Goal: Task Accomplishment & Management: Manage account settings

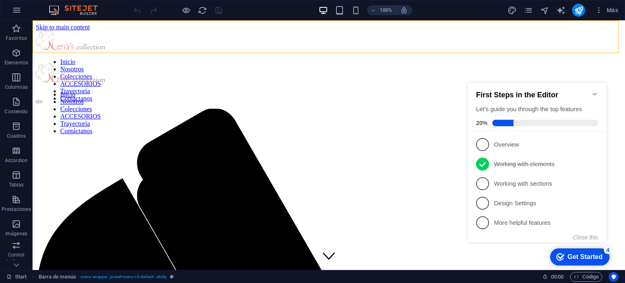
scroll to position [201, 0]
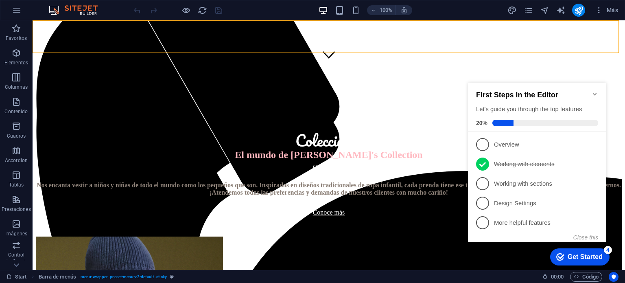
click at [597, 92] on icon "Minimize checklist" at bounding box center [594, 94] width 7 height 7
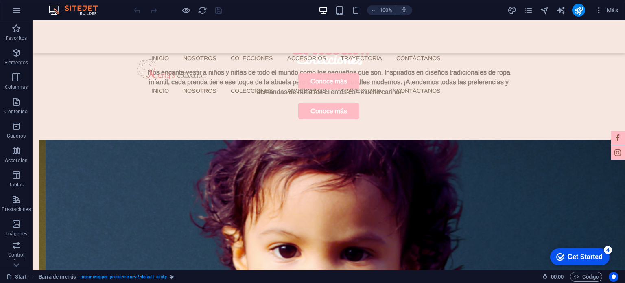
scroll to position [0, 0]
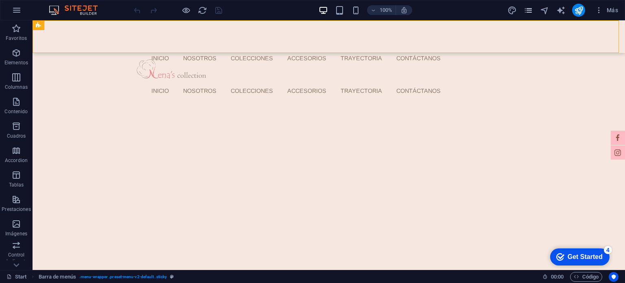
click at [525, 11] on icon "pages" at bounding box center [527, 10] width 9 height 9
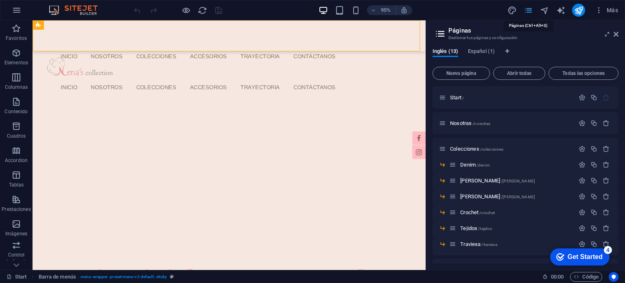
click at [525, 11] on icon "pages" at bounding box center [527, 10] width 9 height 9
click at [529, 11] on icon "pages" at bounding box center [527, 10] width 9 height 9
click at [617, 34] on icon at bounding box center [615, 34] width 5 height 7
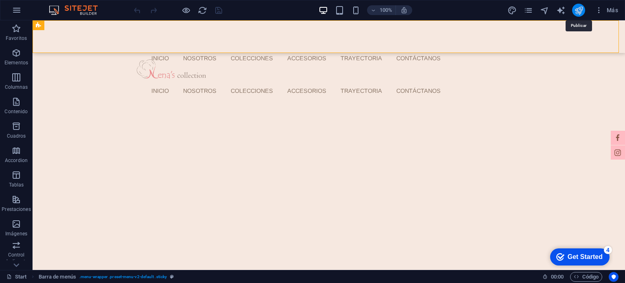
click at [580, 11] on icon "publish" at bounding box center [578, 10] width 9 height 9
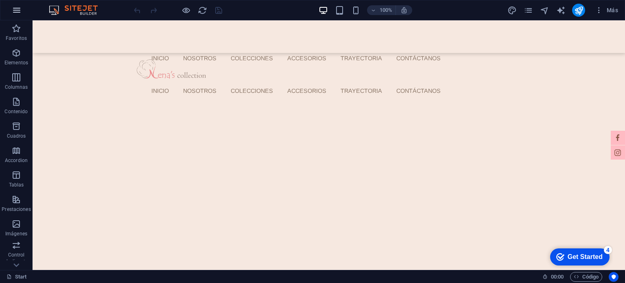
click at [13, 5] on icon "button" at bounding box center [17, 10] width 10 height 10
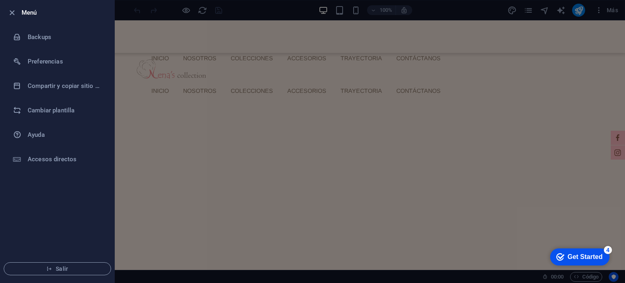
click at [597, 15] on div at bounding box center [312, 141] width 625 height 283
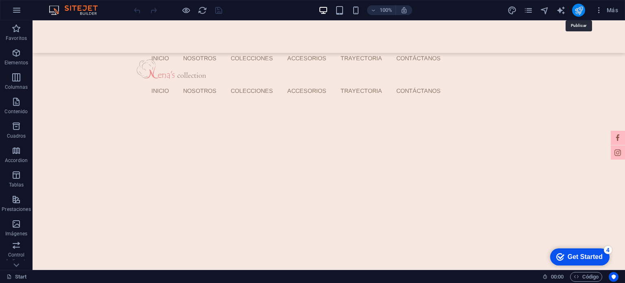
click at [580, 12] on icon "publish" at bounding box center [578, 10] width 9 height 9
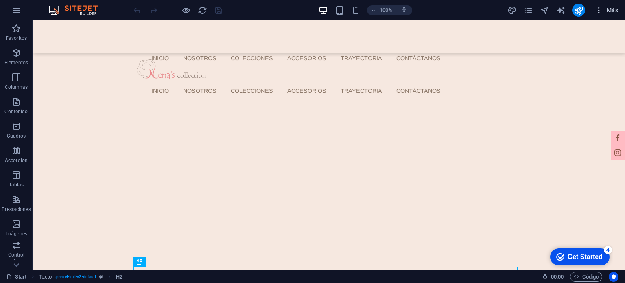
click at [612, 9] on span "Más" at bounding box center [606, 10] width 23 height 8
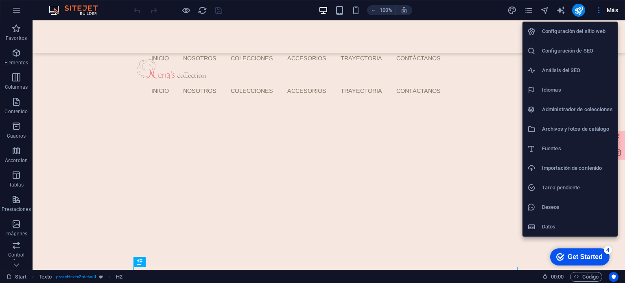
click at [479, 14] on div at bounding box center [312, 141] width 625 height 283
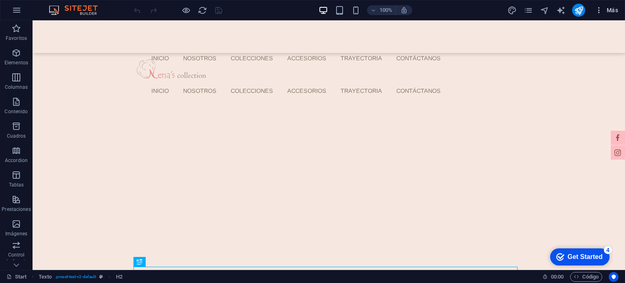
click at [602, 9] on icon "button" at bounding box center [599, 10] width 8 height 8
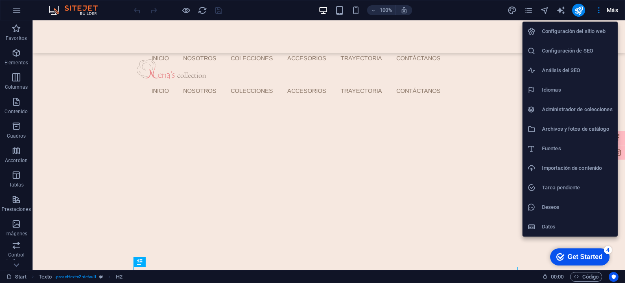
click at [20, 7] on div at bounding box center [312, 141] width 625 height 283
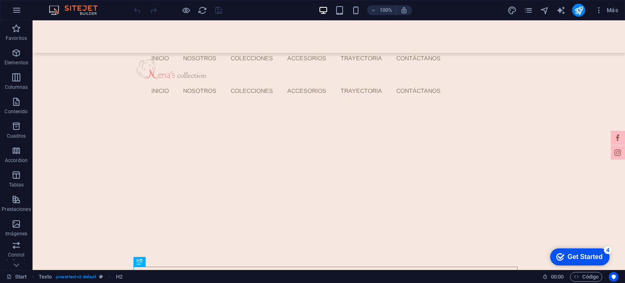
click at [17, 11] on icon "button" at bounding box center [17, 10] width 10 height 10
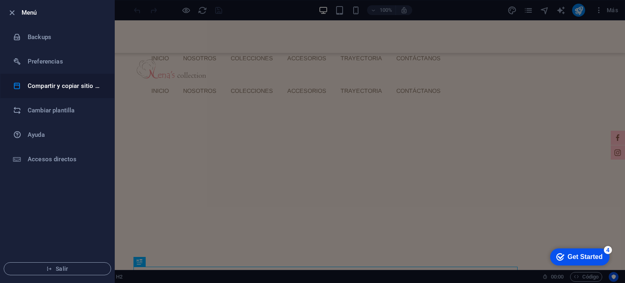
click at [63, 88] on h6 "Compartir y copiar sitio web" at bounding box center [65, 86] width 75 height 10
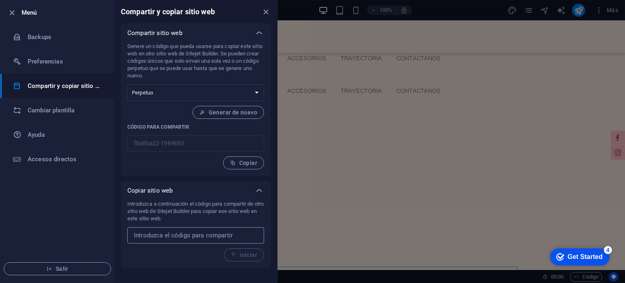
click at [237, 241] on input "text" at bounding box center [195, 235] width 137 height 16
click at [190, 94] on select "Único Perpetuo" at bounding box center [195, 92] width 137 height 17
click at [201, 57] on p "Genere un código que pueda usarse para copiar este sitio web en otro sitio web …" at bounding box center [195, 61] width 137 height 37
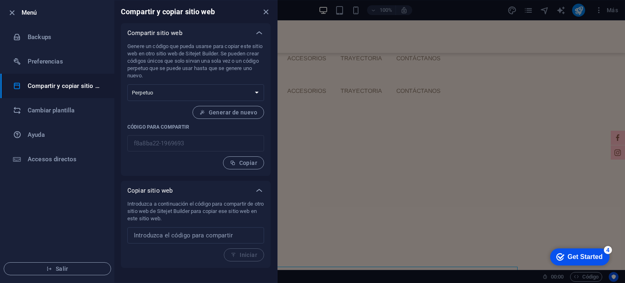
click at [201, 57] on p "Genere un código que pueda usarse para copiar este sitio web en otro sitio web …" at bounding box center [195, 61] width 137 height 37
click at [218, 79] on p "Genere un código que pueda usarse para copiar este sitio web en otro sitio web …" at bounding box center [195, 61] width 137 height 37
click at [156, 76] on p "Genere un código que pueda usarse para copiar este sitio web en otro sitio web …" at bounding box center [195, 61] width 137 height 37
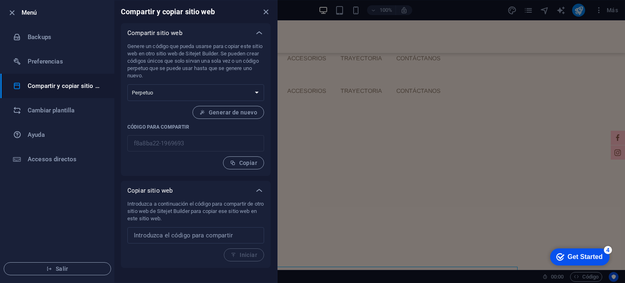
drag, startPoint x: 154, startPoint y: 77, endPoint x: 127, endPoint y: 46, distance: 41.2
click at [127, 46] on p "Genere un código que pueda usarse para copiar este sitio web en otro sitio web …" at bounding box center [195, 61] width 137 height 37
click at [157, 57] on p "Genere un código que pueda usarse para copiar este sitio web en otro sitio web …" at bounding box center [195, 61] width 137 height 37
drag, startPoint x: 166, startPoint y: 266, endPoint x: 169, endPoint y: 221, distance: 45.3
click at [266, 12] on icon "close" at bounding box center [265, 11] width 9 height 9
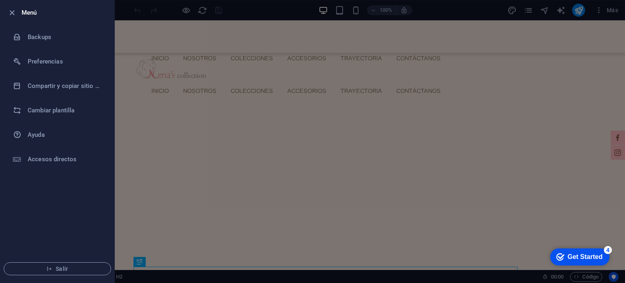
click at [266, 13] on div at bounding box center [312, 141] width 625 height 283
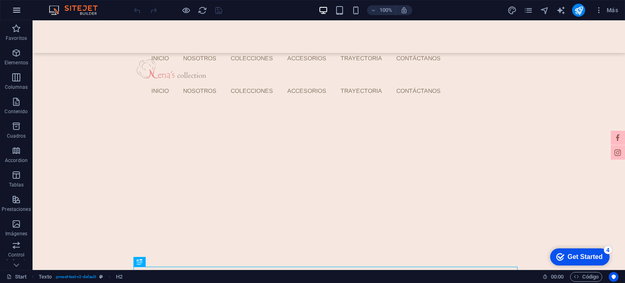
click at [21, 13] on icon "button" at bounding box center [17, 10] width 10 height 10
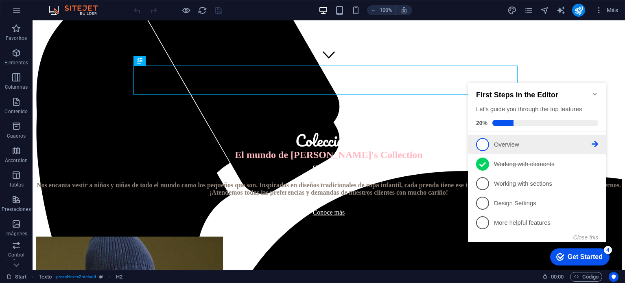
scroll to position [201, 0]
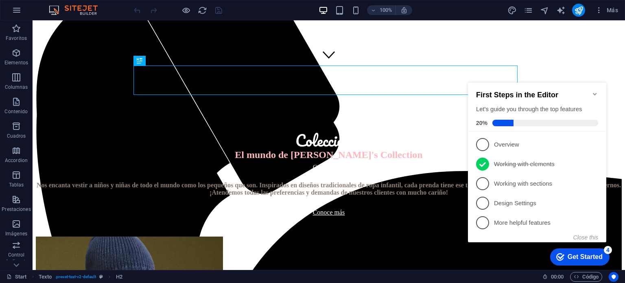
click at [577, 260] on div "Get Started" at bounding box center [584, 256] width 35 height 7
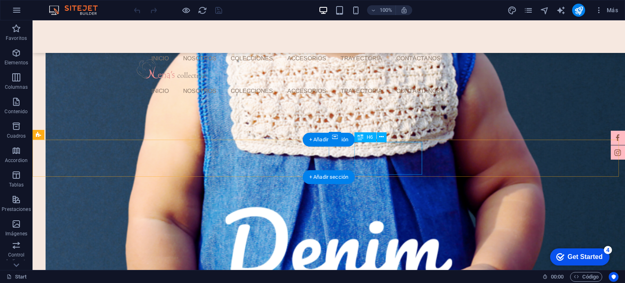
scroll to position [610, 0]
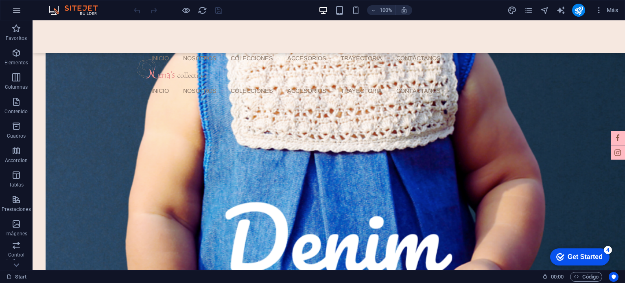
click at [24, 7] on button "button" at bounding box center [17, 10] width 20 height 20
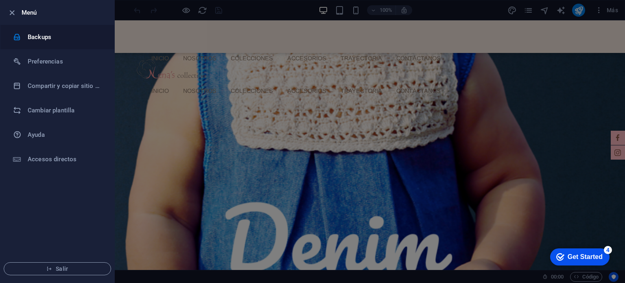
click at [20, 36] on icon at bounding box center [17, 37] width 8 height 8
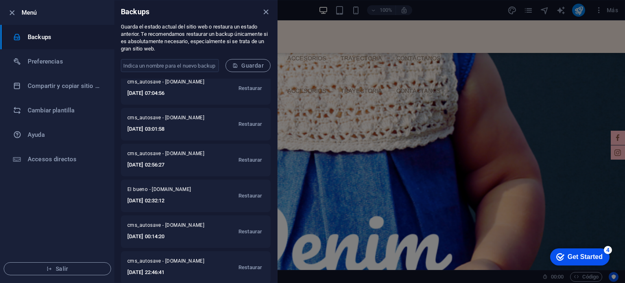
scroll to position [81, 0]
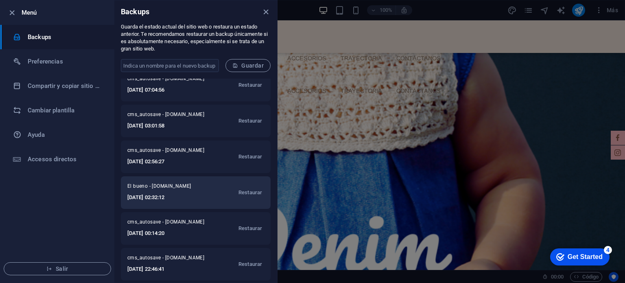
drag, startPoint x: 188, startPoint y: 202, endPoint x: 126, endPoint y: 187, distance: 64.3
click at [126, 187] on div "El bueno - nenascollection.com 2025-09-05 02:32:12 Restaurar" at bounding box center [196, 192] width 150 height 33
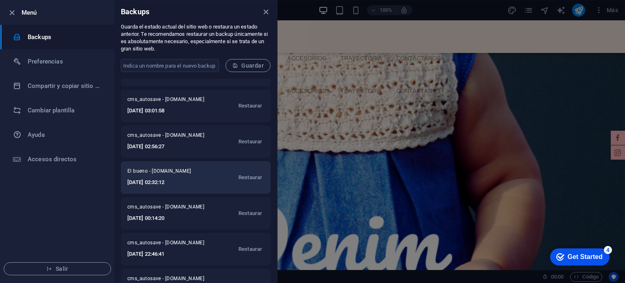
scroll to position [122, 0]
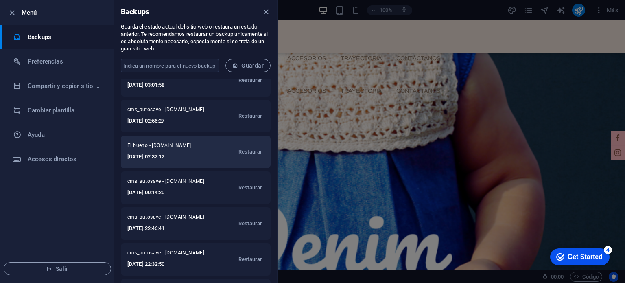
click at [205, 152] on h6 "2025-09-05 02:32:12" at bounding box center [166, 157] width 78 height 10
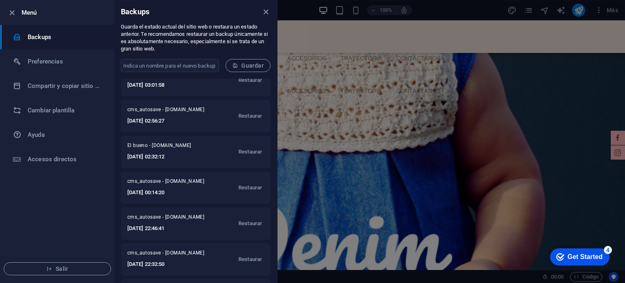
drag, startPoint x: 170, startPoint y: 2, endPoint x: 168, endPoint y: 13, distance: 12.0
click at [170, 2] on div "Backups" at bounding box center [195, 11] width 163 height 23
click at [164, 44] on p "Guarda el estado actual del sitio web o restaura un estado anterior. Te recomen…" at bounding box center [196, 37] width 150 height 29
click at [165, 66] on input "text" at bounding box center [170, 65] width 98 height 13
click at [185, 42] on p "Guarda el estado actual del sitio web o restaura un estado anterior. Te recomen…" at bounding box center [196, 37] width 150 height 29
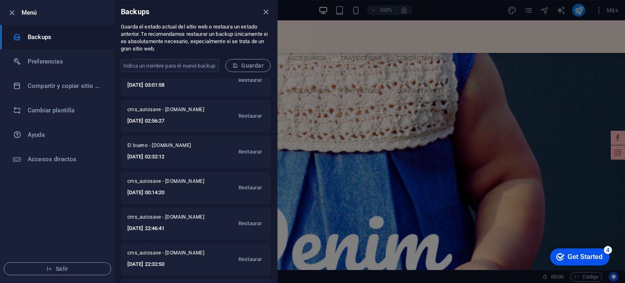
click at [167, 25] on p "Guarda el estado actual del sitio web o restaura un estado anterior. Te recomen…" at bounding box center [196, 37] width 150 height 29
drag, startPoint x: 169, startPoint y: 48, endPoint x: 145, endPoint y: 37, distance: 27.1
click at [145, 37] on p "Guarda el estado actual del sitio web o restaura un estado anterior. Te recomen…" at bounding box center [196, 37] width 150 height 29
click at [165, 41] on p "Guarda el estado actual del sitio web o restaura un estado anterior. Te recomen…" at bounding box center [196, 37] width 150 height 29
click at [264, 11] on icon "close" at bounding box center [265, 11] width 9 height 9
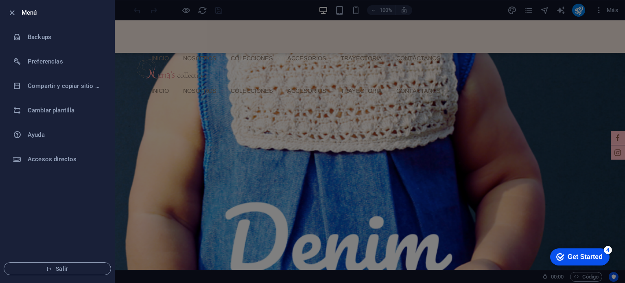
click at [135, 21] on div at bounding box center [312, 141] width 625 height 283
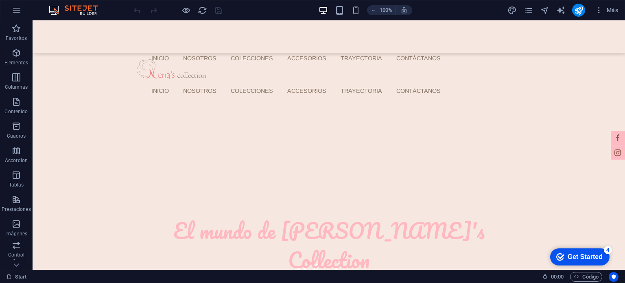
scroll to position [0, 0]
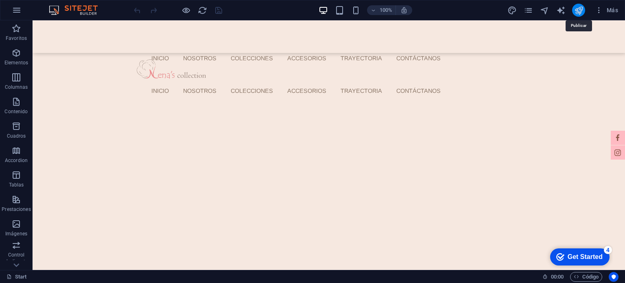
click at [579, 13] on icon "publish" at bounding box center [578, 10] width 9 height 9
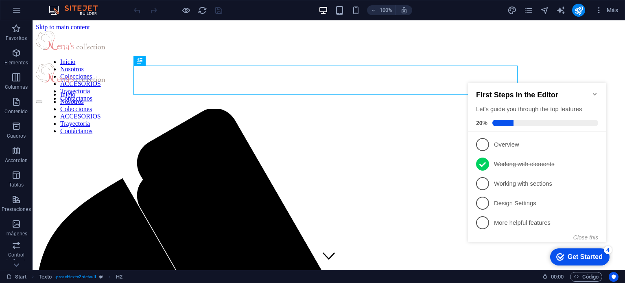
scroll to position [201, 0]
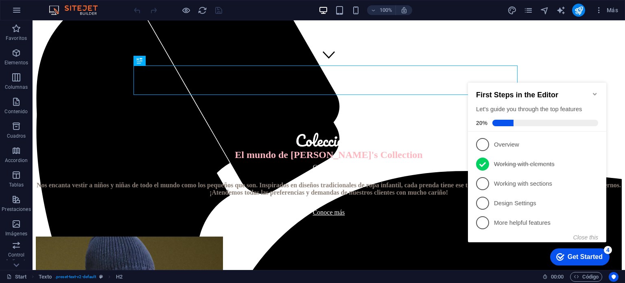
click at [595, 91] on icon "Minimize checklist" at bounding box center [594, 94] width 7 height 7
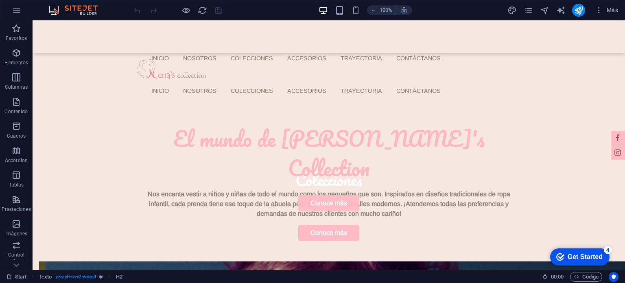
scroll to position [0, 0]
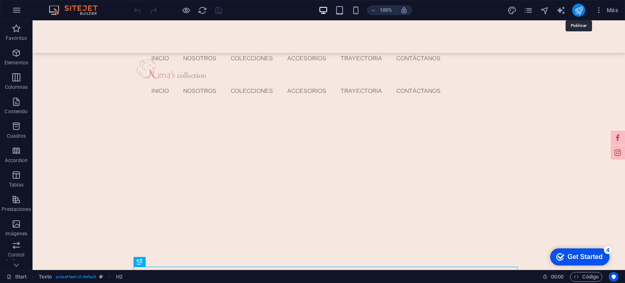
click at [581, 13] on icon "publish" at bounding box center [578, 10] width 9 height 9
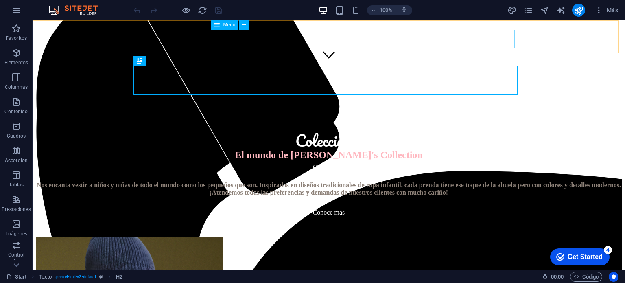
scroll to position [201, 0]
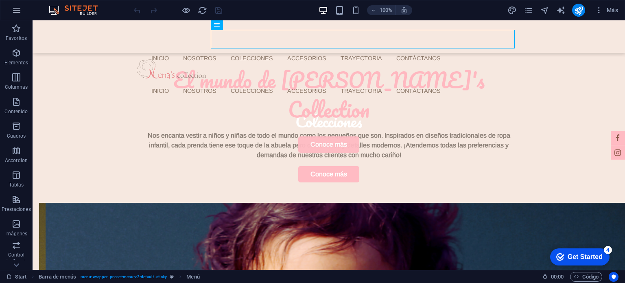
click at [19, 13] on icon "button" at bounding box center [17, 10] width 10 height 10
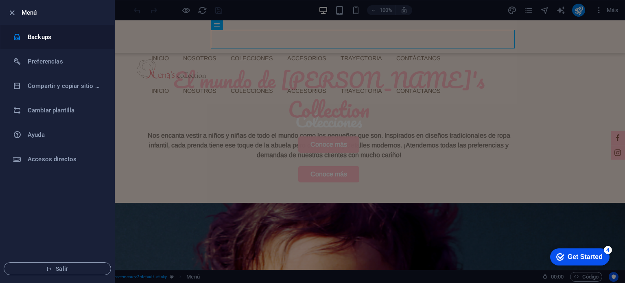
click at [29, 37] on h6 "Backups" at bounding box center [65, 37] width 75 height 10
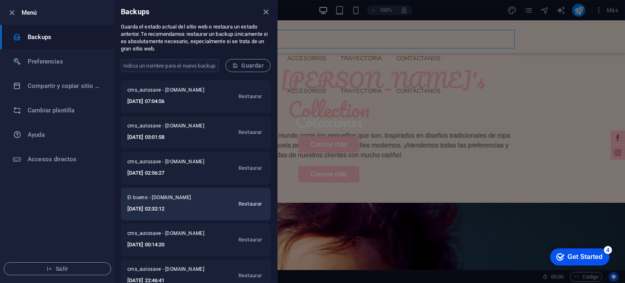
scroll to position [81, 0]
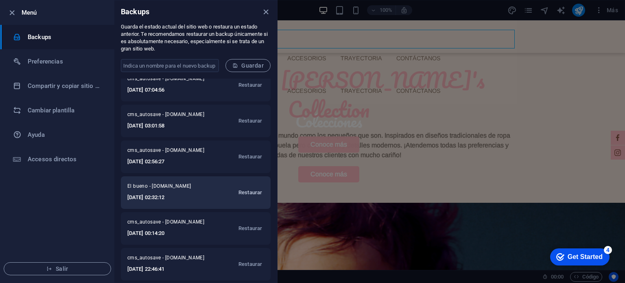
click at [244, 189] on span "Restaurar" at bounding box center [250, 192] width 24 height 10
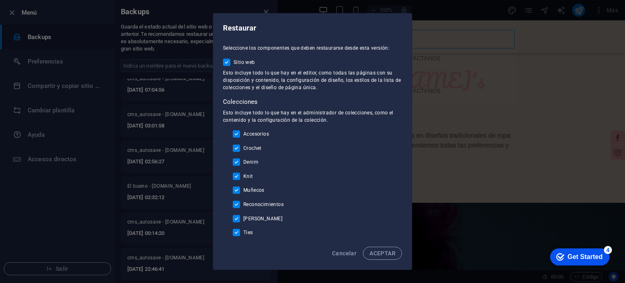
click at [380, 252] on span "ACEPTAR" at bounding box center [382, 253] width 26 height 7
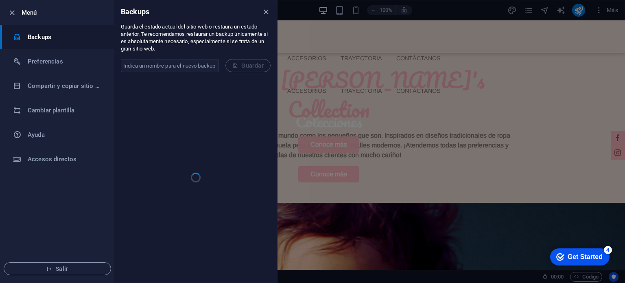
scroll to position [0, 0]
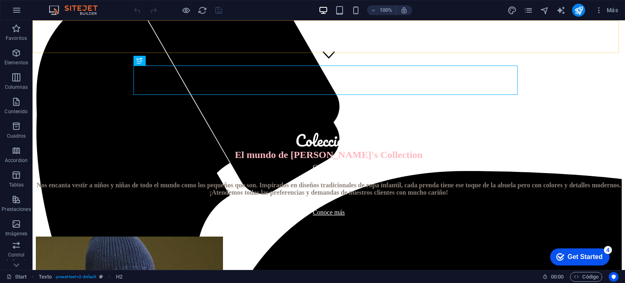
scroll to position [201, 0]
click at [577, 9] on icon "publish" at bounding box center [578, 10] width 9 height 9
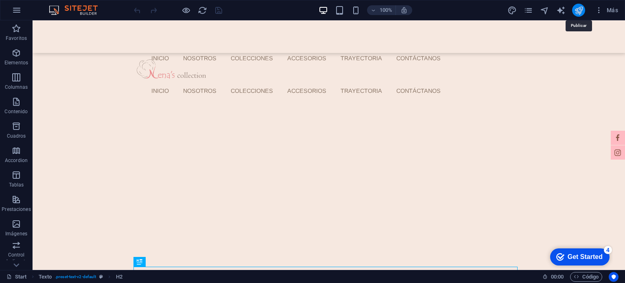
click at [580, 14] on icon "publish" at bounding box center [578, 10] width 9 height 9
click at [528, 13] on icon "pages" at bounding box center [527, 10] width 9 height 9
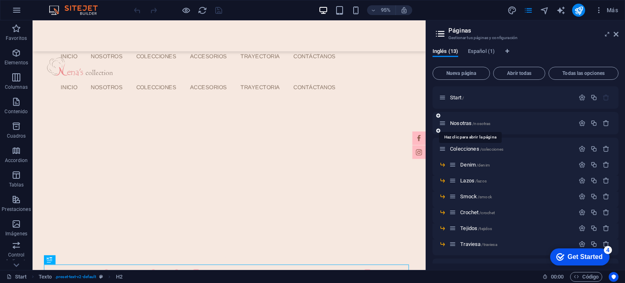
click at [480, 119] on div "Nosotras /nosotras" at bounding box center [506, 122] width 135 height 9
click at [475, 121] on span "/nosotras" at bounding box center [481, 123] width 18 height 4
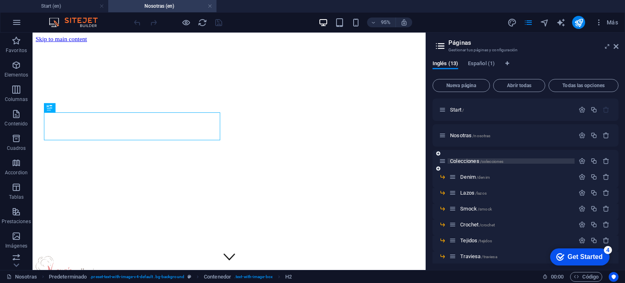
scroll to position [181, 0]
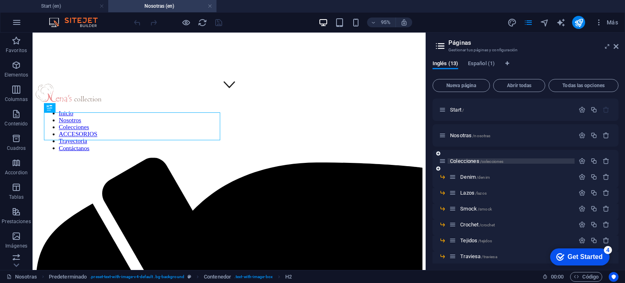
click at [468, 161] on span "Colecciones /colecciones" at bounding box center [476, 161] width 53 height 6
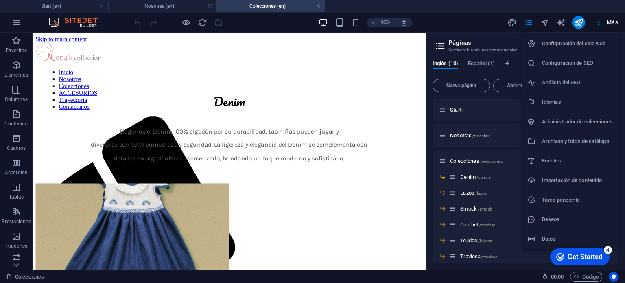
scroll to position [0, 0]
click at [451, 21] on div at bounding box center [312, 141] width 625 height 283
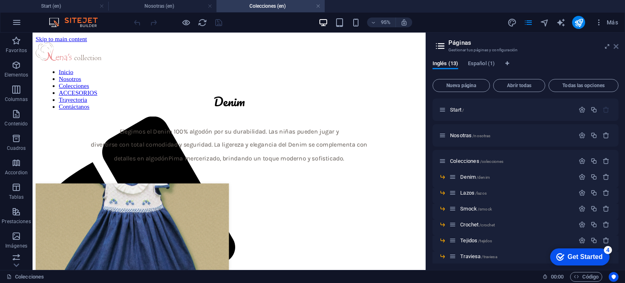
click at [615, 46] on icon at bounding box center [615, 46] width 5 height 7
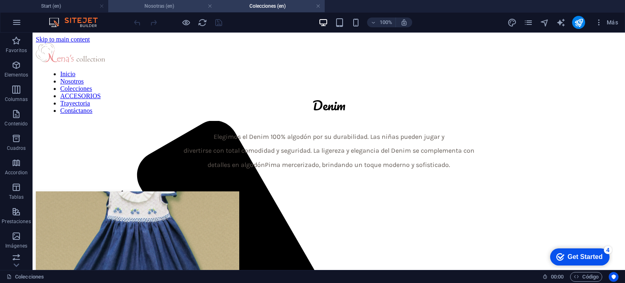
click at [176, 9] on h4 "Nosotras (en)" at bounding box center [162, 6] width 108 height 9
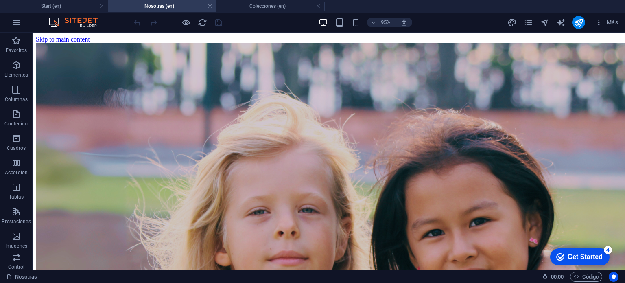
scroll to position [181, 0]
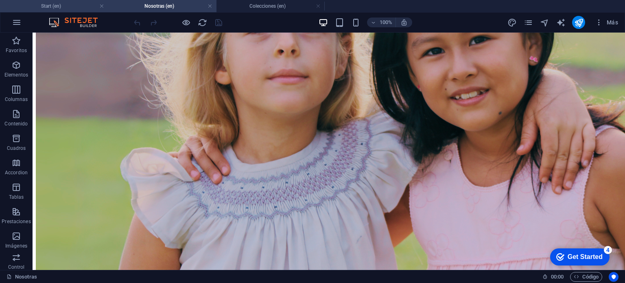
click at [80, 8] on h4 "Start (en)" at bounding box center [54, 6] width 108 height 9
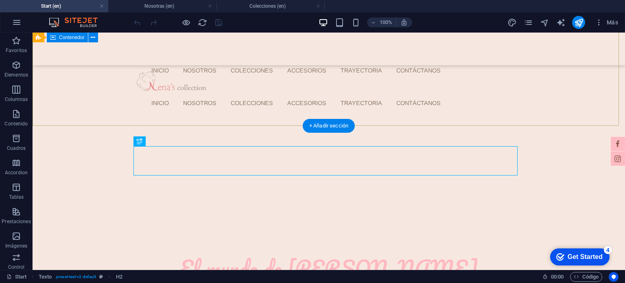
scroll to position [0, 0]
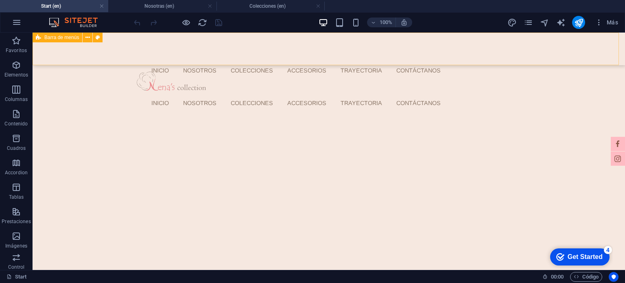
click at [546, 54] on div "Inicio Nosotros Colecciones ACCESORIOS Trayectoria Contáctanos" at bounding box center [329, 49] width 592 height 33
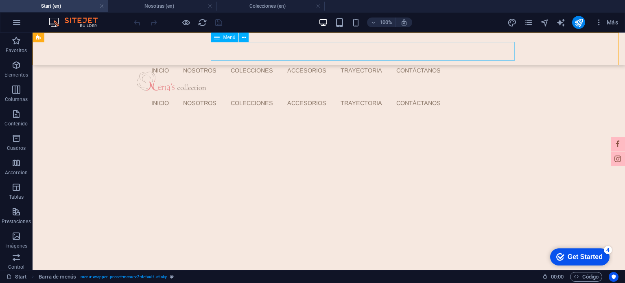
click at [280, 94] on nav "Inicio Nosotros Colecciones ACCESORIOS Trayectoria Contáctanos" at bounding box center [331, 103] width 373 height 19
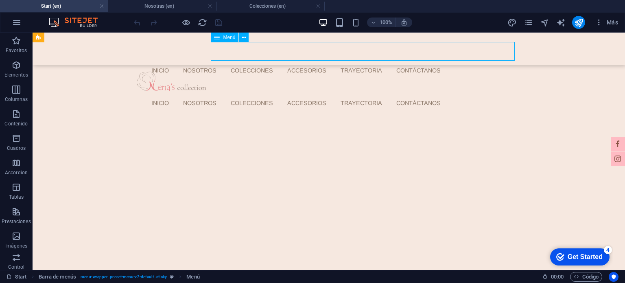
click at [272, 94] on nav "Inicio Nosotros Colecciones ACCESORIOS Trayectoria Contáctanos" at bounding box center [331, 103] width 373 height 19
click at [337, 94] on nav "Inicio Nosotros Colecciones ACCESORIOS Trayectoria Contáctanos" at bounding box center [331, 103] width 373 height 19
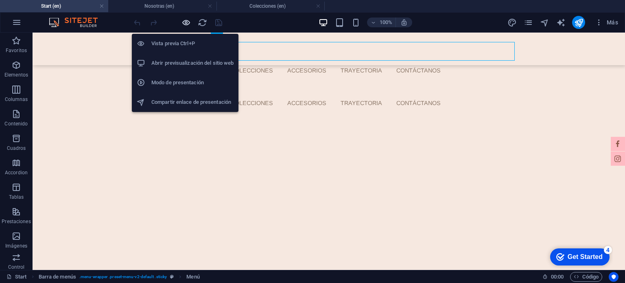
click at [185, 22] on icon "button" at bounding box center [185, 22] width 9 height 9
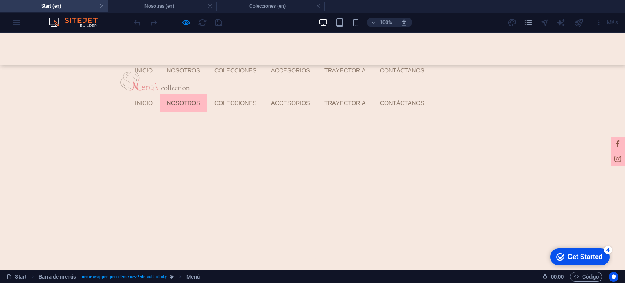
click at [207, 94] on link "Nosotros" at bounding box center [183, 103] width 46 height 19
click at [316, 94] on link "ACCESORIOS" at bounding box center [290, 103] width 52 height 19
click at [263, 94] on link "Colecciones" at bounding box center [235, 103] width 55 height 19
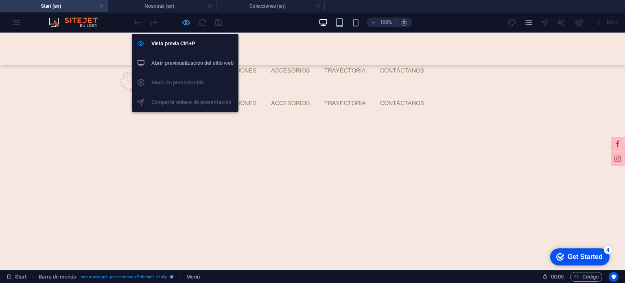
click at [190, 24] on icon "button" at bounding box center [185, 22] width 9 height 9
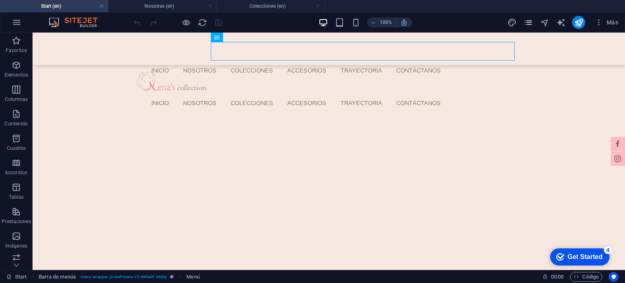
click at [532, 24] on icon "pages" at bounding box center [527, 22] width 9 height 9
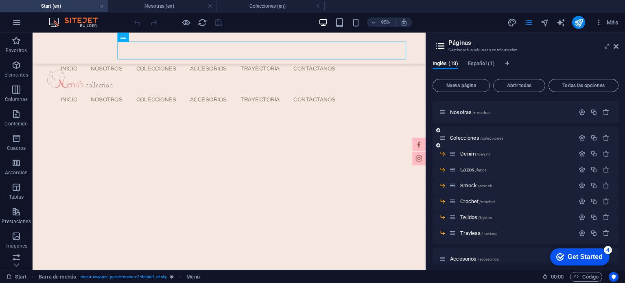
scroll to position [9, 0]
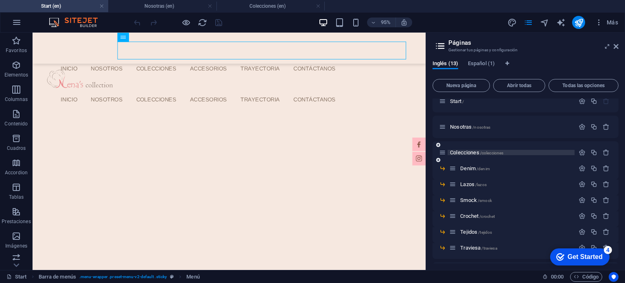
click at [479, 153] on span "Colecciones /colecciones" at bounding box center [476, 152] width 53 height 6
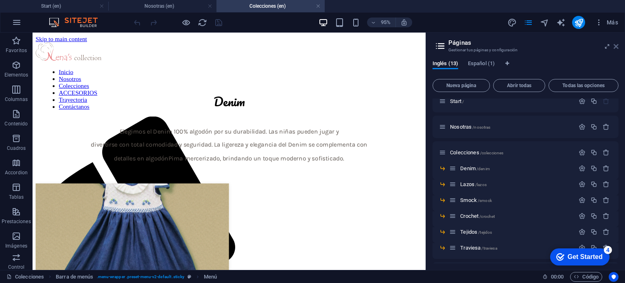
click at [616, 48] on icon at bounding box center [615, 46] width 5 height 7
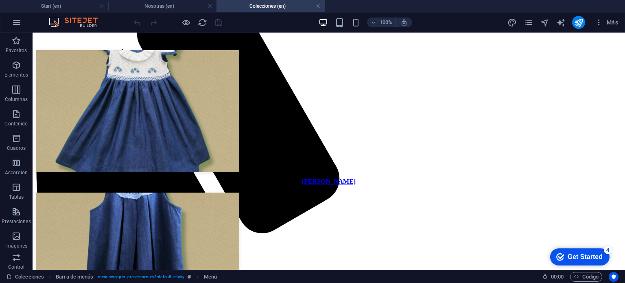
scroll to position [0, 0]
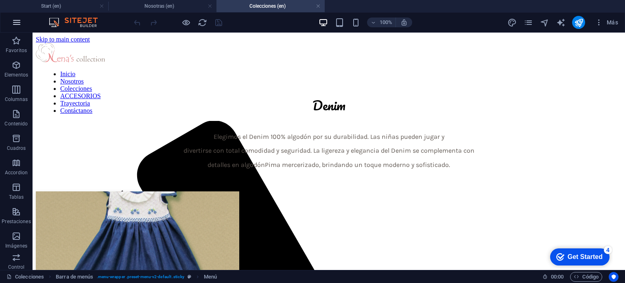
click at [17, 21] on icon "button" at bounding box center [17, 22] width 10 height 10
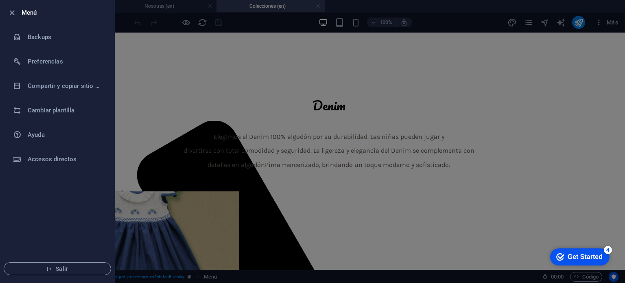
click at [174, 60] on div at bounding box center [312, 141] width 625 height 283
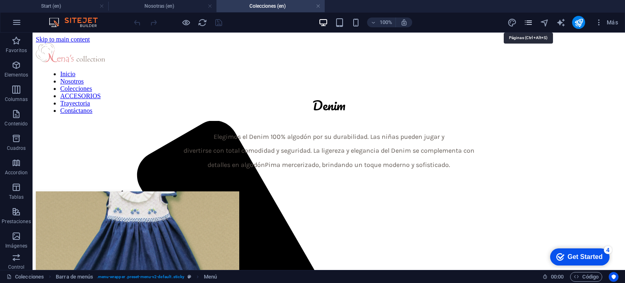
click at [529, 22] on icon "pages" at bounding box center [527, 22] width 9 height 9
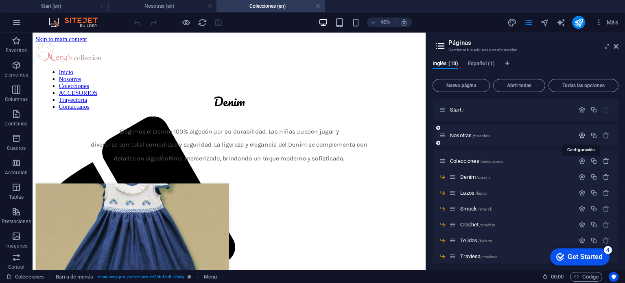
click at [581, 136] on icon "button" at bounding box center [581, 135] width 7 height 7
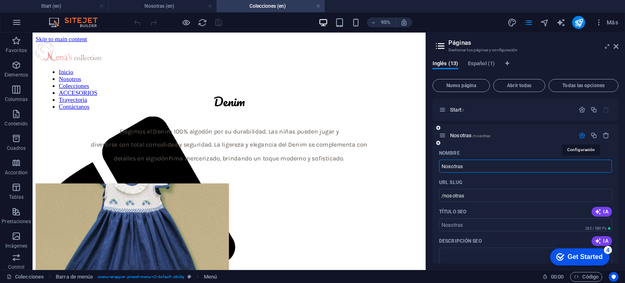
click at [581, 136] on icon "button" at bounding box center [581, 135] width 7 height 7
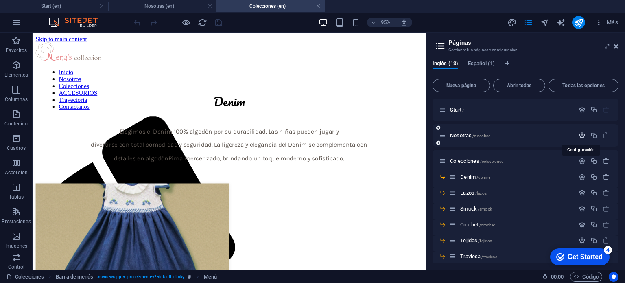
click at [581, 136] on icon "button" at bounding box center [581, 135] width 7 height 7
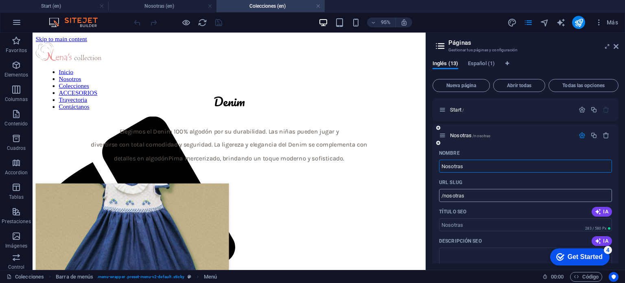
click at [478, 195] on input "/nosotras" at bounding box center [525, 195] width 173 height 13
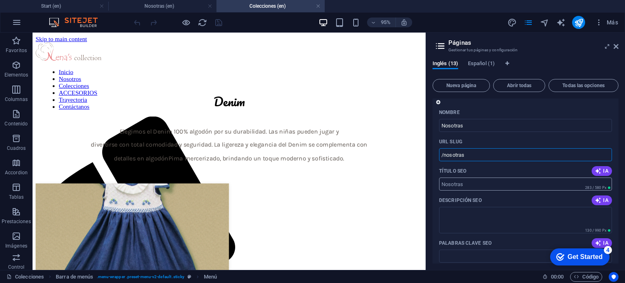
click at [481, 189] on input "Título SEO" at bounding box center [525, 183] width 173 height 13
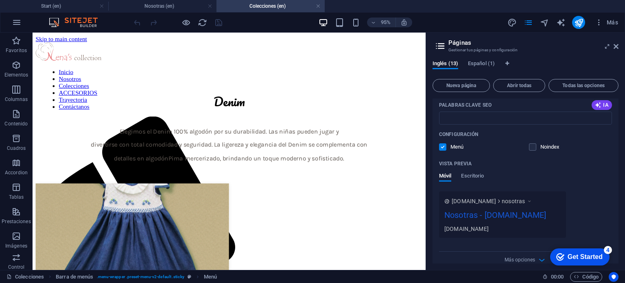
scroll to position [203, 0]
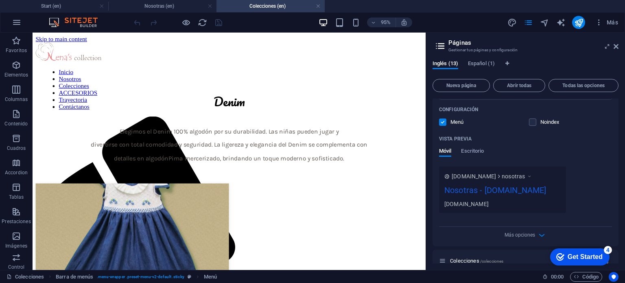
click at [618, 42] on aside "Páginas Gestionar tus páginas y configuración Inglés (13) Español (1) Nueva pág…" at bounding box center [524, 151] width 199 height 237
click at [618, 45] on icon at bounding box center [615, 46] width 5 height 7
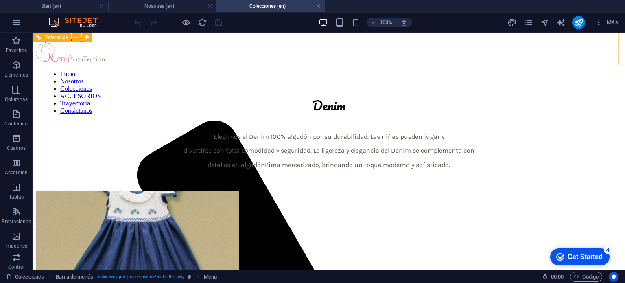
click at [274, 70] on nav "Inicio Nosotros Colecciones ACCESORIOS Trayectoria Contáctanos" at bounding box center [331, 92] width 575 height 44
click at [272, 70] on nav "Inicio Nosotros Colecciones ACCESORIOS Trayectoria Contáctanos" at bounding box center [331, 92] width 575 height 44
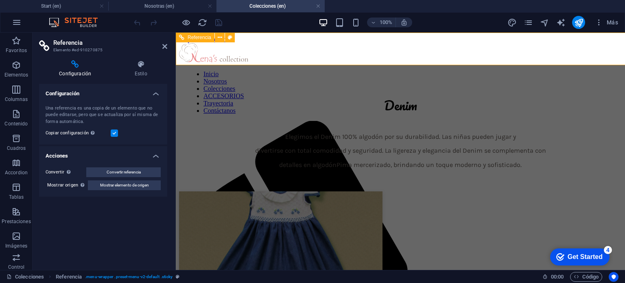
click at [312, 70] on nav "Inicio Nosotros Colecciones ACCESORIOS Trayectoria Contáctanos" at bounding box center [402, 92] width 431 height 44
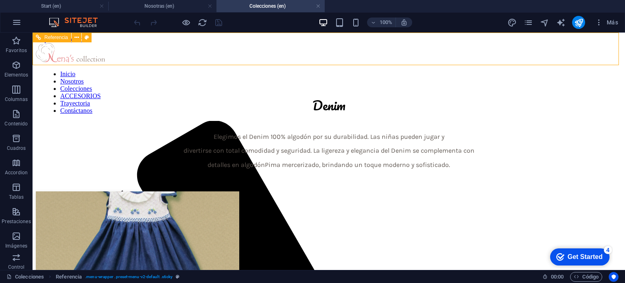
click at [305, 70] on nav "Inicio Nosotros Colecciones ACCESORIOS Trayectoria Contáctanos" at bounding box center [331, 92] width 575 height 44
drag, startPoint x: 37, startPoint y: 4, endPoint x: 43, endPoint y: 6, distance: 5.8
click at [62, 10] on h4 "Start (en)" at bounding box center [54, 6] width 108 height 9
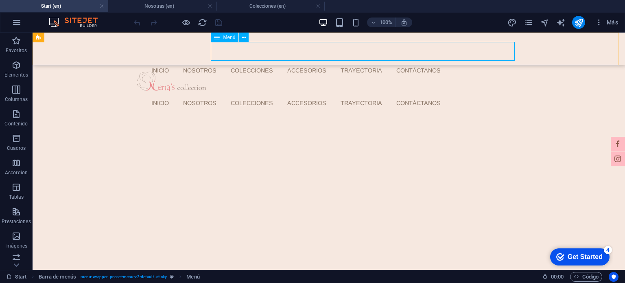
click at [270, 94] on nav "Inicio Nosotros Colecciones ACCESORIOS Trayectoria Contáctanos" at bounding box center [331, 103] width 373 height 19
select select
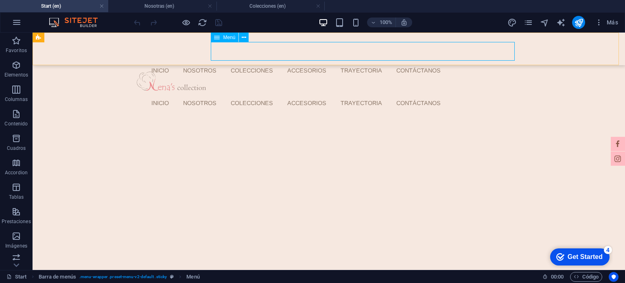
select select
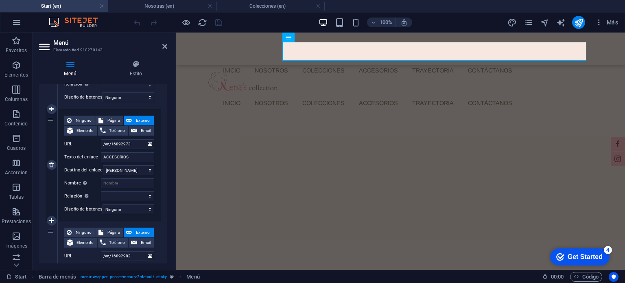
scroll to position [407, 0]
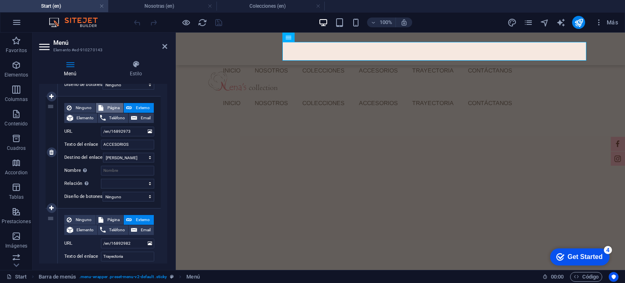
click at [99, 106] on icon at bounding box center [100, 108] width 5 height 10
select select
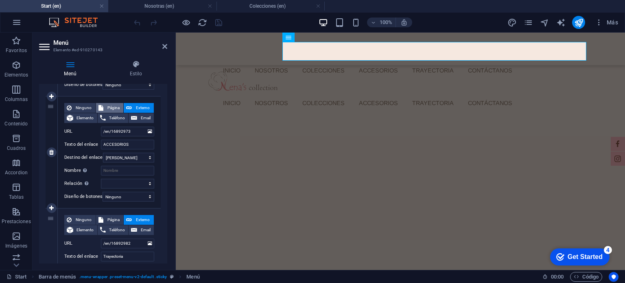
select select
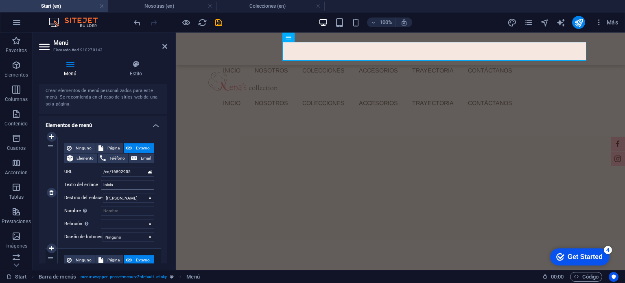
scroll to position [81, 0]
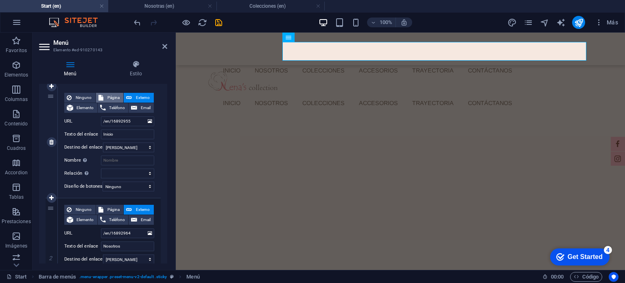
click at [107, 97] on span "Página" at bounding box center [113, 98] width 15 height 10
select select
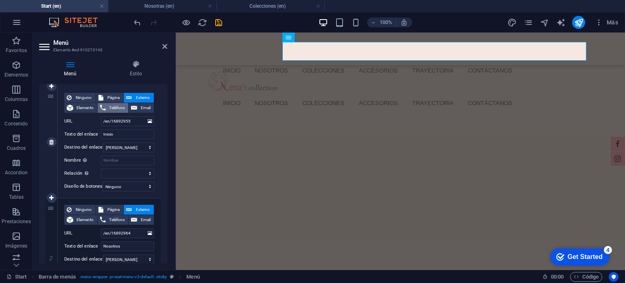
select select
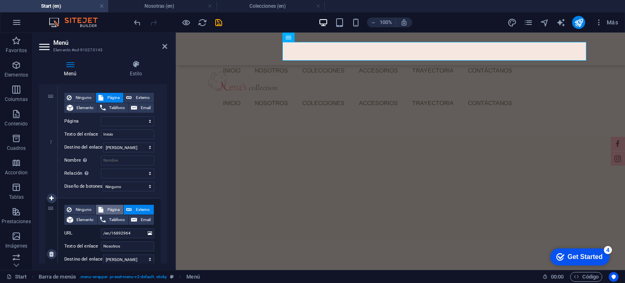
click at [113, 208] on span "Página" at bounding box center [113, 210] width 15 height 10
select select
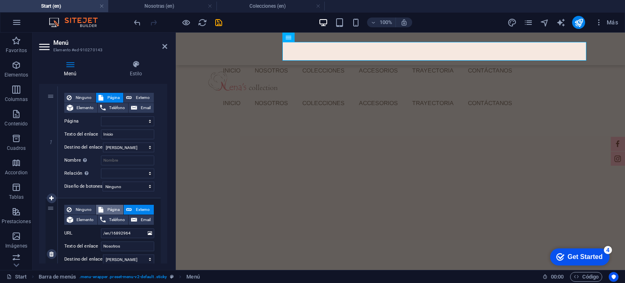
select select
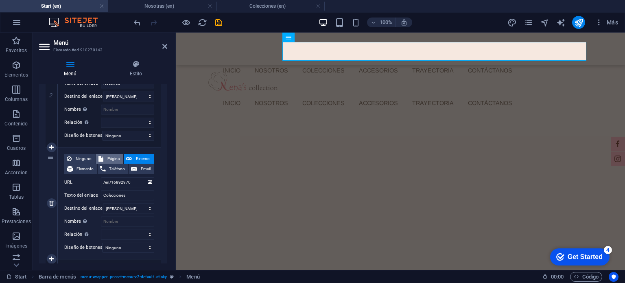
click at [108, 160] on span "Página" at bounding box center [113, 159] width 15 height 10
select select
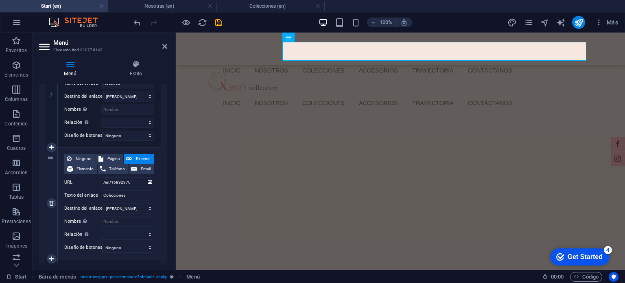
select select
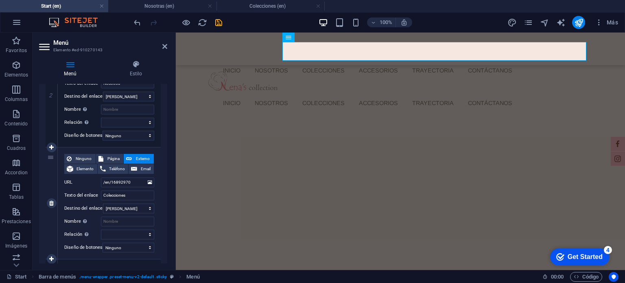
select select
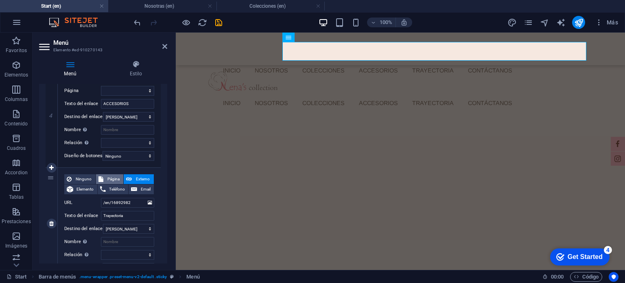
click at [114, 175] on span "Página" at bounding box center [113, 179] width 15 height 10
select select
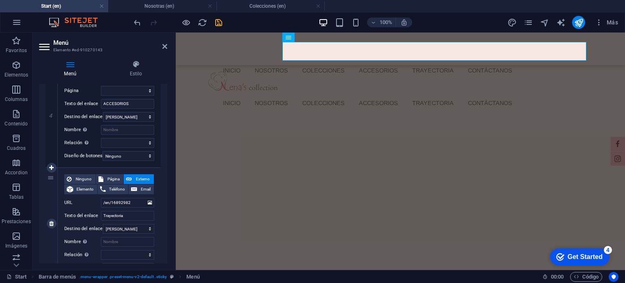
select select
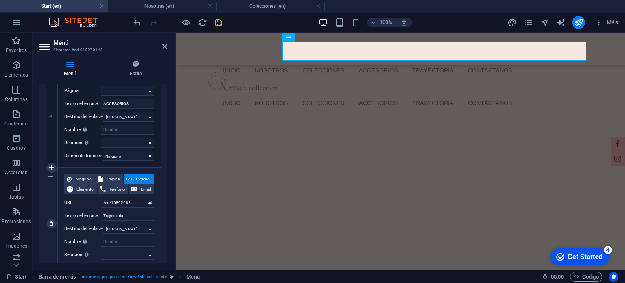
select select
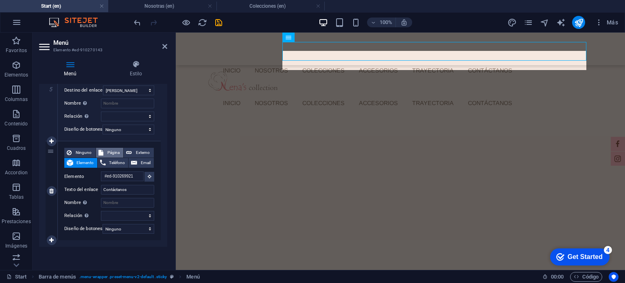
click at [106, 148] on span "Página" at bounding box center [113, 153] width 15 height 10
select select
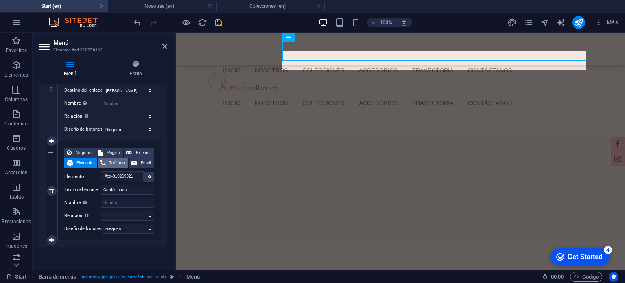
select select
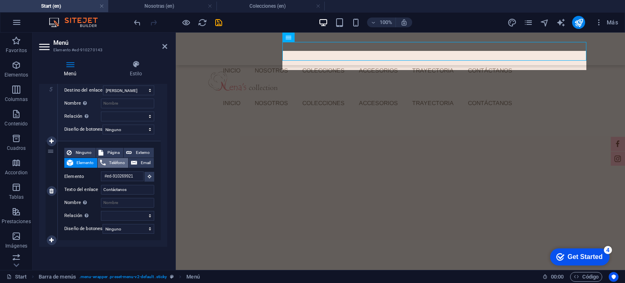
select select
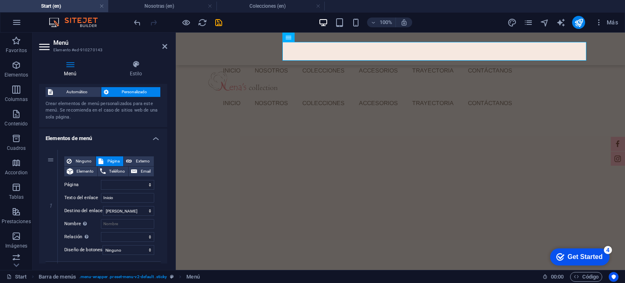
scroll to position [0, 0]
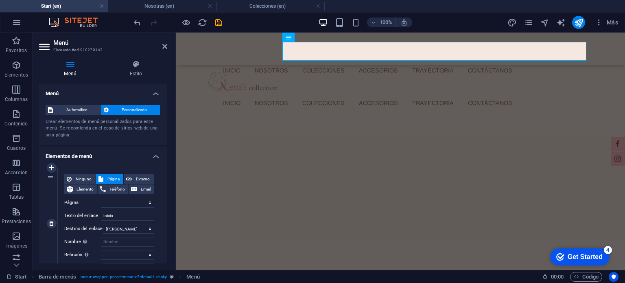
click at [119, 209] on div "Ninguno Página Externo Elemento Teléfono Email Página Start Nosotras Coleccione…" at bounding box center [109, 216] width 90 height 85
click at [122, 204] on select "Start Nosotras Colecciones -- Denim -- Lazos -- Smock -- Crochet -- Tejidos -- …" at bounding box center [127, 203] width 53 height 10
click at [135, 201] on select "Start Nosotras Colecciones -- Denim -- Lazos -- Smock -- Crochet -- Tejidos -- …" at bounding box center [127, 203] width 53 height 10
click at [134, 201] on select "Start Nosotras Colecciones -- Denim -- Lazos -- Smock -- Crochet -- Tejidos -- …" at bounding box center [127, 203] width 53 height 10
click at [65, 119] on div "Crear elementos de menú personalizados para este menú. Se recomienda en el caso…" at bounding box center [103, 128] width 115 height 20
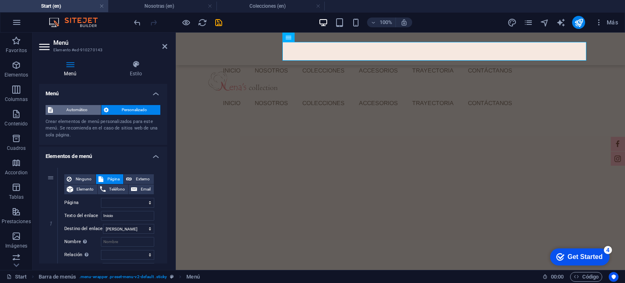
click at [71, 113] on span "Automático" at bounding box center [76, 110] width 43 height 10
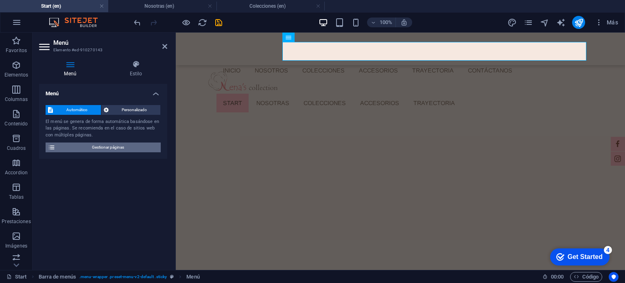
click at [114, 149] on span "Gestionar páginas" at bounding box center [108, 147] width 100 height 10
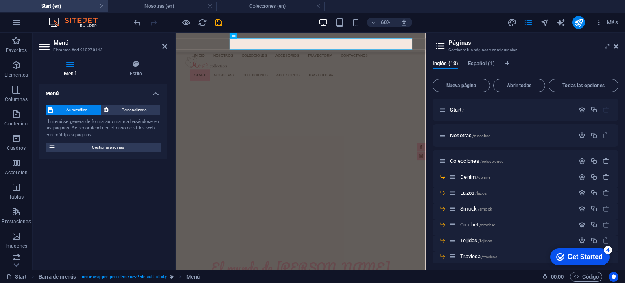
click at [616, 42] on h2 "Páginas" at bounding box center [533, 42] width 170 height 7
drag, startPoint x: 616, startPoint y: 49, endPoint x: 440, endPoint y: 17, distance: 179.1
click at [616, 49] on icon at bounding box center [615, 46] width 5 height 7
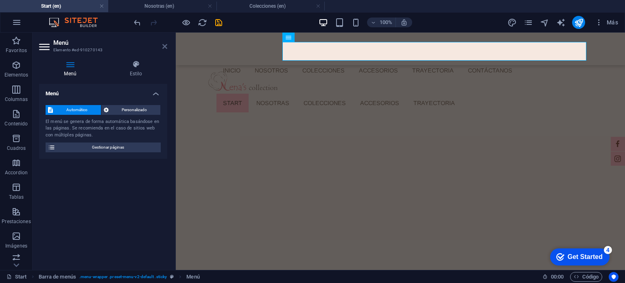
click at [163, 47] on icon at bounding box center [164, 46] width 5 height 7
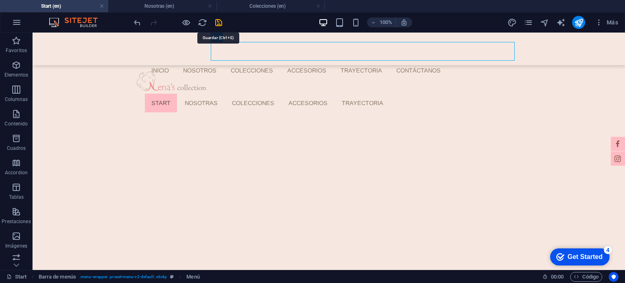
click at [218, 24] on icon "save" at bounding box center [218, 22] width 9 height 9
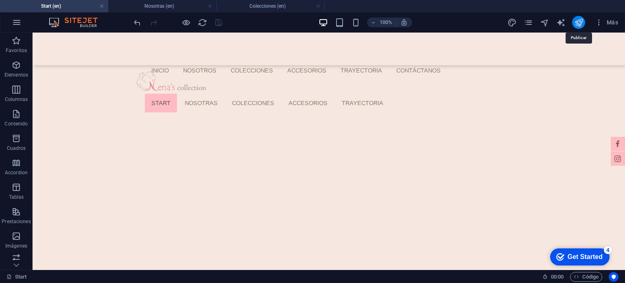
click at [580, 26] on icon "publish" at bounding box center [578, 22] width 9 height 9
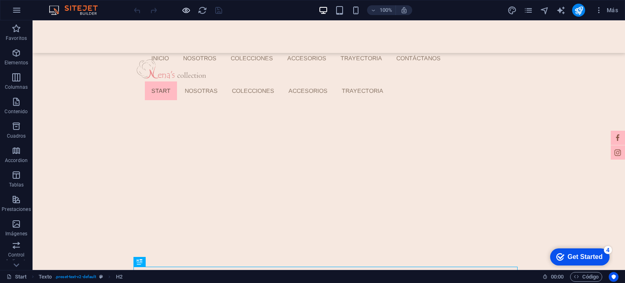
click at [185, 10] on icon "button" at bounding box center [185, 10] width 9 height 9
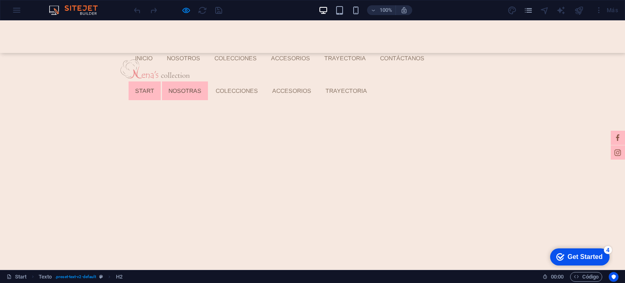
click at [208, 81] on link "Nosotras" at bounding box center [185, 90] width 46 height 19
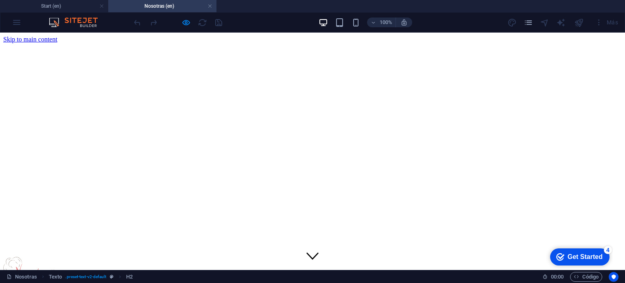
scroll to position [187, 0]
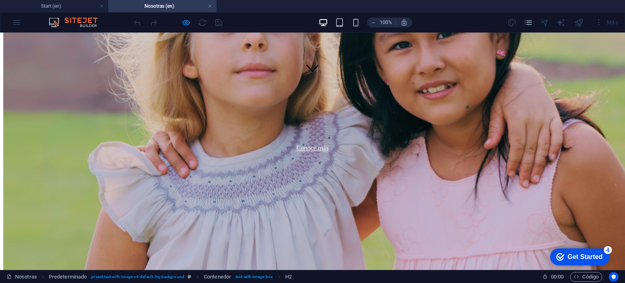
click at [207, 7] on h4 "Nosotras (en)" at bounding box center [162, 6] width 108 height 9
click at [210, 7] on link at bounding box center [209, 6] width 5 height 8
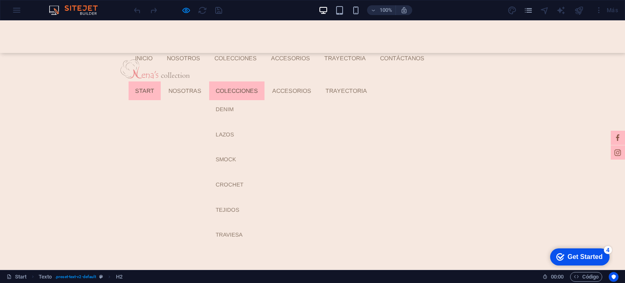
click at [264, 81] on link "Colecciones" at bounding box center [236, 90] width 55 height 19
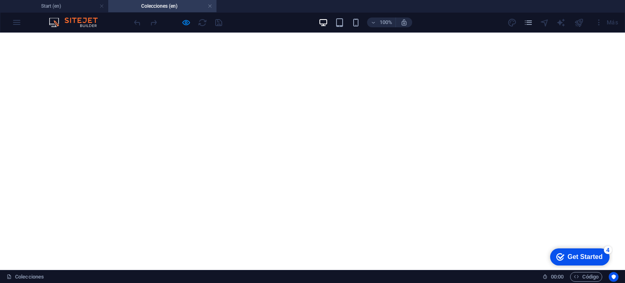
click at [209, 7] on link at bounding box center [209, 6] width 5 height 8
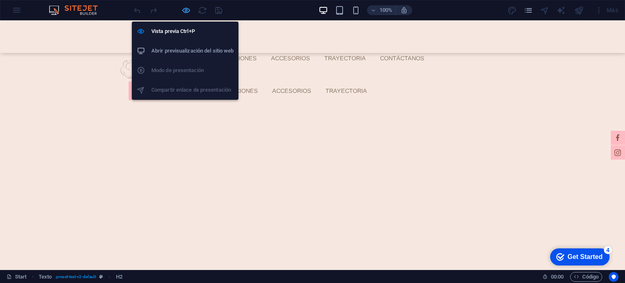
click at [184, 10] on icon "button" at bounding box center [185, 10] width 9 height 9
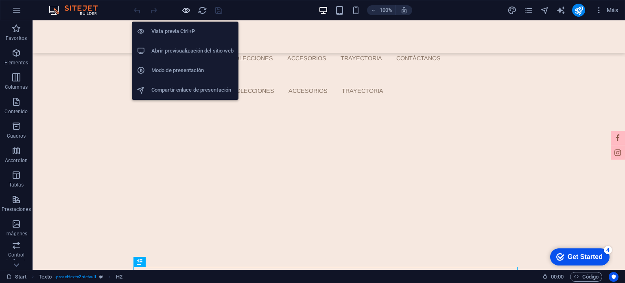
click at [183, 10] on icon "button" at bounding box center [185, 10] width 9 height 9
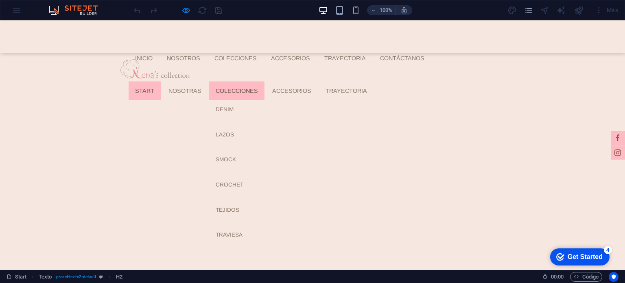
click at [264, 81] on link "Colecciones" at bounding box center [236, 90] width 55 height 19
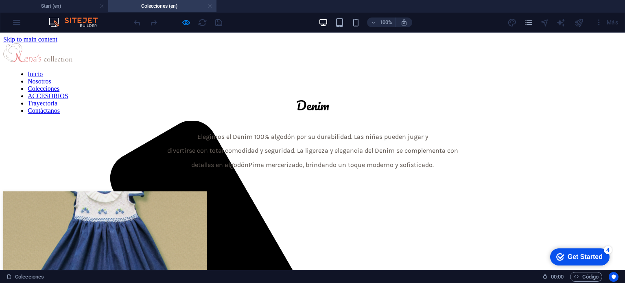
click at [211, 7] on link at bounding box center [209, 6] width 5 height 8
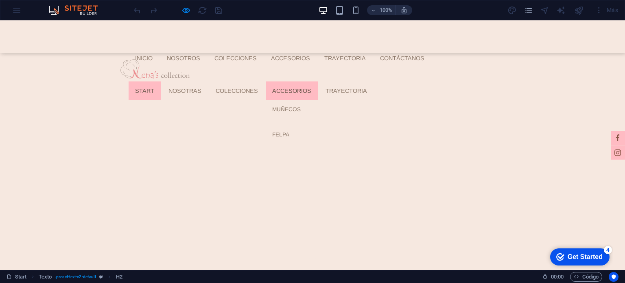
click at [318, 81] on link "Accesorios" at bounding box center [292, 90] width 52 height 19
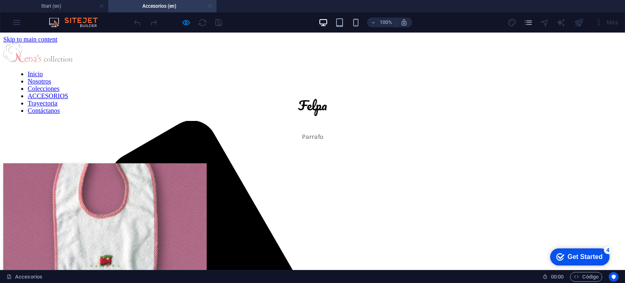
scroll to position [0, 0]
click at [210, 7] on link at bounding box center [209, 6] width 5 height 8
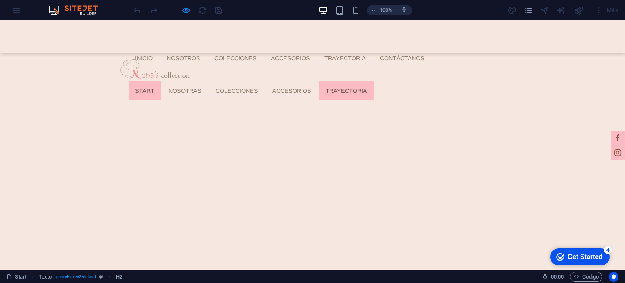
click at [373, 81] on link "Trayectoria" at bounding box center [346, 90] width 54 height 19
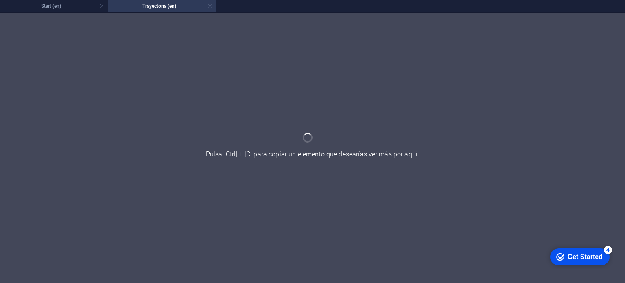
click at [208, 6] on link at bounding box center [209, 6] width 5 height 8
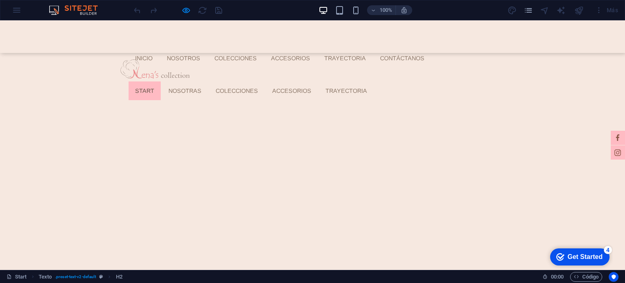
click at [467, 81] on ul "Start Nosotras Colecciones Denim Lazos Smock Crochet Tejidos Traviesa Accesorio…" at bounding box center [314, 90] width 373 height 19
click at [466, 81] on ul "Start Nosotras Colecciones Denim Lazos Smock Crochet Tejidos Traviesa Accesorio…" at bounding box center [314, 90] width 373 height 19
drag, startPoint x: 624, startPoint y: 92, endPoint x: 466, endPoint y: 26, distance: 171.4
click at [191, 11] on div at bounding box center [177, 10] width 91 height 13
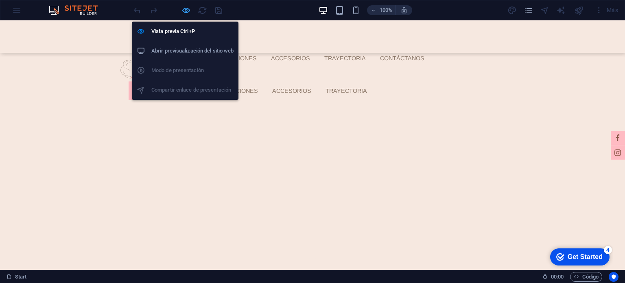
click at [189, 11] on icon "button" at bounding box center [185, 10] width 9 height 9
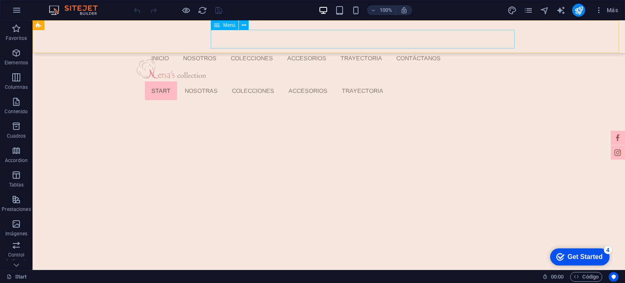
click at [458, 81] on nav "Start Nosotras Colecciones Denim Lazos Smock Crochet Tejidos Traviesa Accesorio…" at bounding box center [331, 90] width 373 height 19
click at [479, 81] on nav "Start Nosotras Colecciones Denim Lazos Smock Crochet Tejidos Traviesa Accesorio…" at bounding box center [331, 90] width 373 height 19
click at [278, 81] on nav "Start Nosotras Colecciones Denim Lazos Smock Crochet Tejidos Traviesa Accesorio…" at bounding box center [331, 90] width 373 height 19
drag, startPoint x: 278, startPoint y: 30, endPoint x: 132, endPoint y: 34, distance: 146.0
click at [277, 81] on nav "Start Nosotras Colecciones Denim Lazos Smock Crochet Tejidos Traviesa Accesorio…" at bounding box center [331, 90] width 373 height 19
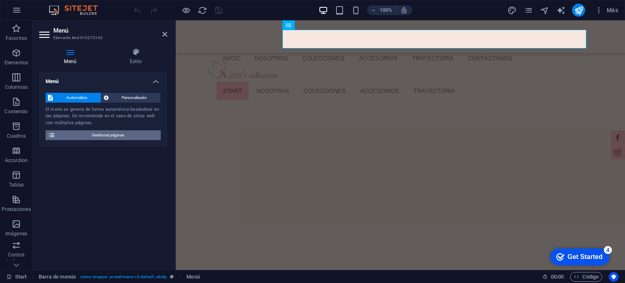
click at [111, 133] on span "Gestionar páginas" at bounding box center [108, 135] width 100 height 10
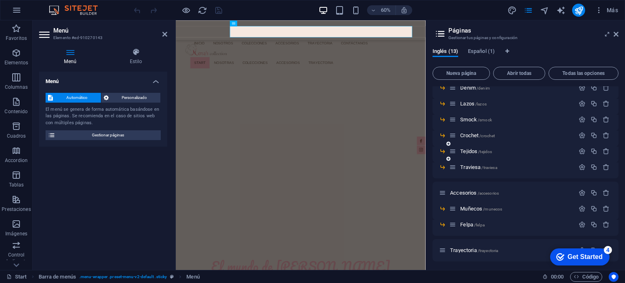
scroll to position [78, 0]
drag, startPoint x: 618, startPoint y: 196, endPoint x: 624, endPoint y: 142, distance: 54.8
click at [624, 142] on div "Inglés (13) Español (1) Nueva página Abrir todas Todas las opciones Start / Nos…" at bounding box center [525, 155] width 199 height 228
click at [491, 267] on div "Inglés (13) Español (1) Nueva página Abrir todas Todas las opciones Start / Nos…" at bounding box center [525, 155] width 199 height 228
drag, startPoint x: 616, startPoint y: 35, endPoint x: 296, endPoint y: 25, distance: 321.0
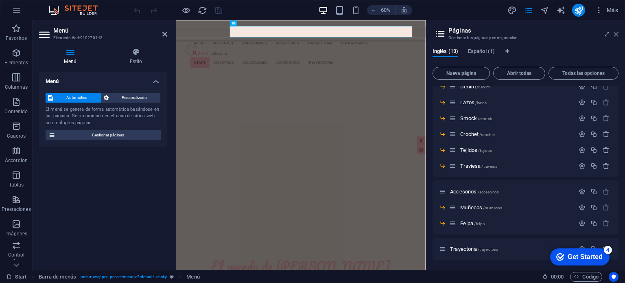
click at [616, 35] on icon at bounding box center [615, 34] width 5 height 7
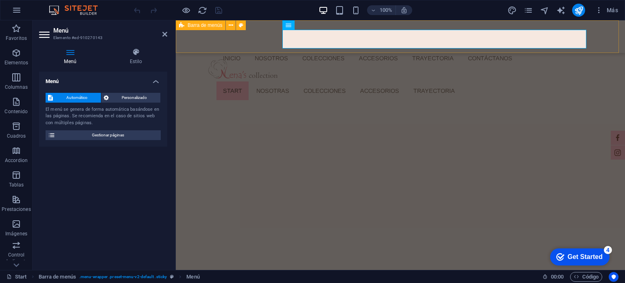
click at [597, 42] on div "Start Nosotras Colecciones Denim Lazos Smock Crochet Tejidos Traviesa Accesorio…" at bounding box center [400, 36] width 449 height 33
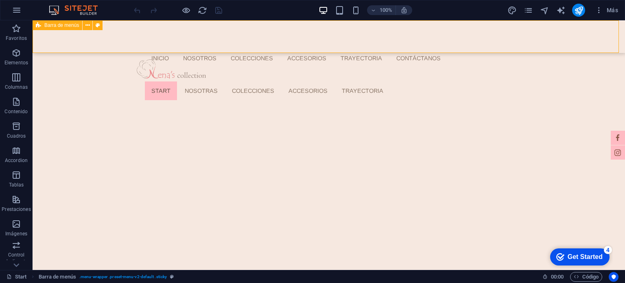
click at [549, 29] on div "Start Nosotras Colecciones Denim Lazos Smock Crochet Tejidos Traviesa Accesorio…" at bounding box center [329, 36] width 592 height 33
click at [487, 81] on nav "Start Nosotras Colecciones Denim Lazos Smock Crochet Tejidos Traviesa Accesorio…" at bounding box center [331, 90] width 373 height 19
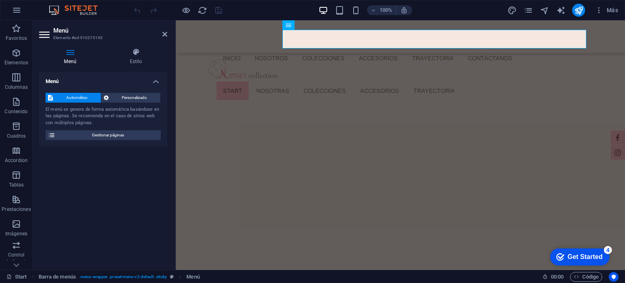
click at [102, 133] on span "Gestionar páginas" at bounding box center [108, 135] width 100 height 10
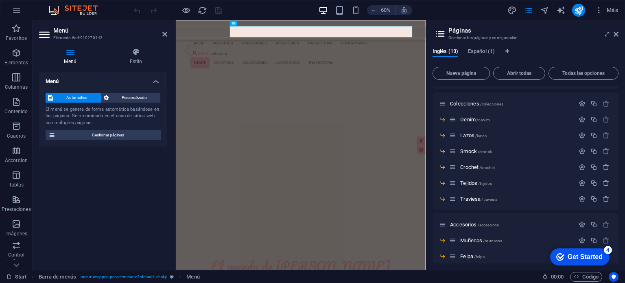
scroll to position [0, 0]
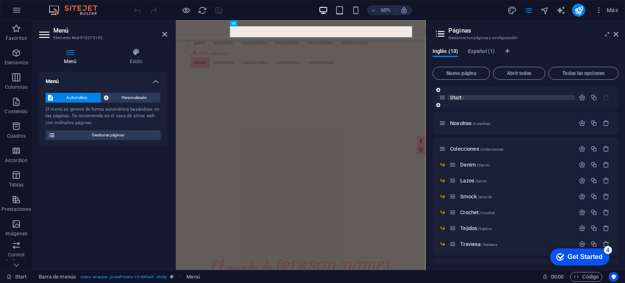
click at [463, 99] on span "/" at bounding box center [463, 98] width 2 height 4
click at [492, 51] on span "Español (1)" at bounding box center [481, 51] width 27 height 11
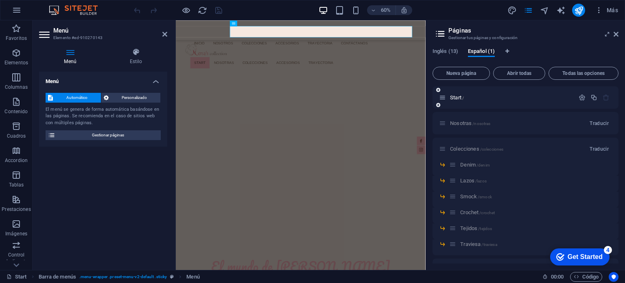
click at [604, 99] on icon "button" at bounding box center [605, 97] width 7 height 7
click at [454, 50] on span "Inglés (13)" at bounding box center [445, 51] width 26 height 11
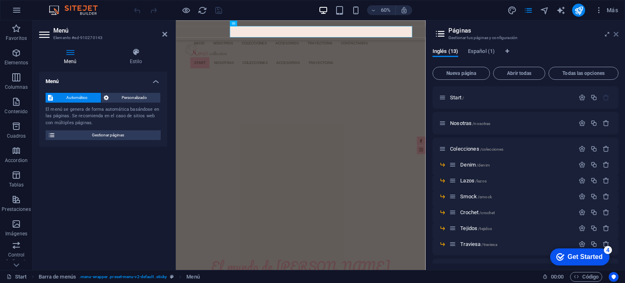
click at [616, 35] on icon at bounding box center [615, 34] width 5 height 7
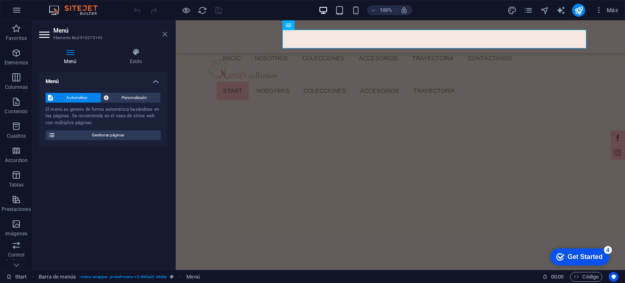
click at [164, 31] on icon at bounding box center [164, 34] width 5 height 7
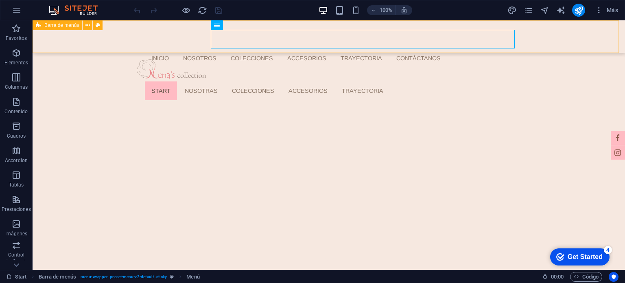
click at [580, 39] on div "Start Nosotras Colecciones Denim Lazos Smock Crochet Tejidos Traviesa Accesorio…" at bounding box center [329, 36] width 592 height 33
click at [327, 81] on nav "Start Nosotras Colecciones Denim Lazos Smock Crochet Tejidos Traviesa Accesorio…" at bounding box center [331, 90] width 373 height 19
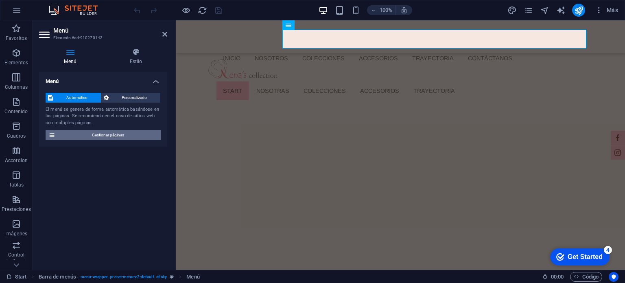
drag, startPoint x: 102, startPoint y: 137, endPoint x: 306, endPoint y: 176, distance: 207.5
click at [102, 137] on span "Gestionar páginas" at bounding box center [108, 135] width 100 height 10
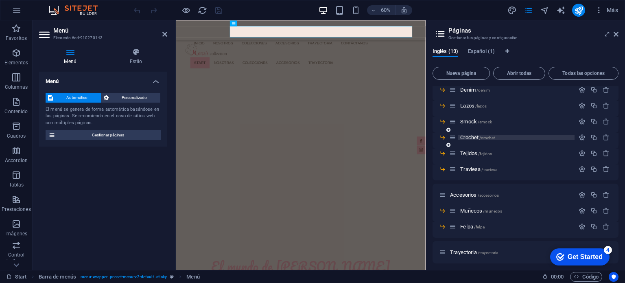
scroll to position [74, 0]
click at [579, 107] on icon "button" at bounding box center [581, 106] width 7 height 7
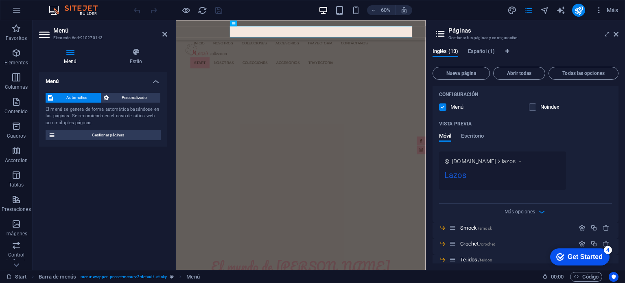
scroll to position [264, 0]
click at [511, 172] on div "Lazos" at bounding box center [502, 176] width 116 height 16
click at [537, 211] on icon "button" at bounding box center [541, 210] width 9 height 9
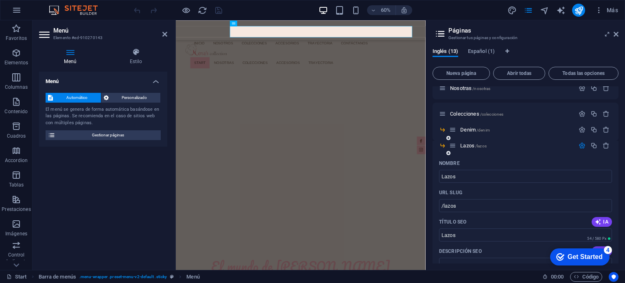
scroll to position [20, 0]
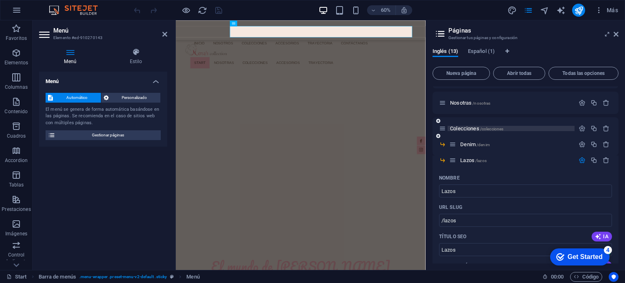
click at [486, 128] on span "/colecciones" at bounding box center [492, 128] width 24 height 4
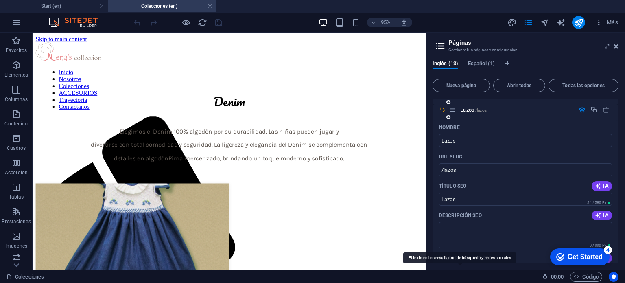
scroll to position [0, 0]
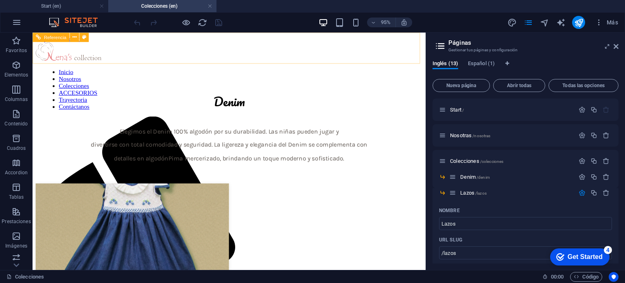
click at [245, 70] on nav "Inicio Nosotros Colecciones ACCESORIOS Trayectoria Contáctanos" at bounding box center [242, 92] width 396 height 44
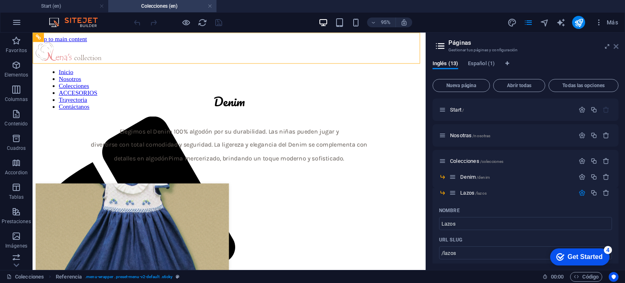
drag, startPoint x: 614, startPoint y: 44, endPoint x: 324, endPoint y: 39, distance: 290.8
click at [614, 44] on icon at bounding box center [615, 46] width 5 height 7
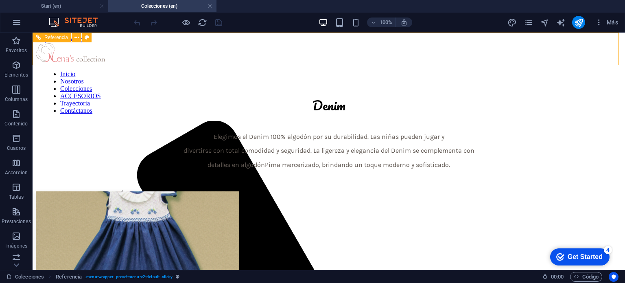
click at [298, 70] on nav "Inicio Nosotros Colecciones ACCESORIOS Trayectoria Contáctanos" at bounding box center [331, 92] width 575 height 44
click at [59, 7] on h4 "Start (en)" at bounding box center [54, 6] width 108 height 9
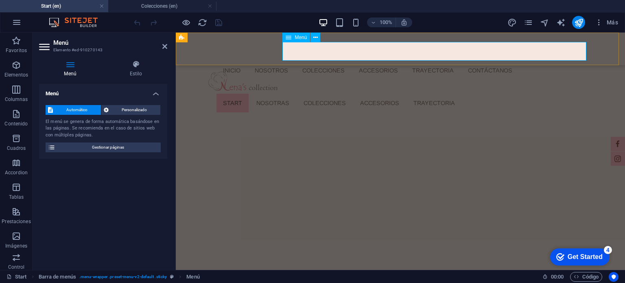
click at [337, 94] on nav "Start Nosotras Colecciones Denim Lazos Smock Crochet Tejidos Traviesa Accesorio…" at bounding box center [402, 103] width 373 height 19
click at [119, 105] on span "Personalizado" at bounding box center [134, 110] width 47 height 10
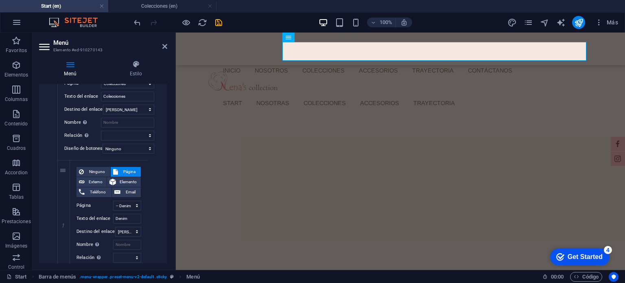
scroll to position [366, 0]
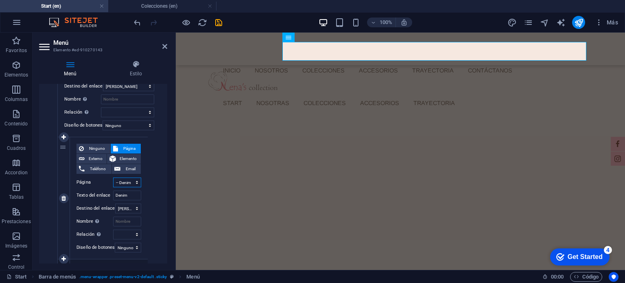
click at [128, 180] on select "Start Nosotras Colecciones -- Denim -- Lazos -- Smock -- Crochet -- Tejidos -- …" at bounding box center [127, 182] width 28 height 10
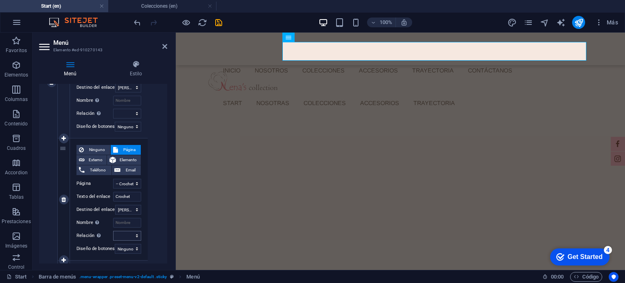
scroll to position [773, 0]
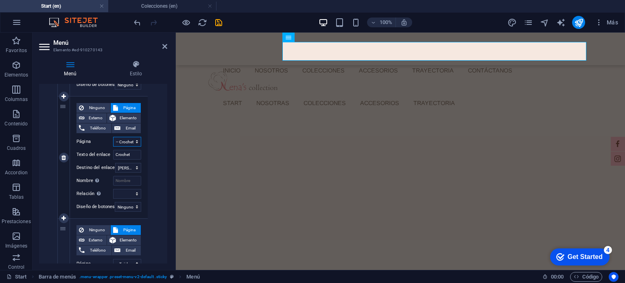
click at [124, 144] on select "Start Nosotras Colecciones -- Denim -- Lazos -- Smock -- Crochet -- Tejidos -- …" at bounding box center [127, 142] width 28 height 10
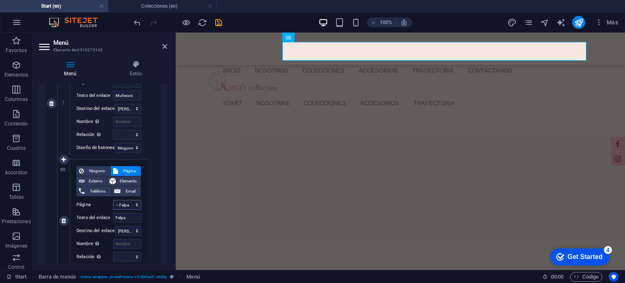
scroll to position [1222, 0]
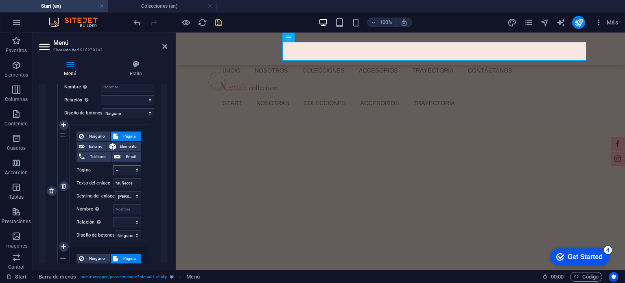
click at [122, 167] on select "Start Nosotras Colecciones -- Denim -- Lazos -- Smock -- Crochet -- Tejidos -- …" at bounding box center [127, 170] width 28 height 10
click at [113, 165] on select "Start Nosotras Colecciones -- Denim -- Lazos -- Smock -- Crochet -- Tejidos -- …" at bounding box center [127, 170] width 28 height 10
click at [127, 170] on select "Start Nosotras Colecciones -- Denim -- Lazos -- Smock -- Crochet -- Tejidos -- …" at bounding box center [127, 170] width 28 height 10
click at [113, 165] on select "Start Nosotras Colecciones -- Denim -- Lazos -- Smock -- Crochet -- Tejidos -- …" at bounding box center [127, 170] width 28 height 10
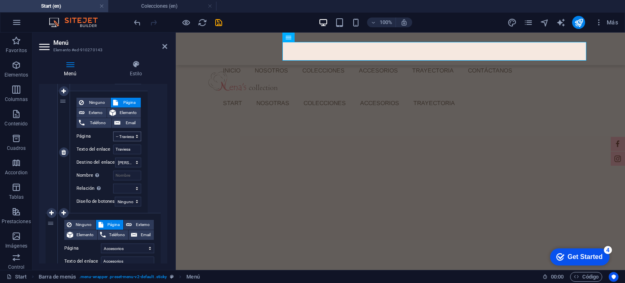
scroll to position [1019, 0]
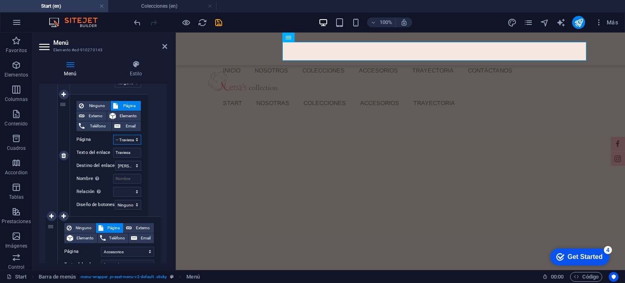
click at [130, 140] on select "Start Nosotras Colecciones -- Denim -- Lazos -- Smock -- Crochet -- Tejidos -- …" at bounding box center [127, 140] width 28 height 10
click at [113, 135] on select "Start Nosotras Colecciones -- Denim -- Lazos -- Smock -- Crochet -- Tejidos -- …" at bounding box center [127, 140] width 28 height 10
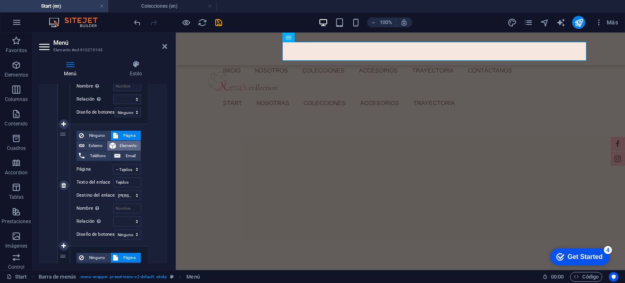
scroll to position [856, 0]
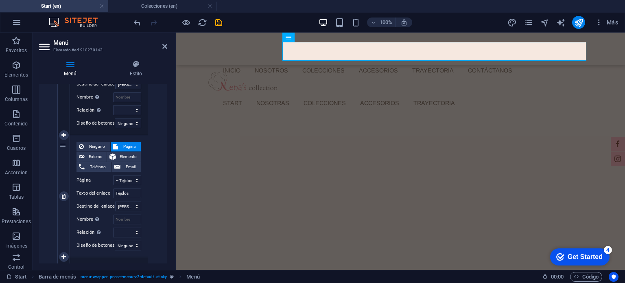
click at [131, 142] on span "Página" at bounding box center [129, 147] width 18 height 10
click at [162, 47] on icon at bounding box center [164, 46] width 5 height 7
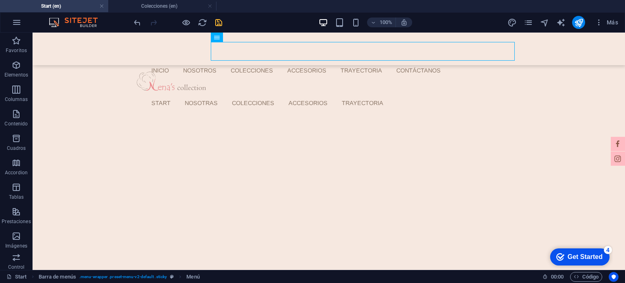
click at [222, 22] on icon "save" at bounding box center [218, 22] width 9 height 9
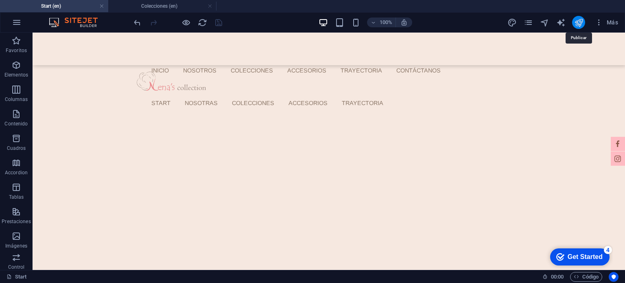
click at [577, 23] on icon "publish" at bounding box center [578, 22] width 9 height 9
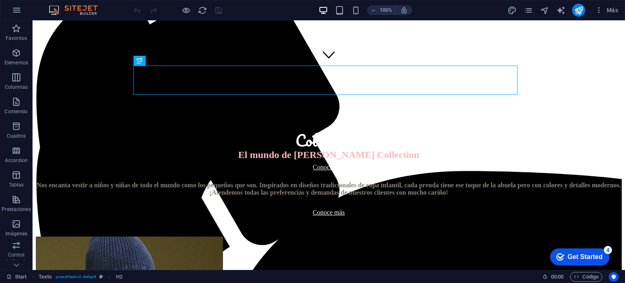
scroll to position [201, 0]
click at [529, 11] on icon "pages" at bounding box center [527, 10] width 9 height 9
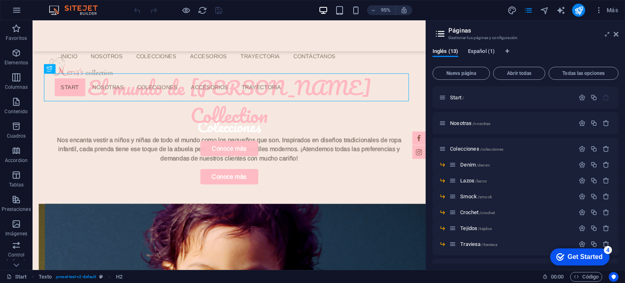
click at [479, 48] on span "Español (1)" at bounding box center [481, 51] width 27 height 11
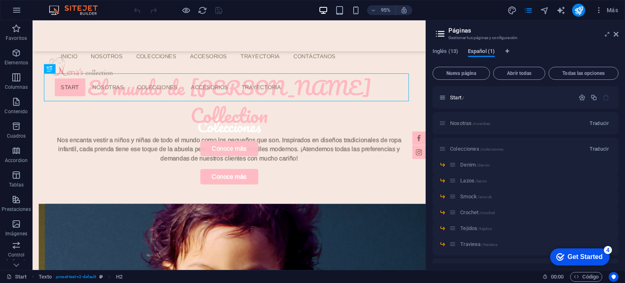
click at [488, 52] on span "Español (1)" at bounding box center [481, 51] width 27 height 11
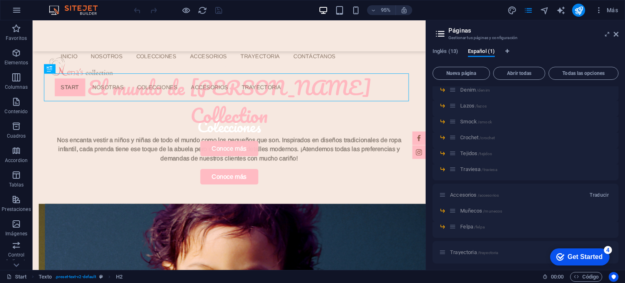
scroll to position [78, 0]
click at [488, 50] on span "Español (1)" at bounding box center [481, 51] width 27 height 11
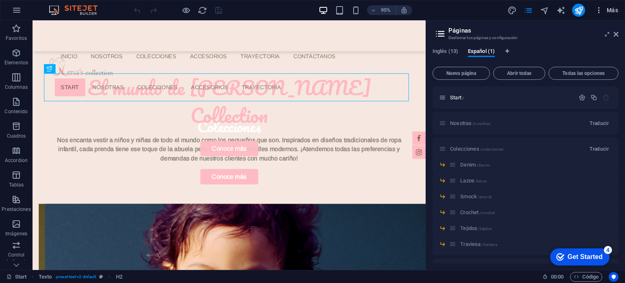
click at [603, 5] on button "Más" at bounding box center [606, 10] width 30 height 13
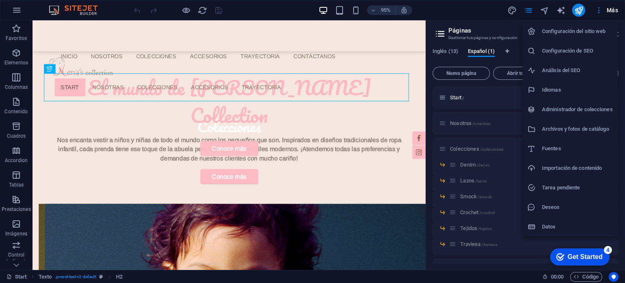
click at [571, 87] on h6 "Idiomas" at bounding box center [577, 90] width 71 height 10
select select "73"
select select "44"
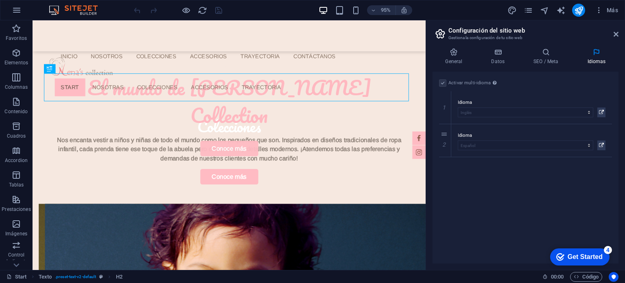
drag, startPoint x: 603, startPoint y: 148, endPoint x: 578, endPoint y: 170, distance: 33.4
click at [595, 171] on div "Activar multi-idioma Para desactivar la opción multi-idioma, elimine todos los …" at bounding box center [525, 168] width 186 height 192
click at [444, 139] on icon at bounding box center [444, 140] width 4 height 6
click at [441, 83] on label at bounding box center [442, 82] width 7 height 7
click at [0, 0] on input "Activar multi-idioma Para desactivar la opción multi-idioma, elimine todos los …" at bounding box center [0, 0] width 0 height 0
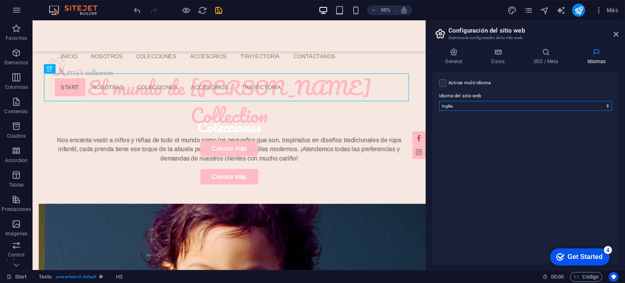
click at [549, 104] on select "Abkhazian Afar Afrikaans Akan Albanés Alemán Amharic Árabe Aragonese Armenian A…" at bounding box center [525, 106] width 173 height 10
select select "44"
click at [439, 101] on select "Abkhazian Afar Afrikaans Akan Albanés Alemán Amharic Árabe Aragonese Armenian A…" at bounding box center [525, 106] width 173 height 10
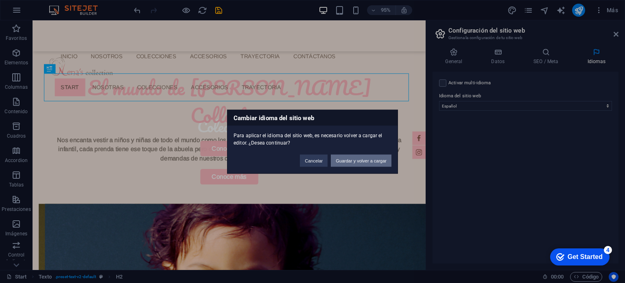
click at [374, 161] on button "Guardar y volver a cargar" at bounding box center [361, 160] width 61 height 12
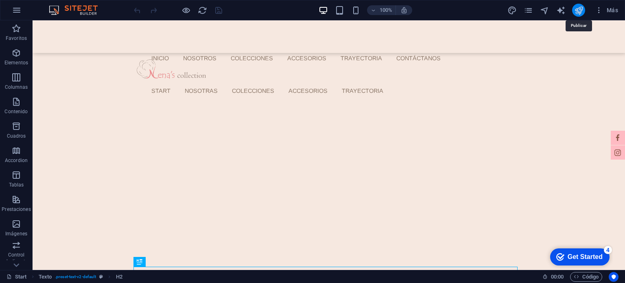
click at [579, 11] on icon "publish" at bounding box center [578, 10] width 9 height 9
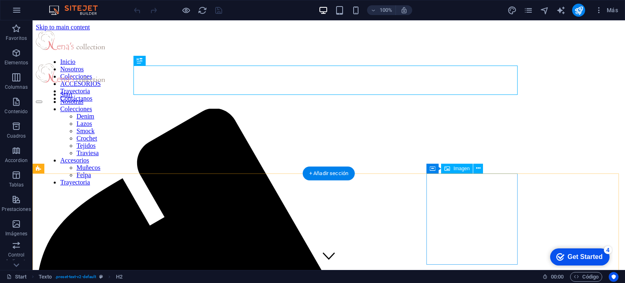
scroll to position [201, 0]
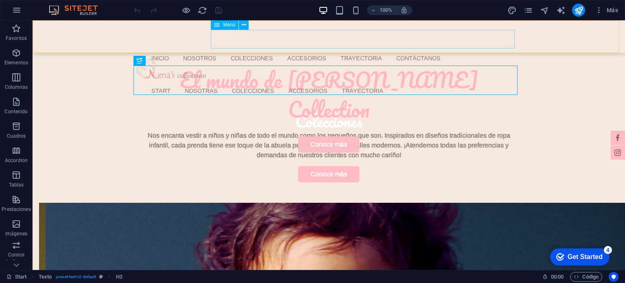
click at [258, 81] on nav "Start Nosotras Colecciones Denim Lazos Smock Crochet Tejidos Traviesa Accesorio…" at bounding box center [331, 90] width 373 height 19
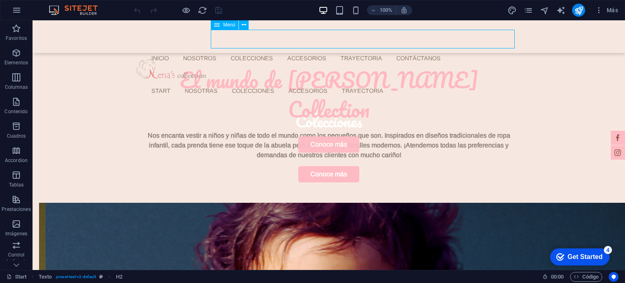
click at [258, 81] on nav "Start Nosotras Colecciones Denim Lazos Smock Crochet Tejidos Traviesa Accesorio…" at bounding box center [331, 90] width 373 height 19
select select
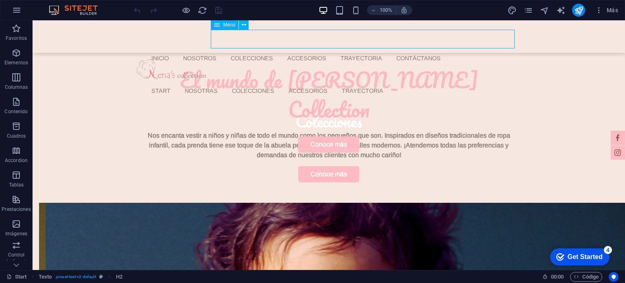
select select
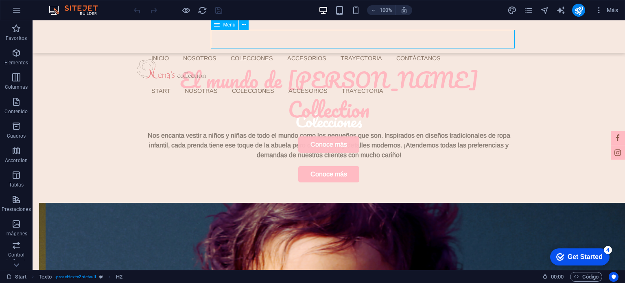
select select
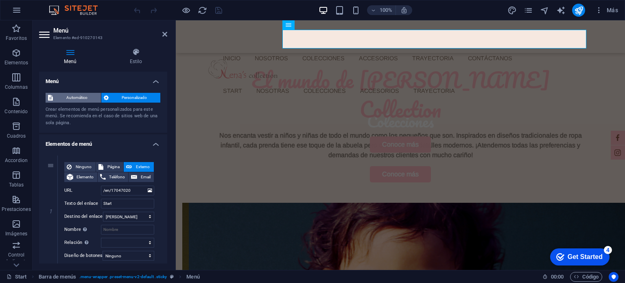
click at [84, 94] on span "Automático" at bounding box center [76, 98] width 43 height 10
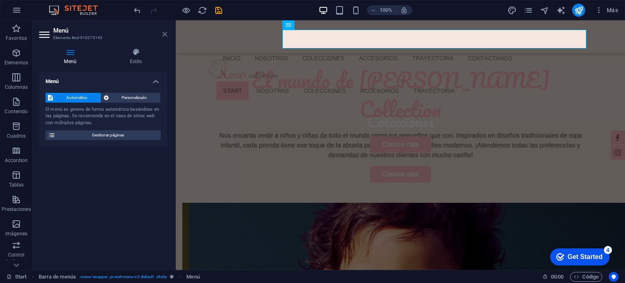
click at [167, 32] on aside "Menú Elemento #ed-910270143 Menú Estilo Menú Automático Personalizado El menú s…" at bounding box center [104, 144] width 143 height 249
drag, startPoint x: 217, startPoint y: 9, endPoint x: 192, endPoint y: 37, distance: 36.8
click at [217, 9] on icon "save" at bounding box center [218, 10] width 9 height 9
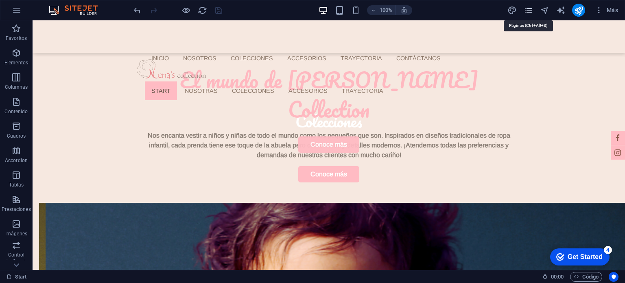
click at [529, 11] on icon "pages" at bounding box center [527, 10] width 9 height 9
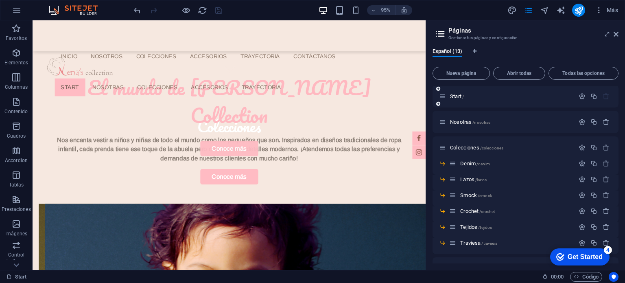
scroll to position [0, 0]
click at [584, 96] on button "button" at bounding box center [582, 97] width 12 height 7
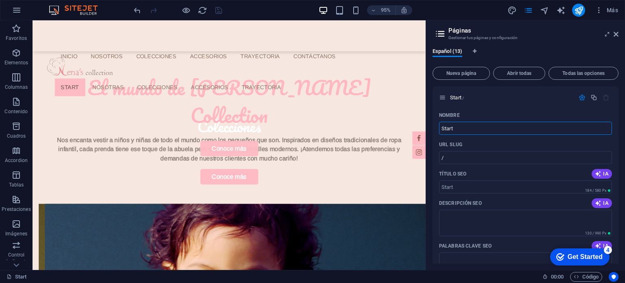
drag, startPoint x: 491, startPoint y: 152, endPoint x: 386, endPoint y: 124, distance: 108.5
click at [553, 127] on input "Start" at bounding box center [525, 128] width 173 height 13
type input "i"
type input "Inicio"
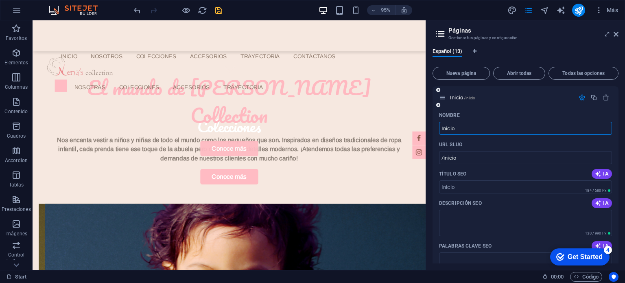
type input "/inicio"
type input "Inicio"
click at [216, 6] on icon "save" at bounding box center [218, 10] width 9 height 9
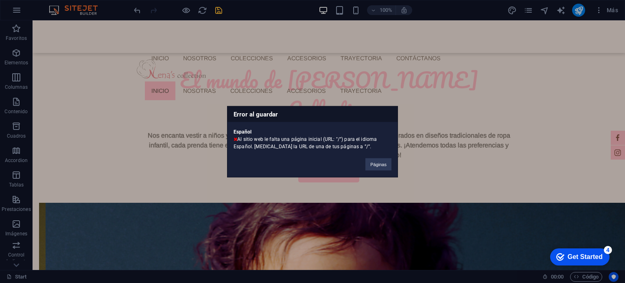
drag, startPoint x: 348, startPoint y: 145, endPoint x: 231, endPoint y: 141, distance: 117.6
click at [231, 141] on div "Español Al sitio web le falta una página inicial (URL: "/") para el idioma Espa…" at bounding box center [312, 136] width 170 height 28
click at [271, 143] on div "Español Al sitio web le falta una página inicial (URL: "/") para el idioma Espa…" at bounding box center [312, 136] width 170 height 28
click at [372, 164] on button "Páginas" at bounding box center [378, 164] width 26 height 12
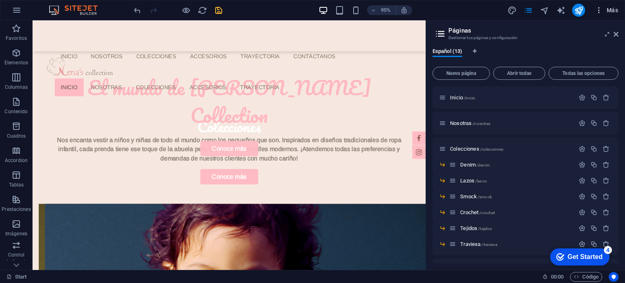
click at [600, 10] on icon "button" at bounding box center [599, 10] width 8 height 8
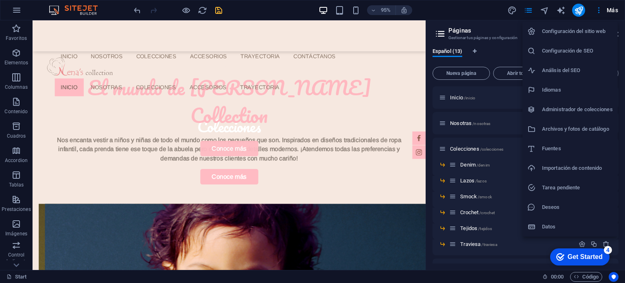
click at [545, 91] on h6 "Idiomas" at bounding box center [577, 90] width 71 height 10
select select "44"
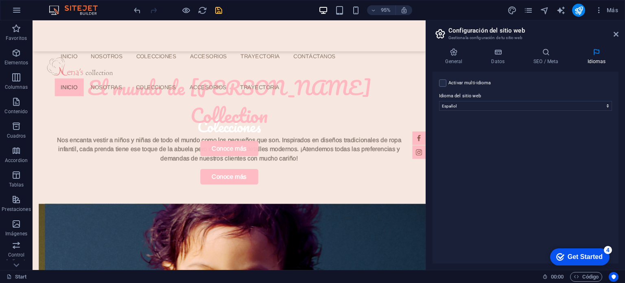
click at [466, 81] on label "Activar multi-idioma Para desactivar la opción multi-idioma, elimine todos los …" at bounding box center [469, 83] width 42 height 10
click at [0, 0] on input "Activar multi-idioma Para desactivar la opción multi-idioma, elimine todos los …" at bounding box center [0, 0] width 0 height 0
select select
click at [441, 78] on div "Activar multi-idioma Para desactivar la opción multi-idioma, elimine todos los …" at bounding box center [525, 83] width 173 height 10
click at [440, 83] on label at bounding box center [442, 82] width 7 height 7
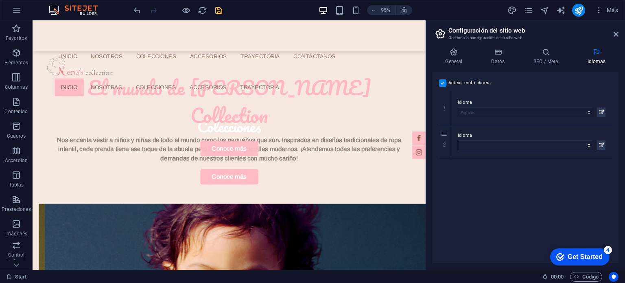
click at [0, 0] on input "Activar multi-idioma Para desactivar la opción multi-idioma, elimine todos los …" at bounding box center [0, 0] width 0 height 0
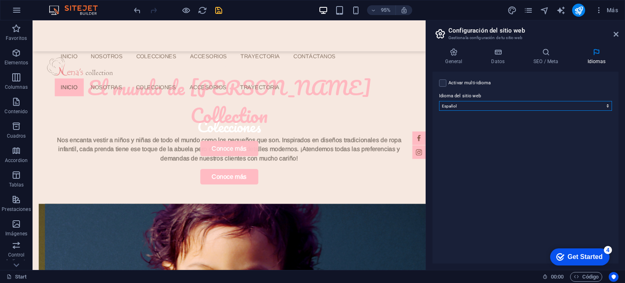
click at [471, 101] on select "Abkhazian Afar Afrikaans Akan Albanés Alemán Amharic Árabe Aragonese Armenian A…" at bounding box center [525, 106] width 173 height 10
click at [482, 102] on select "Abkhazian Afar Afrikaans Akan Albanés Alemán Amharic Árabe Aragonese Armenian A…" at bounding box center [525, 106] width 173 height 10
click at [546, 53] on icon at bounding box center [545, 52] width 50 height 8
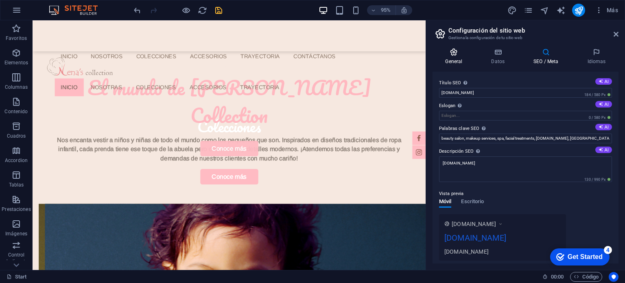
click at [455, 55] on icon at bounding box center [453, 52] width 43 height 8
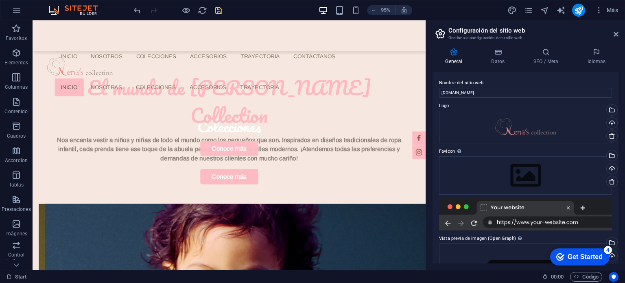
click at [620, 30] on aside "Configuración del sitio web Gestiona la configuración de tu sitio web General D…" at bounding box center [524, 144] width 199 height 249
click at [616, 33] on icon at bounding box center [615, 34] width 5 height 7
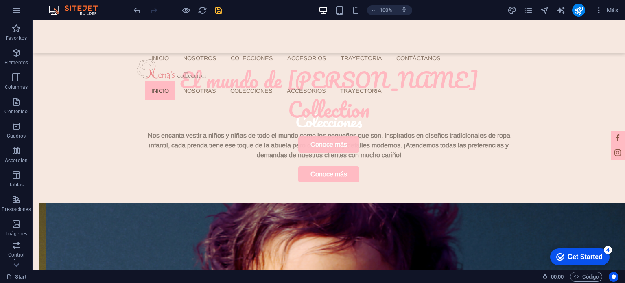
click at [224, 10] on div "100% Más" at bounding box center [376, 10] width 489 height 13
click at [528, 10] on icon "pages" at bounding box center [527, 10] width 9 height 9
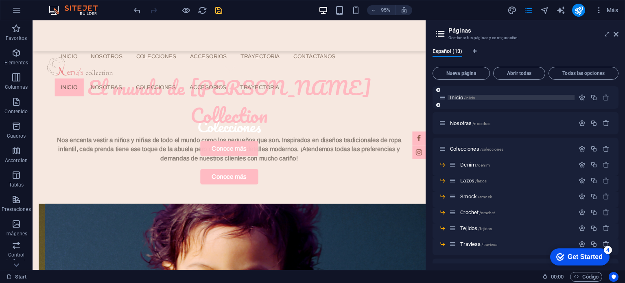
click at [468, 97] on span "/inicio" at bounding box center [469, 98] width 11 height 4
click at [477, 93] on div "Inicio /inicio" at bounding box center [506, 97] width 135 height 9
click at [469, 98] on span "/inicio" at bounding box center [469, 98] width 11 height 4
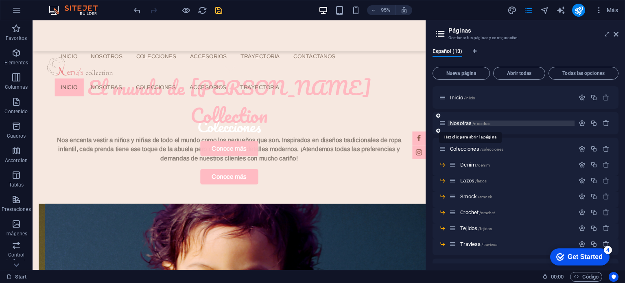
click at [462, 120] on span "Nosotras /nosotras" at bounding box center [470, 123] width 40 height 6
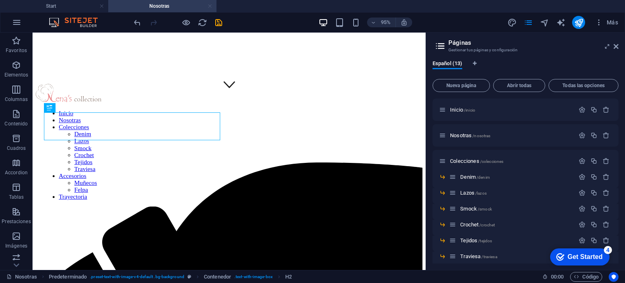
scroll to position [181, 0]
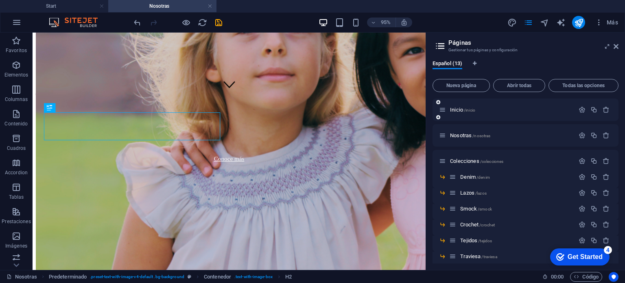
drag, startPoint x: 207, startPoint y: 7, endPoint x: 467, endPoint y: 106, distance: 278.7
click at [207, 7] on link at bounding box center [209, 6] width 5 height 8
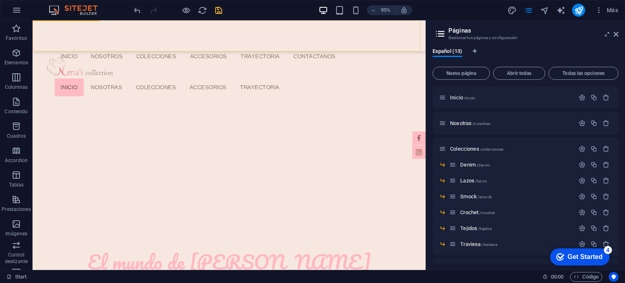
scroll to position [0, 0]
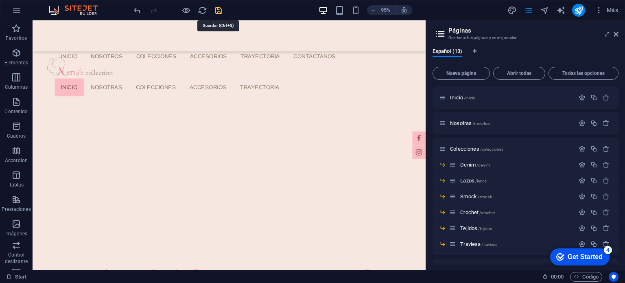
click at [220, 11] on icon "save" at bounding box center [218, 10] width 9 height 9
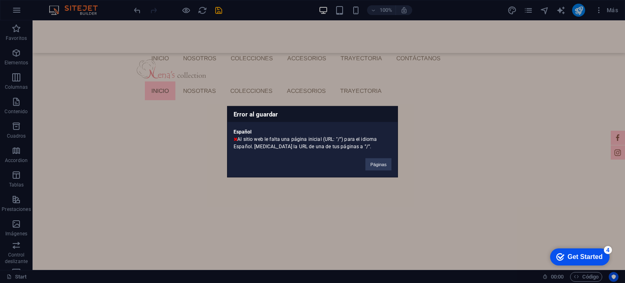
click at [285, 142] on div "Español Al sitio web le falta una página inicial (URL: "/") para el idioma Espa…" at bounding box center [312, 136] width 170 height 28
click at [312, 138] on div "Español Al sitio web le falta una página inicial (URL: "/") para el idioma Espa…" at bounding box center [312, 136] width 170 height 28
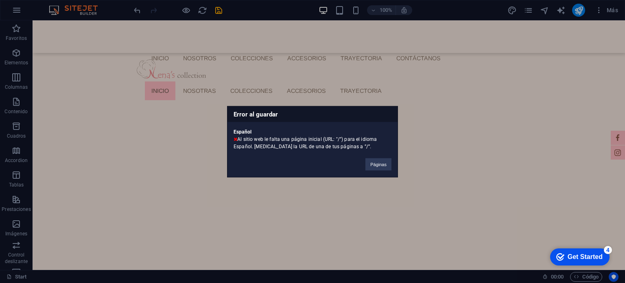
click at [350, 144] on div "Español Al sitio web le falta una página inicial (URL: "/") para el idioma Espa…" at bounding box center [312, 136] width 170 height 28
click at [376, 165] on button "Páginas" at bounding box center [378, 164] width 26 height 12
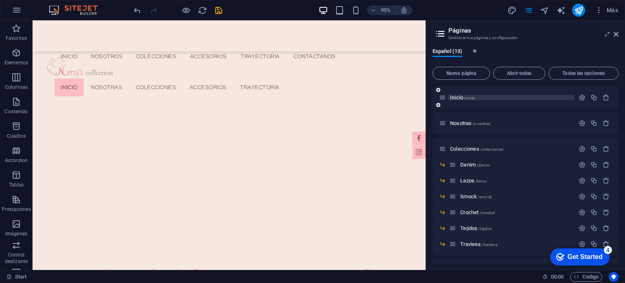
click at [536, 98] on p "Inicio /inicio" at bounding box center [511, 97] width 122 height 5
click at [579, 99] on icon "button" at bounding box center [581, 97] width 7 height 7
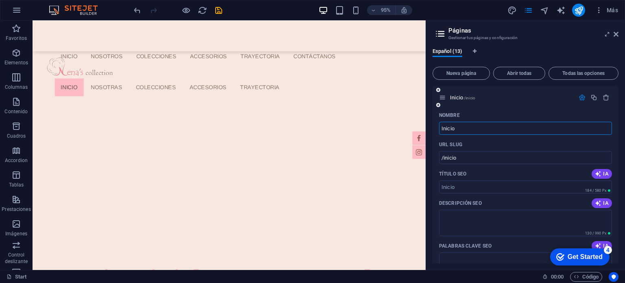
click at [464, 150] on div "URL SLUG" at bounding box center [525, 144] width 173 height 13
click at [465, 154] on input "/inicio" at bounding box center [525, 157] width 173 height 13
click at [465, 126] on input "Inicio" at bounding box center [525, 128] width 173 height 13
click at [499, 118] on div "Nombre" at bounding box center [525, 115] width 173 height 13
click at [475, 152] on input "/inicio" at bounding box center [525, 157] width 173 height 13
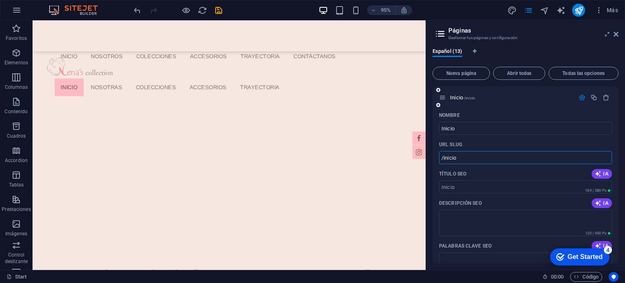
click at [475, 152] on input "/inicio" at bounding box center [525, 157] width 173 height 13
click at [490, 105] on div "Inicio" at bounding box center [525, 97] width 186 height 22
click at [218, 6] on icon "save" at bounding box center [218, 10] width 9 height 9
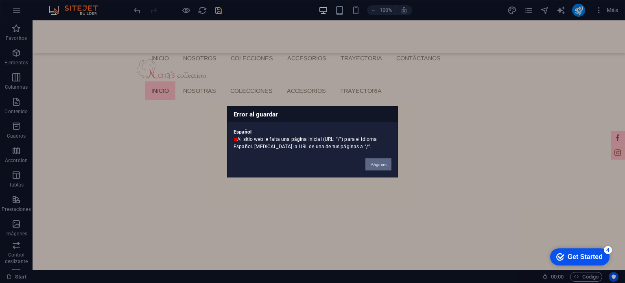
click at [375, 169] on button "Páginas" at bounding box center [378, 164] width 26 height 12
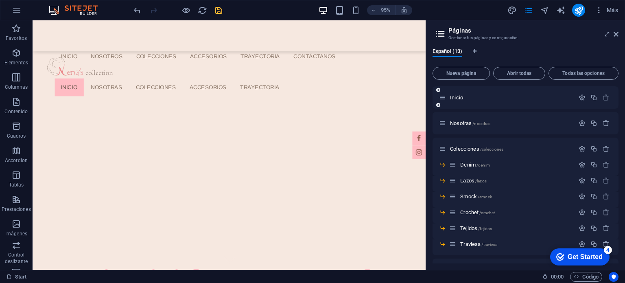
click at [463, 93] on div "Inicio" at bounding box center [506, 97] width 135 height 9
click at [462, 96] on span "Inicio" at bounding box center [457, 97] width 14 height 6
click at [538, 92] on div "Inicio" at bounding box center [525, 97] width 186 height 22
click at [538, 93] on div "Inicio" at bounding box center [525, 97] width 186 height 22
click at [535, 97] on p "Inicio" at bounding box center [511, 97] width 122 height 5
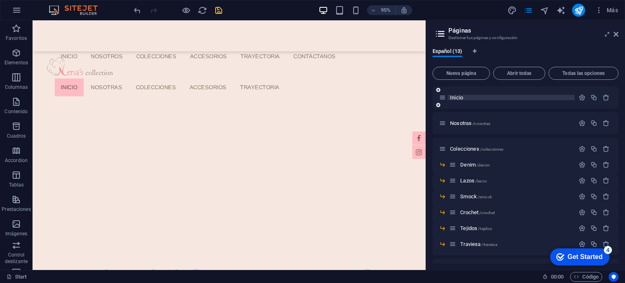
click at [535, 97] on p "Inicio" at bounding box center [511, 97] width 122 height 5
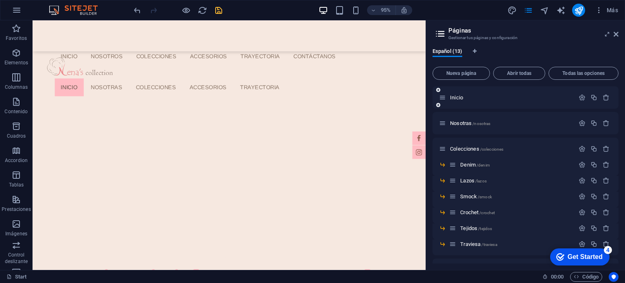
click at [569, 100] on div "Inicio" at bounding box center [506, 97] width 135 height 9
click at [576, 98] on button "button" at bounding box center [582, 97] width 12 height 7
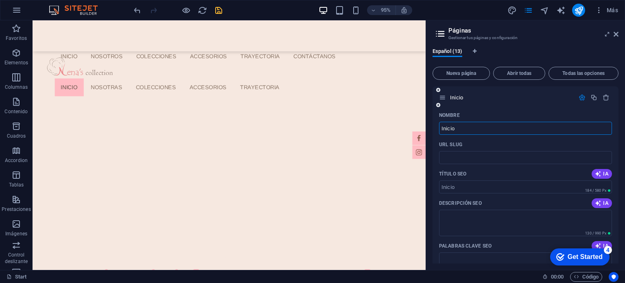
click at [512, 129] on input "Inicio" at bounding box center [525, 128] width 173 height 13
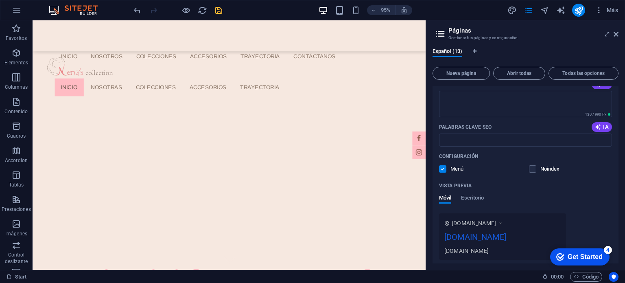
scroll to position [122, 0]
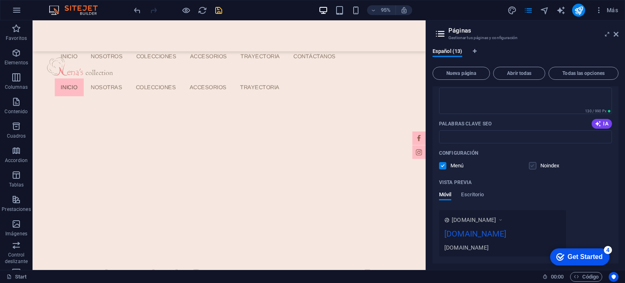
click at [532, 167] on label at bounding box center [532, 165] width 7 height 7
click at [0, 0] on input "checkbox" at bounding box center [0, 0] width 0 height 0
click at [532, 167] on label at bounding box center [532, 165] width 7 height 7
click at [0, 0] on input "checkbox" at bounding box center [0, 0] width 0 height 0
click at [533, 166] on label at bounding box center [532, 165] width 7 height 7
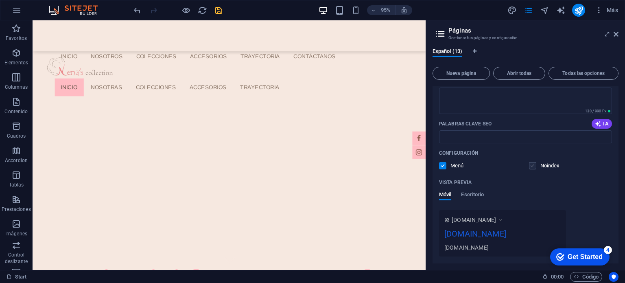
click at [0, 0] on input "checkbox" at bounding box center [0, 0] width 0 height 0
click at [534, 163] on label at bounding box center [532, 165] width 7 height 7
click at [0, 0] on input "checkbox" at bounding box center [0, 0] width 0 height 0
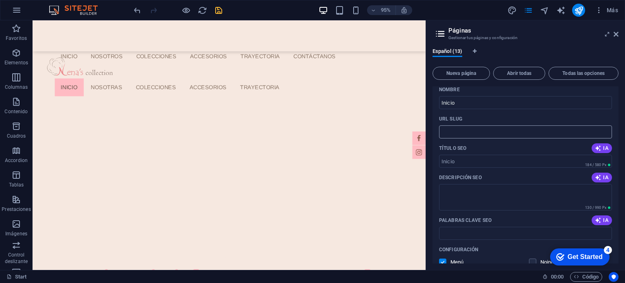
scroll to position [0, 0]
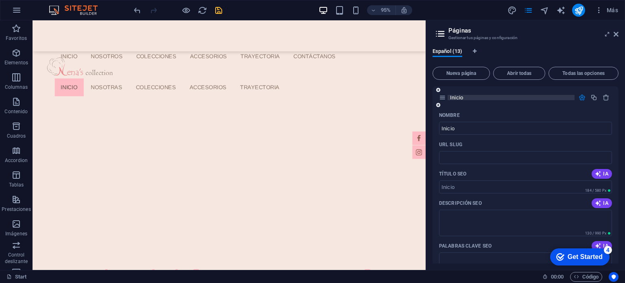
click at [478, 98] on p "Inicio" at bounding box center [511, 97] width 122 height 5
click at [451, 50] on span "Español (13)" at bounding box center [447, 51] width 30 height 11
click at [438, 50] on span "Español (13)" at bounding box center [447, 51] width 30 height 11
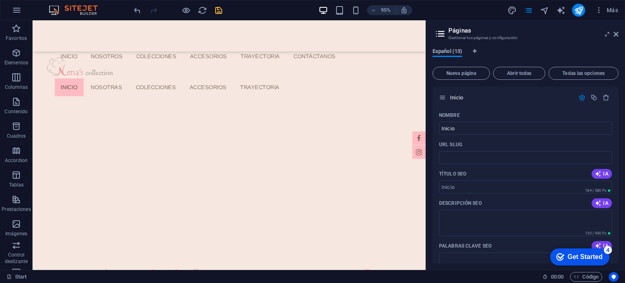
click at [438, 50] on span "Español (13)" at bounding box center [447, 51] width 30 height 11
click at [436, 48] on span "Español (13)" at bounding box center [447, 51] width 30 height 11
click at [602, 9] on icon "button" at bounding box center [599, 10] width 8 height 8
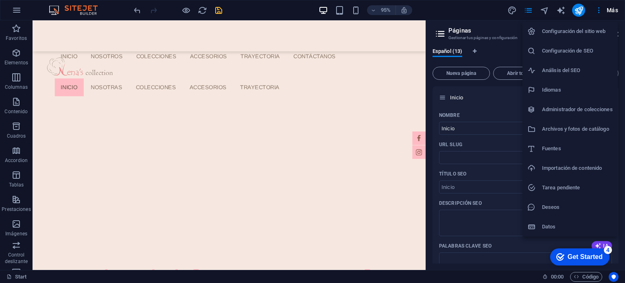
click at [554, 87] on h6 "Idiomas" at bounding box center [577, 90] width 71 height 10
select select "44"
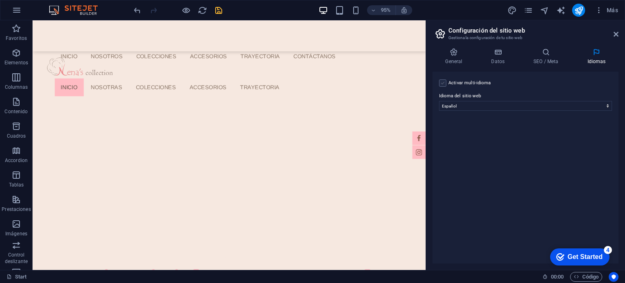
click at [441, 86] on label at bounding box center [442, 82] width 7 height 7
click at [0, 0] on input "Activar multi-idioma Para desactivar la opción multi-idioma, elimine todos los …" at bounding box center [0, 0] width 0 height 0
select select
click at [444, 139] on icon at bounding box center [444, 140] width 4 height 6
click at [446, 81] on div "Activar multi-idioma Para desactivar la opción multi-idioma, elimine todos los …" at bounding box center [525, 83] width 173 height 10
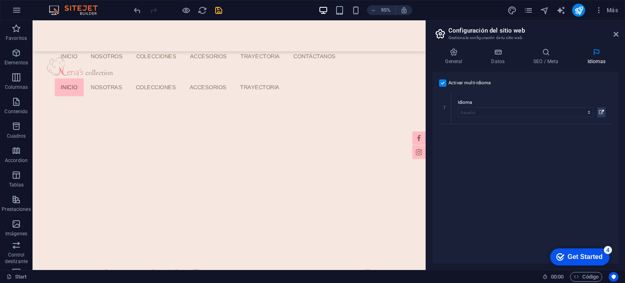
click at [442, 82] on label at bounding box center [442, 82] width 7 height 7
click at [0, 0] on input "Activar multi-idioma Para desactivar la opción multi-idioma, elimine todos los …" at bounding box center [0, 0] width 0 height 0
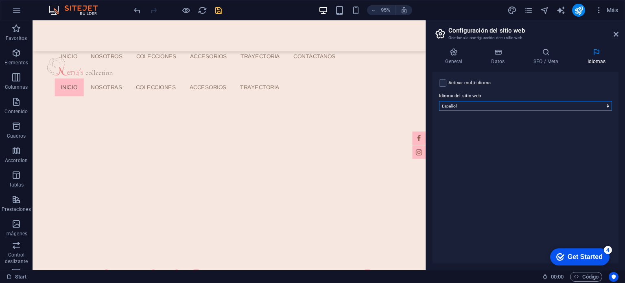
click at [468, 107] on select "Abkhazian Afar Afrikaans Akan Albanés Alemán Amharic Árabe Aragonese Armenian A…" at bounding box center [525, 106] width 173 height 10
select select "73"
click at [439, 101] on select "Abkhazian Afar Afrikaans Akan Albanés Alemán Amharic Árabe Aragonese Armenian A…" at bounding box center [525, 106] width 173 height 10
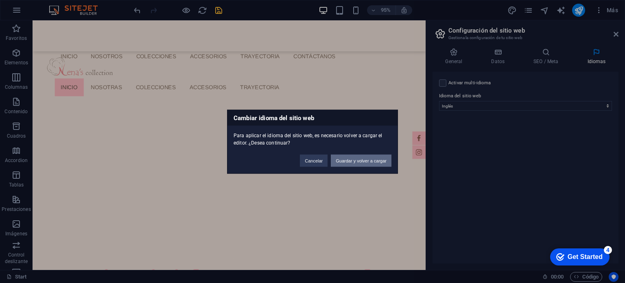
click at [351, 159] on button "Guardar y volver a cargar" at bounding box center [361, 160] width 61 height 12
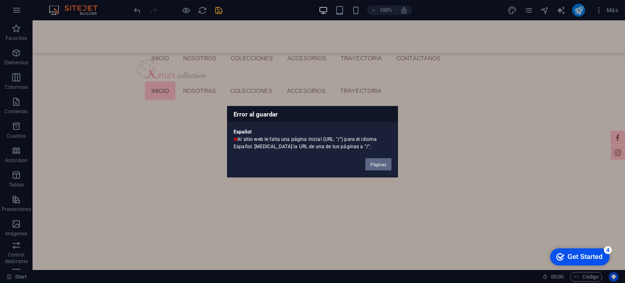
click at [372, 161] on button "Páginas" at bounding box center [378, 164] width 26 height 12
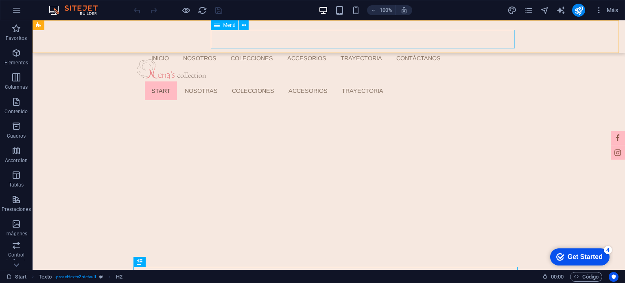
click at [462, 81] on nav "Start Nosotras Colecciones Denim Lazos Smock Crochet Tejidos Traviesa Accesorio…" at bounding box center [331, 90] width 373 height 19
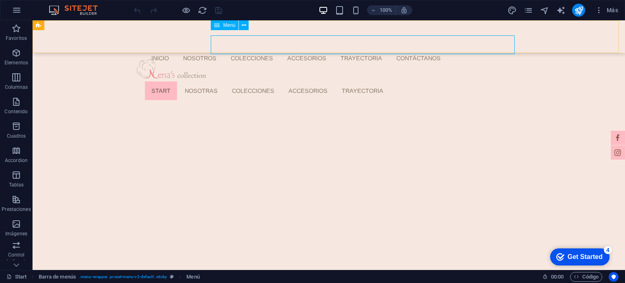
click at [474, 81] on nav "Start Nosotras Colecciones Denim Lazos Smock Crochet Tejidos Traviesa Accesorio…" at bounding box center [331, 90] width 373 height 19
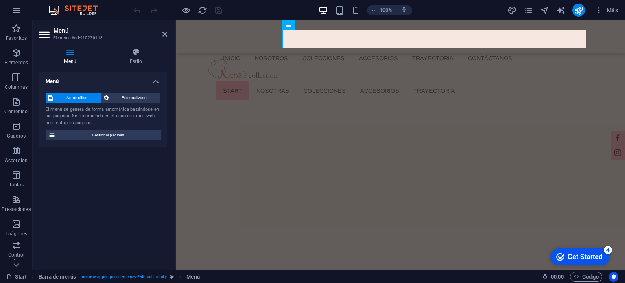
click at [161, 32] on h2 "Menú" at bounding box center [110, 30] width 114 height 7
click at [163, 33] on icon at bounding box center [164, 34] width 5 height 7
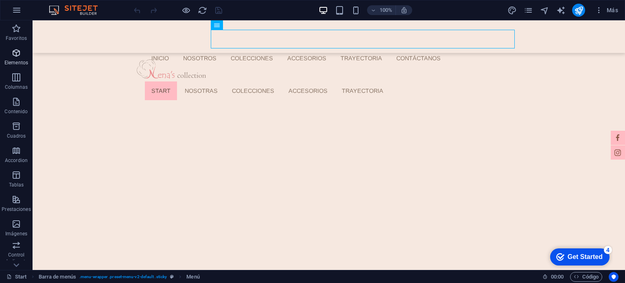
click at [21, 53] on span "Elementos" at bounding box center [16, 58] width 33 height 20
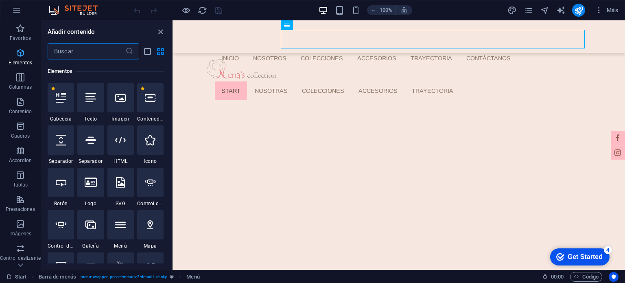
scroll to position [153, 0]
click at [20, 54] on icon "button" at bounding box center [20, 53] width 10 height 10
click at [164, 29] on icon "close panel" at bounding box center [160, 31] width 9 height 9
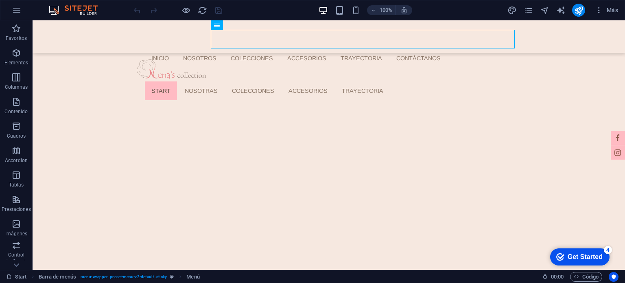
click at [28, 17] on div "100% Más" at bounding box center [312, 10] width 624 height 20
click at [24, 13] on button "button" at bounding box center [17, 10] width 20 height 20
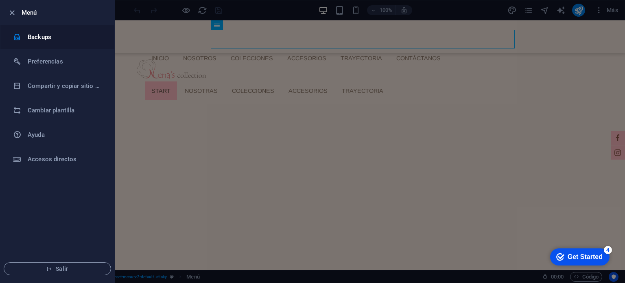
click at [28, 34] on h6 "Backups" at bounding box center [65, 37] width 75 height 10
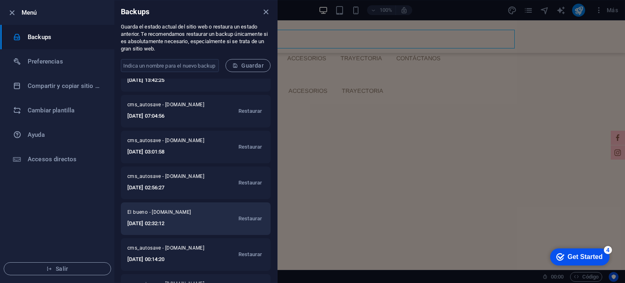
scroll to position [203, 0]
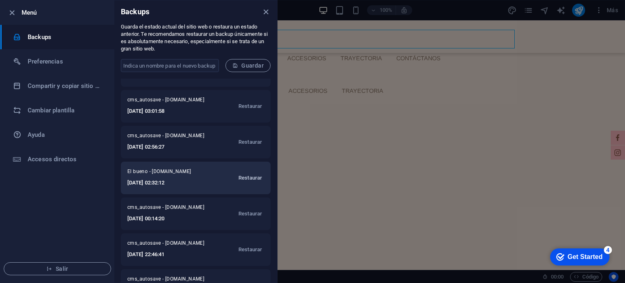
click at [248, 176] on span "Restaurar" at bounding box center [250, 178] width 24 height 10
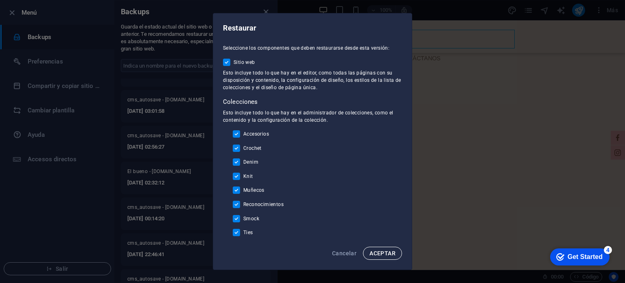
click at [390, 259] on button "ACEPTAR" at bounding box center [382, 252] width 39 height 13
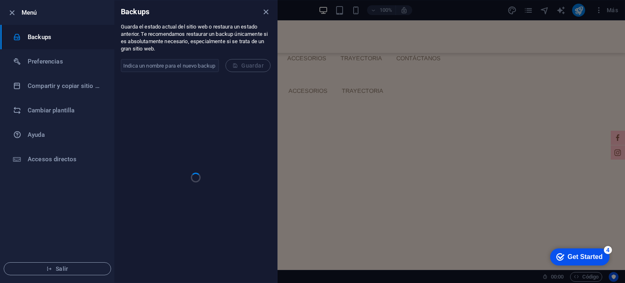
scroll to position [0, 0]
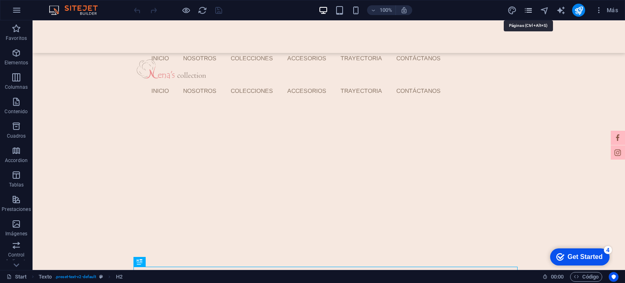
click at [527, 8] on icon "pages" at bounding box center [527, 10] width 9 height 9
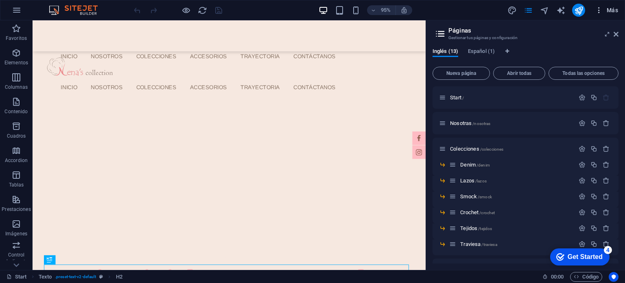
click at [604, 12] on span "Más" at bounding box center [606, 10] width 23 height 8
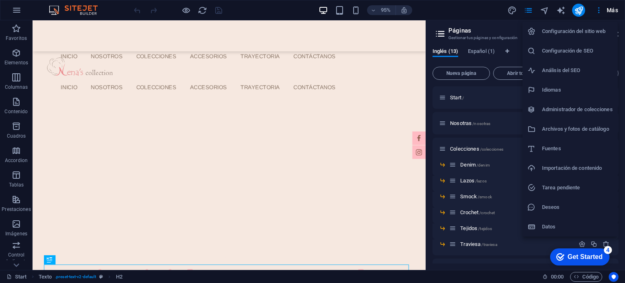
click at [564, 88] on h6 "Idiomas" at bounding box center [577, 90] width 71 height 10
select select "73"
select select "44"
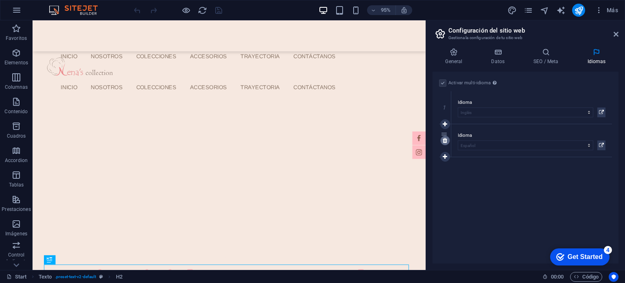
click at [447, 142] on link at bounding box center [445, 140] width 10 height 10
click at [444, 85] on label at bounding box center [442, 82] width 7 height 7
click at [0, 0] on input "Activar multi-idioma Para desactivar la opción multi-idioma, elimine todos los …" at bounding box center [0, 0] width 0 height 0
click at [613, 35] on icon at bounding box center [615, 34] width 5 height 7
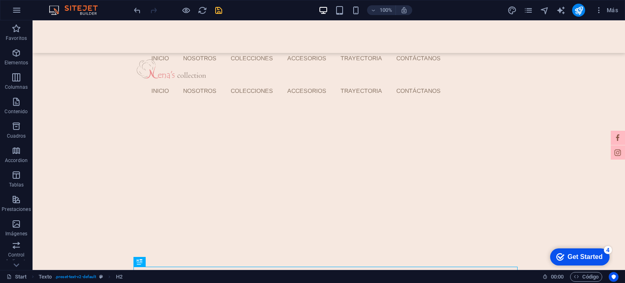
click at [217, 13] on icon "save" at bounding box center [218, 10] width 9 height 9
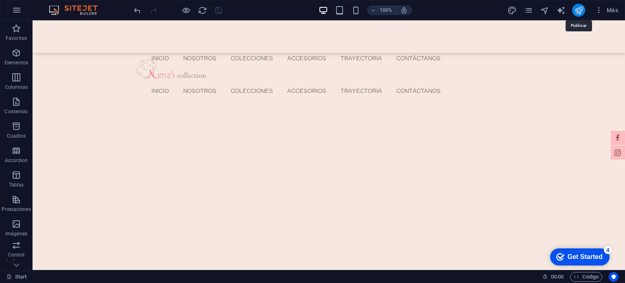
click at [581, 10] on icon "publish" at bounding box center [578, 10] width 9 height 9
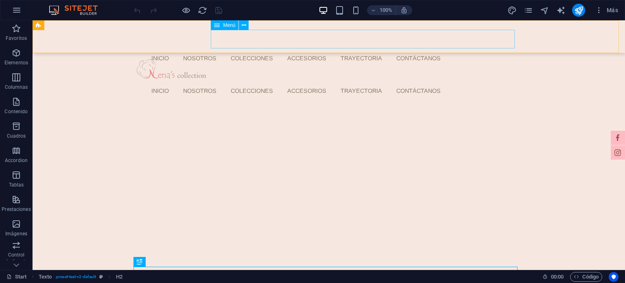
click at [287, 81] on nav "Inicio Nosotros Colecciones ACCESORIOS Trayectoria Contáctanos" at bounding box center [331, 90] width 373 height 19
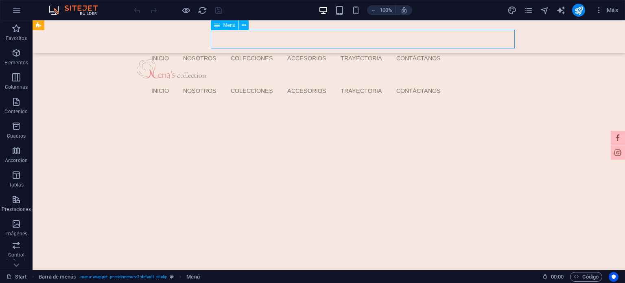
click at [294, 81] on nav "Inicio Nosotros Colecciones ACCESORIOS Trayectoria Contáctanos" at bounding box center [331, 90] width 373 height 19
select select
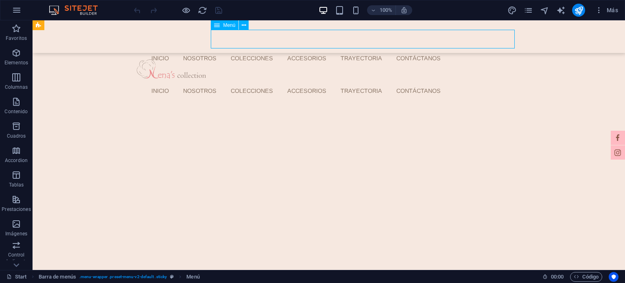
select select
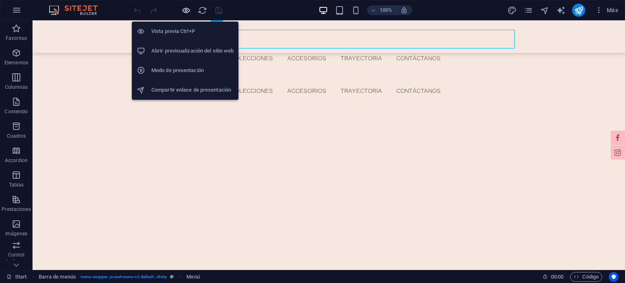
click at [182, 8] on icon "button" at bounding box center [185, 10] width 9 height 9
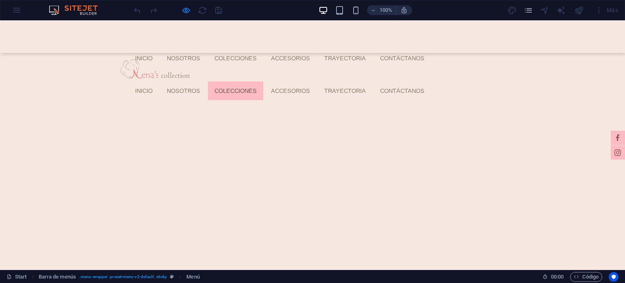
click at [263, 81] on link "Colecciones" at bounding box center [235, 90] width 55 height 19
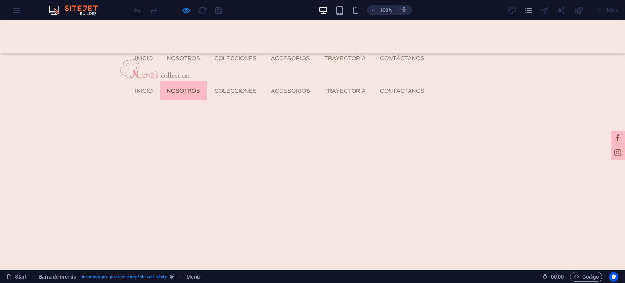
click at [207, 81] on link "Nosotros" at bounding box center [183, 90] width 46 height 19
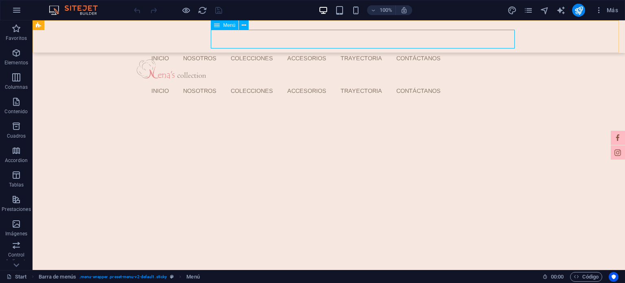
click at [238, 81] on nav "Inicio Nosotros Colecciones ACCESORIOS Trayectoria Contáctanos" at bounding box center [331, 90] width 373 height 19
select select
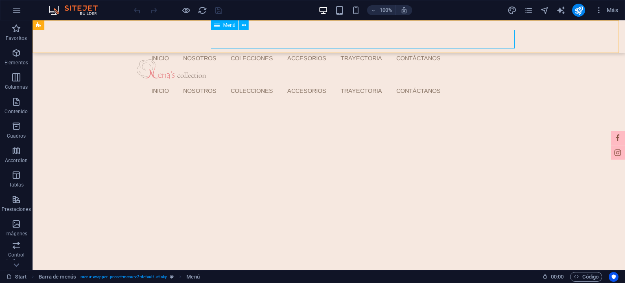
select select
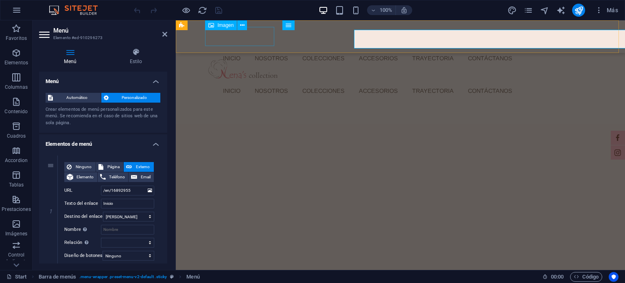
click at [238, 59] on figure at bounding box center [400, 68] width 384 height 19
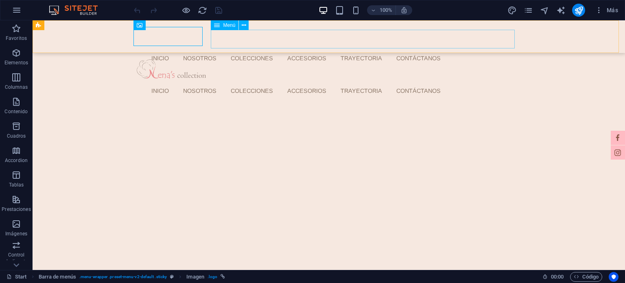
click at [276, 81] on nav "Inicio Nosotros Colecciones ACCESORIOS Trayectoria Contáctanos" at bounding box center [331, 90] width 373 height 19
select select
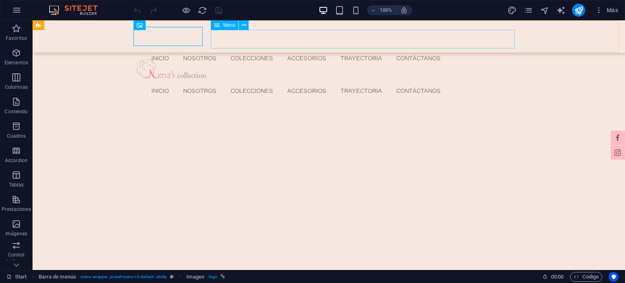
select select
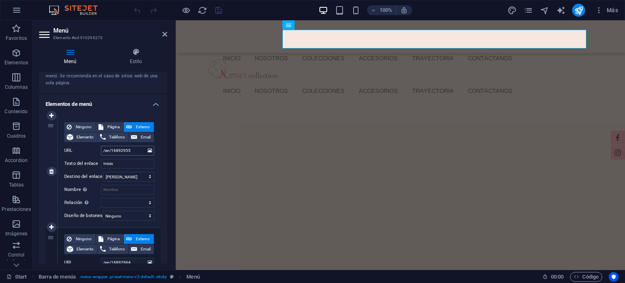
scroll to position [41, 0]
click at [111, 124] on span "Página" at bounding box center [113, 126] width 15 height 10
select select
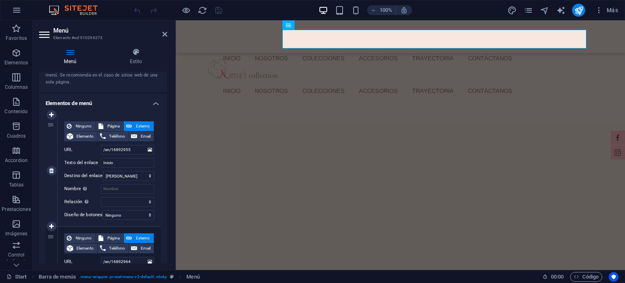
select select
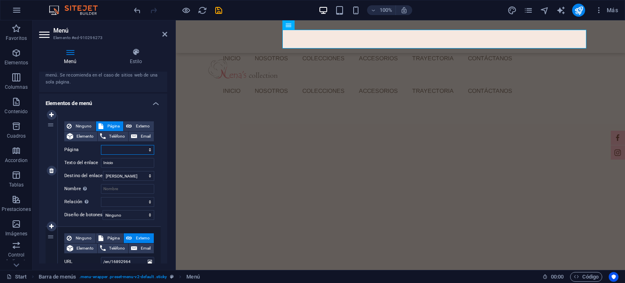
click at [123, 152] on select "Start Nosotras Colecciones -- Denim -- Lazos -- Smock -- Crochet -- Tejidos -- …" at bounding box center [127, 150] width 53 height 10
select select "0"
click at [101, 145] on select "Start Nosotras Colecciones -- Denim -- Lazos -- Smock -- Crochet -- Tejidos -- …" at bounding box center [127, 150] width 53 height 10
select select
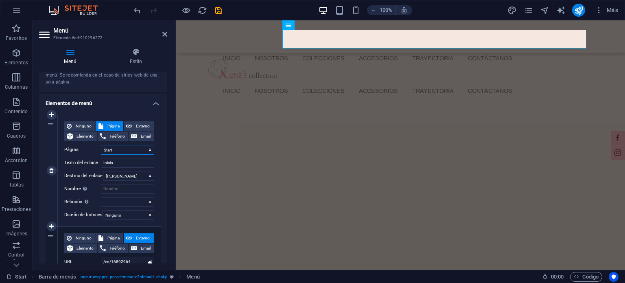
select select
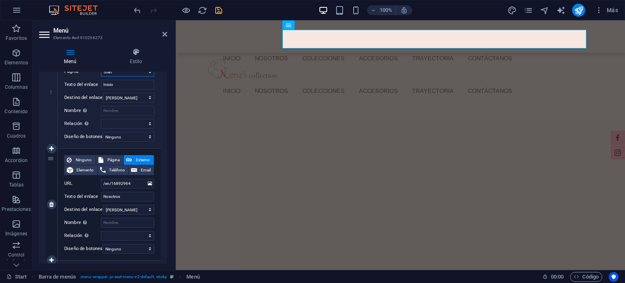
scroll to position [122, 0]
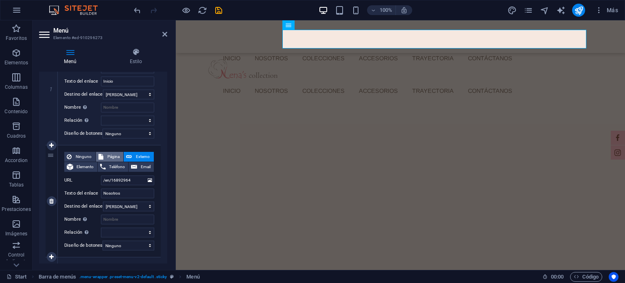
click at [110, 161] on span "Página" at bounding box center [113, 157] width 15 height 10
select select
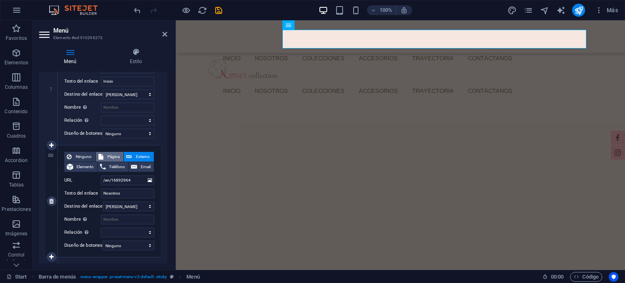
select select
click at [115, 180] on select "Start Nosotras Colecciones -- Denim -- Lazos -- Smock -- Crochet -- Tejidos -- …" at bounding box center [127, 180] width 53 height 10
select select "1"
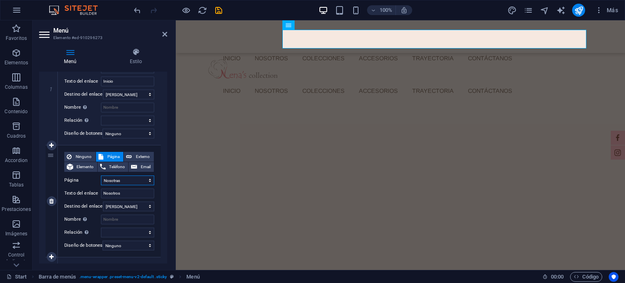
click at [101, 175] on select "Start Nosotras Colecciones -- Denim -- Lazos -- Smock -- Crochet -- Tejidos -- …" at bounding box center [127, 180] width 53 height 10
select select
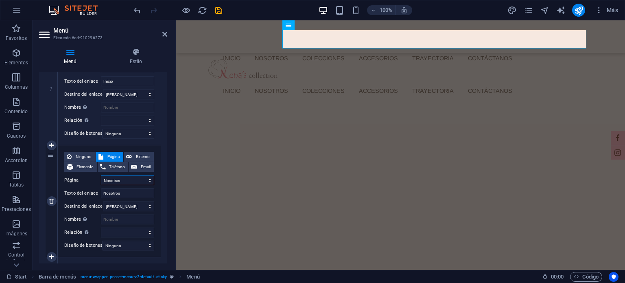
select select
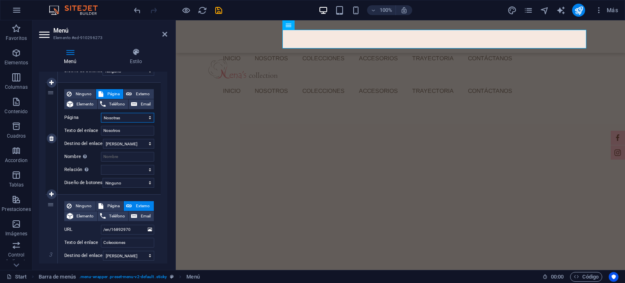
scroll to position [203, 0]
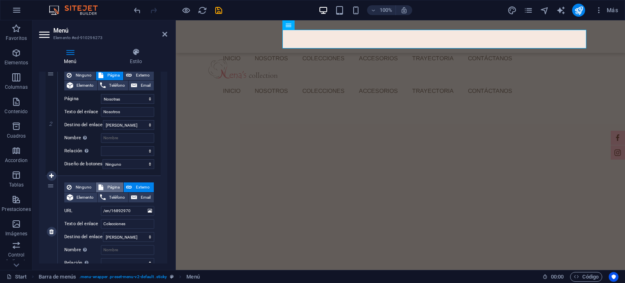
click at [113, 188] on span "Página" at bounding box center [113, 187] width 15 height 10
select select
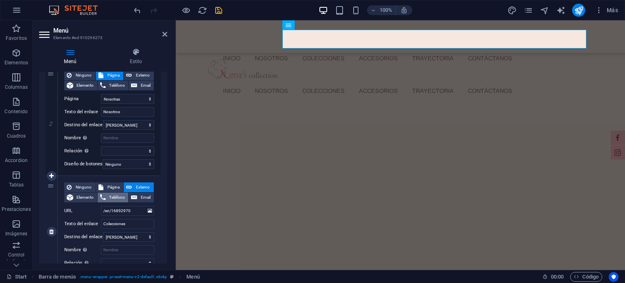
select select
drag, startPoint x: 123, startPoint y: 211, endPoint x: 128, endPoint y: 207, distance: 7.0
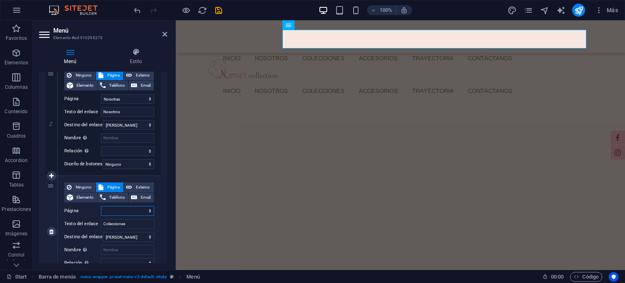
click at [123, 211] on select "Start Nosotras Colecciones -- Denim -- Lazos -- Smock -- Crochet -- Tejidos -- …" at bounding box center [127, 211] width 53 height 10
select select "2"
click at [101, 206] on select "Start Nosotras Colecciones -- Denim -- Lazos -- Smock -- Crochet -- Tejidos -- …" at bounding box center [127, 211] width 53 height 10
select select
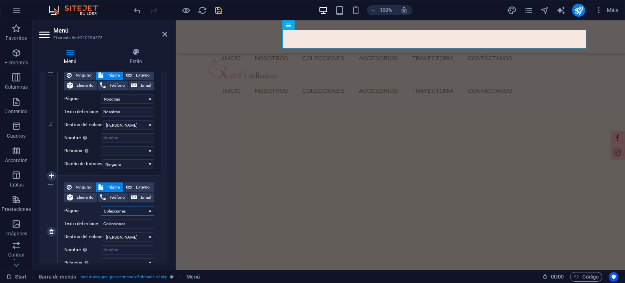
select select
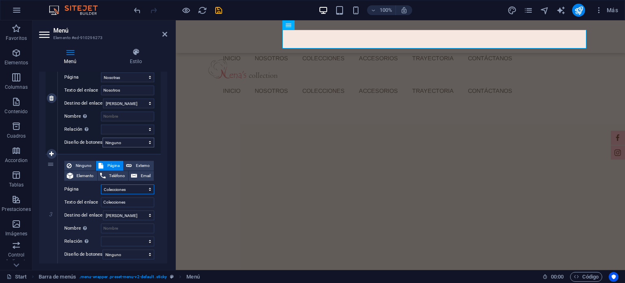
scroll to position [285, 0]
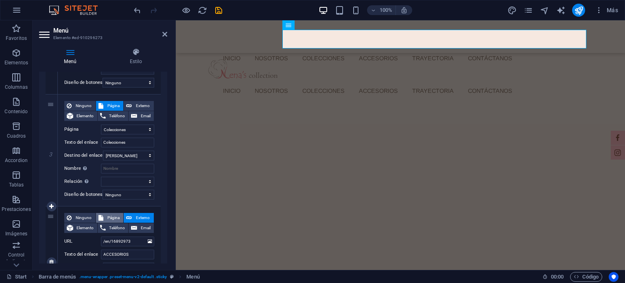
click at [117, 218] on span "Página" at bounding box center [113, 218] width 15 height 10
select select
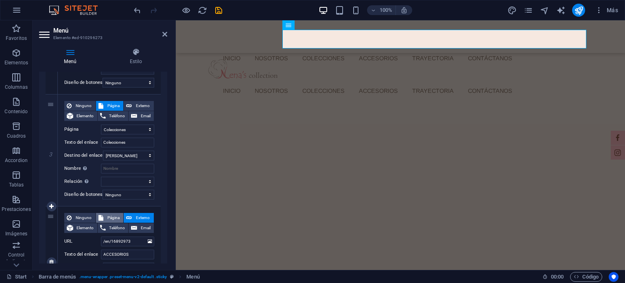
select select
click at [119, 239] on select "Start Nosotras Colecciones -- Denim -- Lazos -- Smock -- Crochet -- Tejidos -- …" at bounding box center [127, 241] width 53 height 10
select select "9"
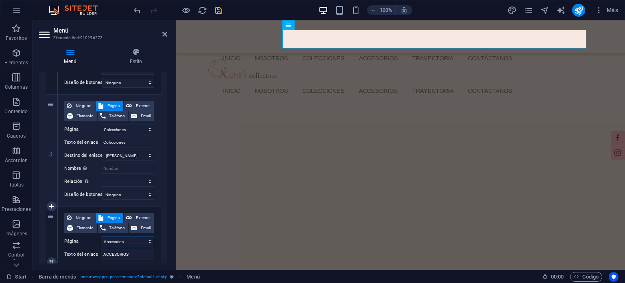
click at [101, 236] on select "Start Nosotras Colecciones -- Denim -- Lazos -- Smock -- Crochet -- Tejidos -- …" at bounding box center [127, 241] width 53 height 10
select select
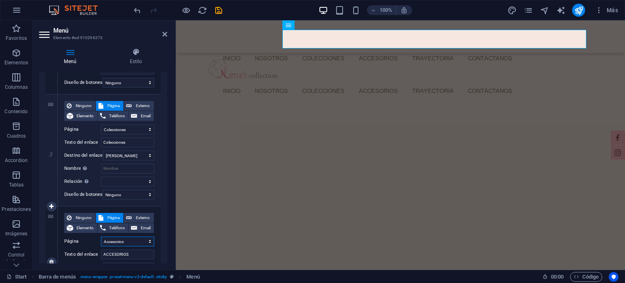
select select
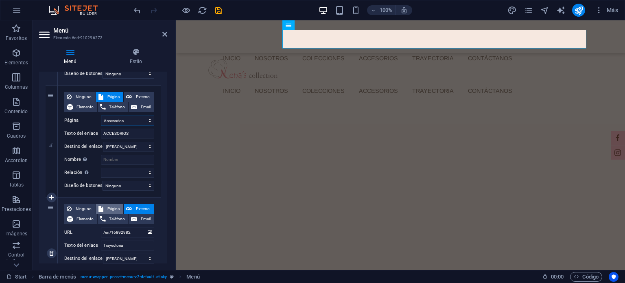
scroll to position [407, 0]
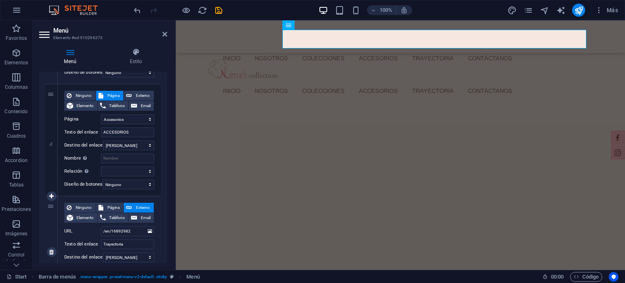
click at [116, 197] on div "Ninguno Página Externo Elemento Teléfono Email Página Start Nosotras Coleccione…" at bounding box center [109, 251] width 103 height 111
click at [114, 205] on span "Página" at bounding box center [113, 208] width 15 height 10
select select
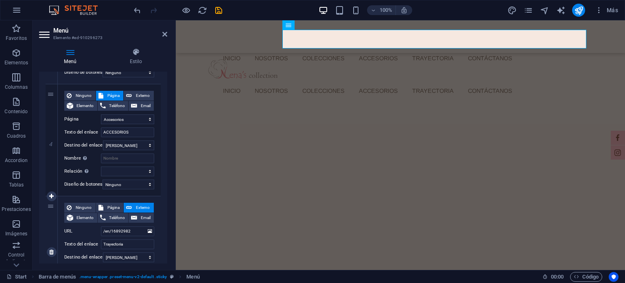
select select
click at [117, 229] on select "Start Nosotras Colecciones -- Denim -- Lazos -- Smock -- Crochet -- Tejidos -- …" at bounding box center [127, 231] width 53 height 10
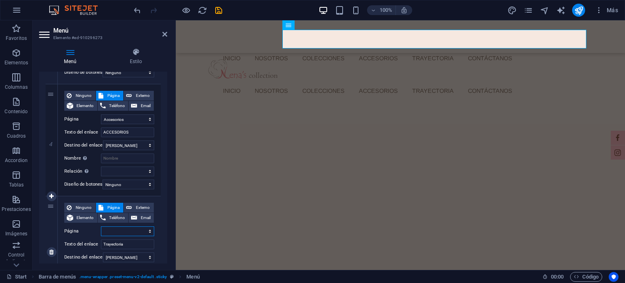
select select "10"
click at [101, 226] on select "Start Nosotras Colecciones -- Denim -- Lazos -- Smock -- Crochet -- Tejidos -- …" at bounding box center [127, 231] width 53 height 10
select select
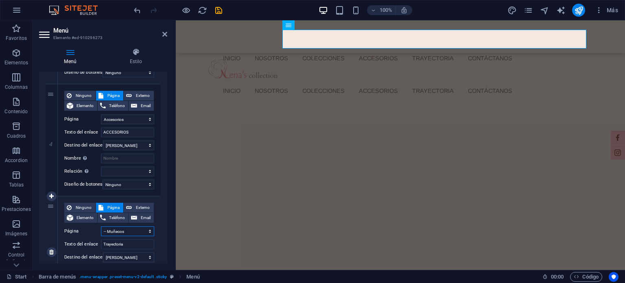
select select
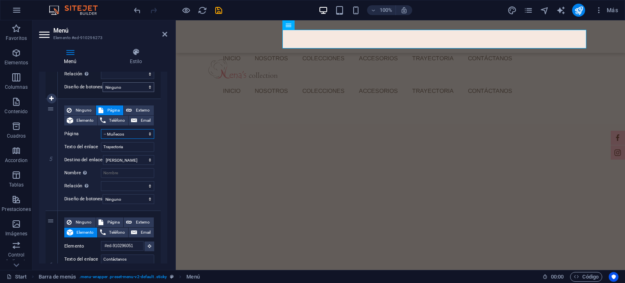
scroll to position [529, 0]
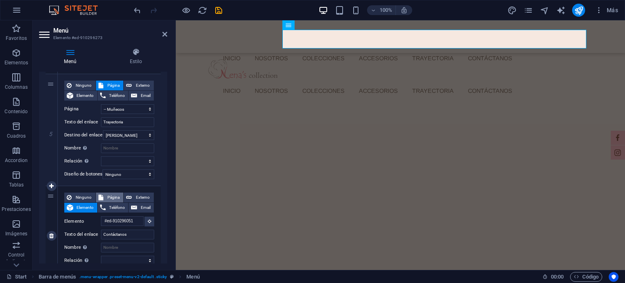
click at [116, 198] on span "Página" at bounding box center [113, 197] width 15 height 10
select select
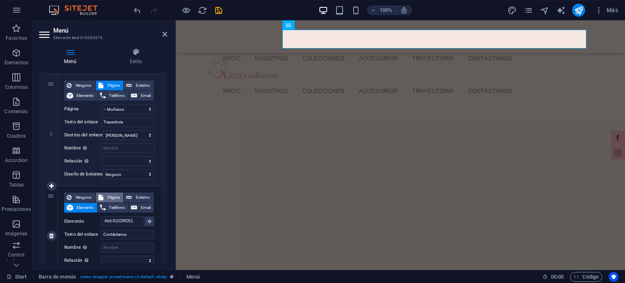
select select
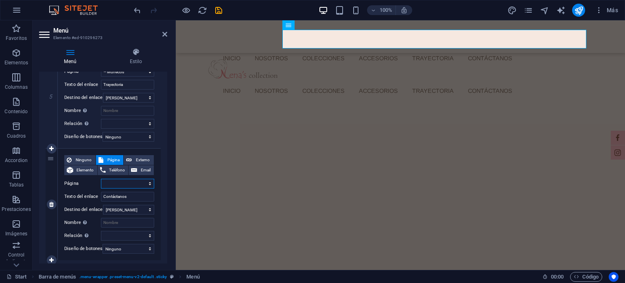
scroll to position [569, 0]
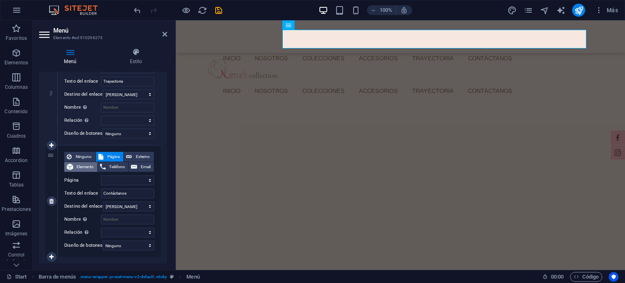
click at [82, 168] on span "Elemento" at bounding box center [85, 167] width 19 height 10
select select
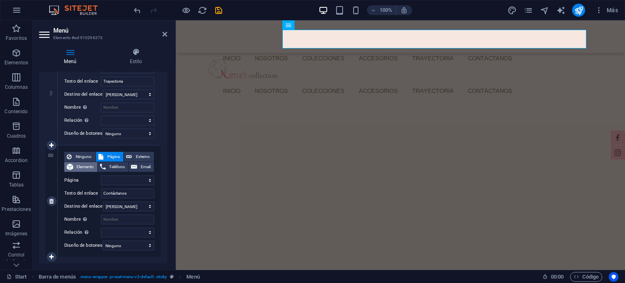
select select
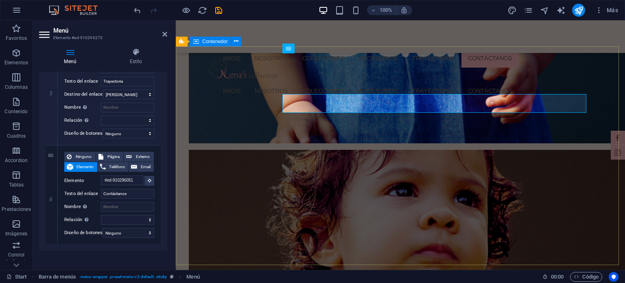
scroll to position [687, 0]
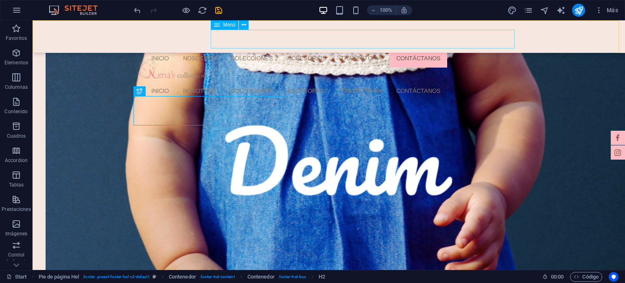
click at [270, 81] on nav "Inicio Nosotros Colecciones ACCESORIOS Trayectoria Contáctanos" at bounding box center [331, 90] width 373 height 19
drag, startPoint x: 270, startPoint y: 35, endPoint x: 89, endPoint y: 39, distance: 180.2
click at [270, 81] on nav "Inicio Nosotros Colecciones ACCESORIOS Trayectoria Contáctanos" at bounding box center [331, 90] width 373 height 19
select select
select select "1"
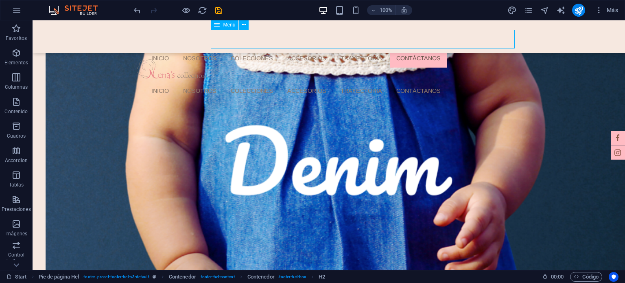
select select
select select "2"
select select
select select "9"
select select
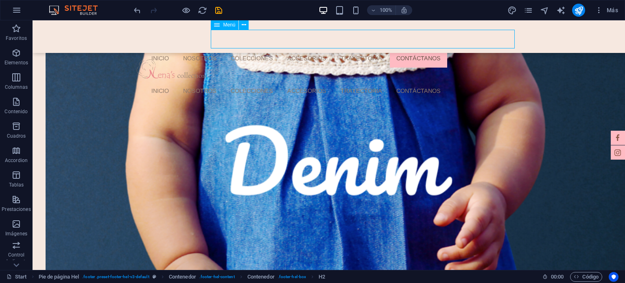
select select "10"
select select
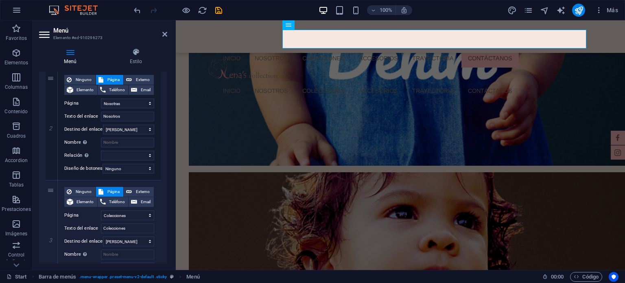
scroll to position [203, 0]
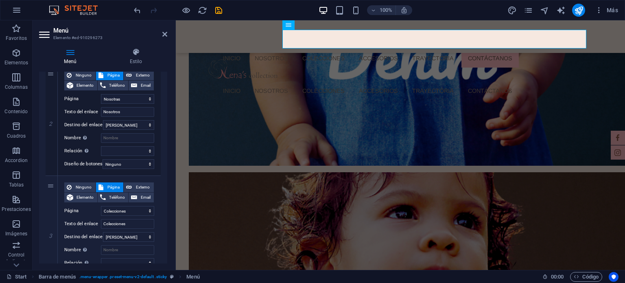
drag, startPoint x: 164, startPoint y: 159, endPoint x: 163, endPoint y: 209, distance: 50.0
click at [163, 210] on div "1 Ninguno Página Externo Elemento Teléfono Email Página Start Nosotras Coleccio…" at bounding box center [103, 281] width 128 height 671
drag, startPoint x: 167, startPoint y: 153, endPoint x: 164, endPoint y: 187, distance: 34.7
click at [165, 216] on div "Menú Estilo Menú Automático Personalizado Crear elementos de menú personalizado…" at bounding box center [103, 155] width 141 height 228
drag, startPoint x: 165, startPoint y: 147, endPoint x: 161, endPoint y: 205, distance: 58.7
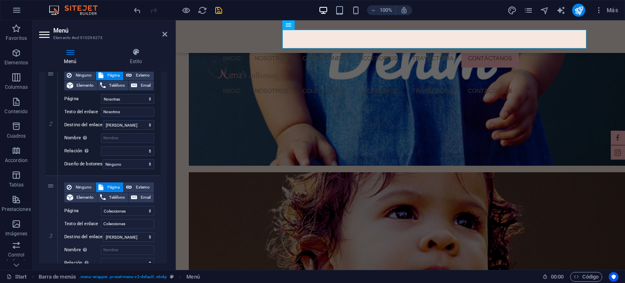
click at [161, 205] on div "1 Ninguno Página Externo Elemento Teléfono Email Página Start Nosotras Coleccio…" at bounding box center [103, 281] width 128 height 671
click at [163, 169] on div "1 Ninguno Página Externo Elemento Teléfono Email Página Start Nosotras Coleccio…" at bounding box center [103, 281] width 128 height 671
click at [166, 164] on div "Menú Automático Personalizado Crear elementos de menú personalizados para este …" at bounding box center [103, 168] width 128 height 192
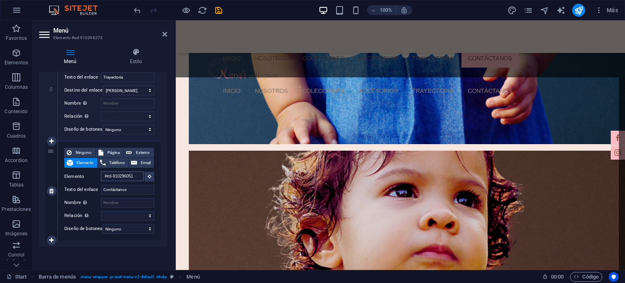
scroll to position [714, 0]
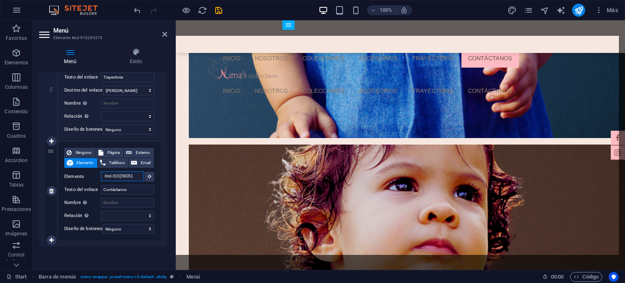
click at [124, 172] on input "#ed-910296051" at bounding box center [122, 176] width 43 height 10
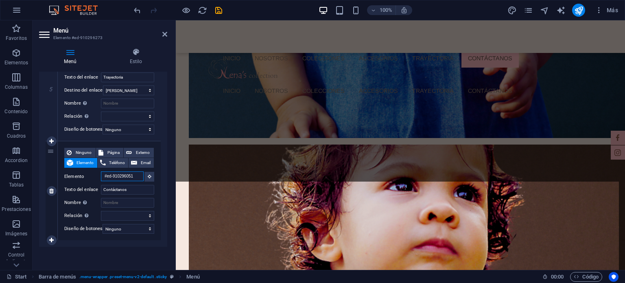
click at [115, 172] on input "#ed-910296051" at bounding box center [122, 176] width 43 height 10
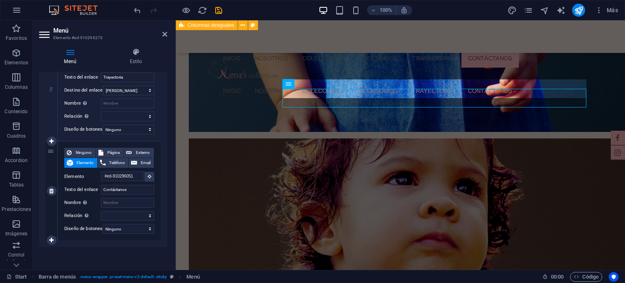
scroll to position [703, 0]
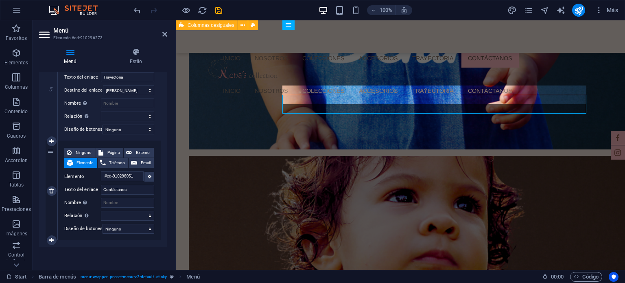
click at [87, 160] on span "Elemento" at bounding box center [85, 163] width 19 height 10
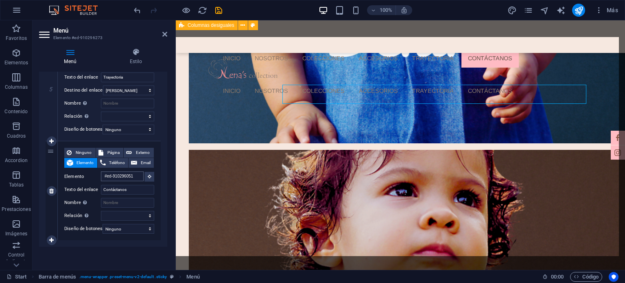
scroll to position [714, 0]
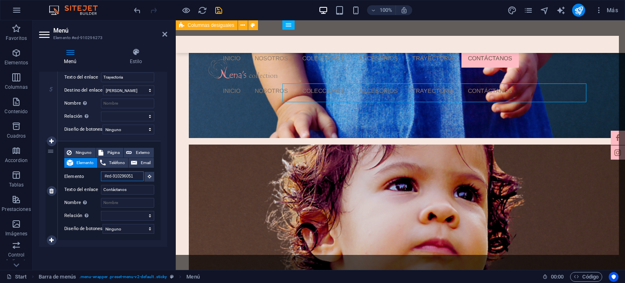
click at [116, 172] on input "#ed-910296051" at bounding box center [122, 176] width 43 height 10
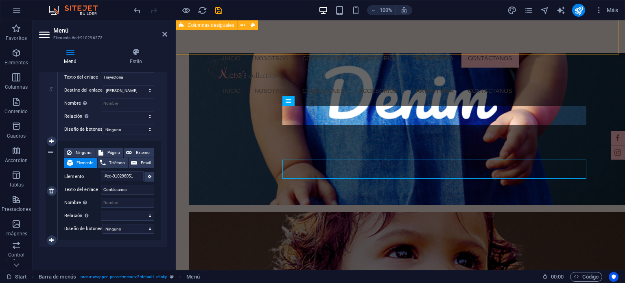
scroll to position [638, 0]
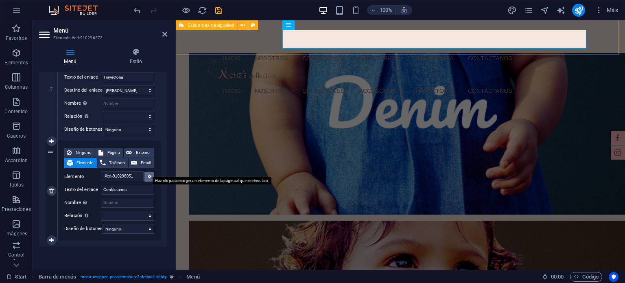
click at [148, 174] on icon at bounding box center [150, 176] width 4 height 4
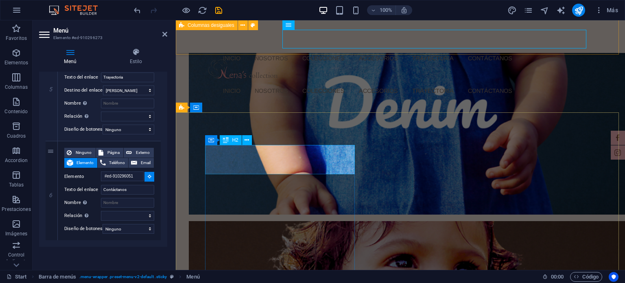
select select
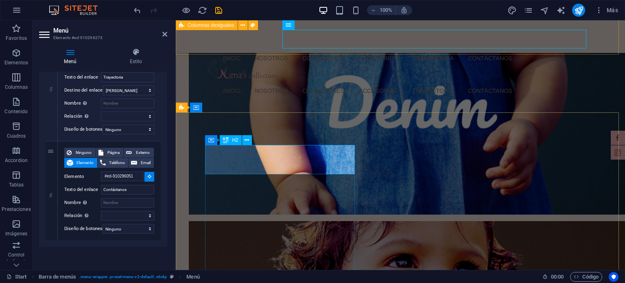
select select
type input "#ed-910296057"
select select
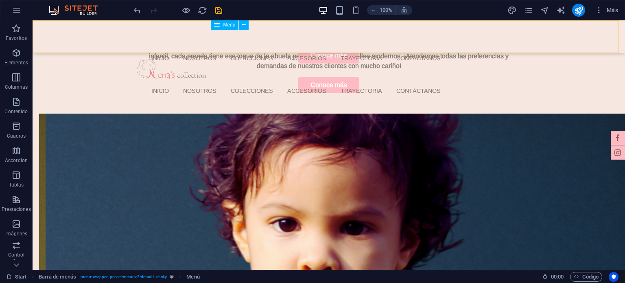
scroll to position [223, 0]
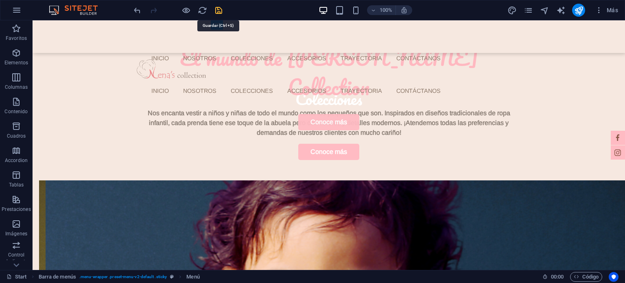
click at [218, 11] on icon "save" at bounding box center [218, 10] width 9 height 9
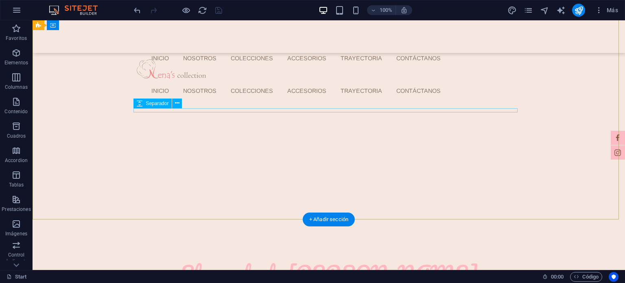
scroll to position [0, 0]
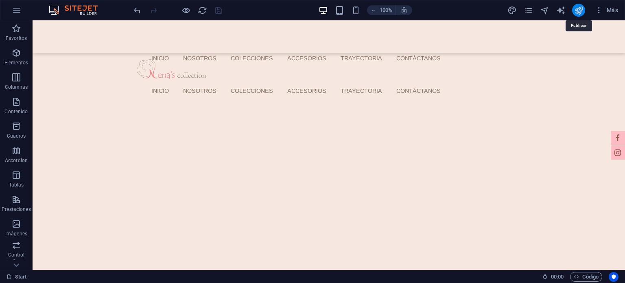
click at [579, 8] on icon "publish" at bounding box center [578, 10] width 9 height 9
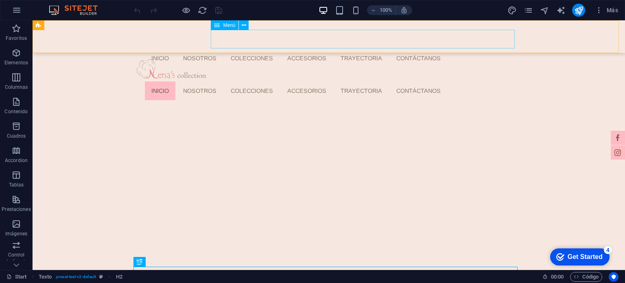
click at [304, 81] on nav "Inicio Nosotros Colecciones ACCESORIOS Trayectoria Contáctanos" at bounding box center [331, 90] width 373 height 19
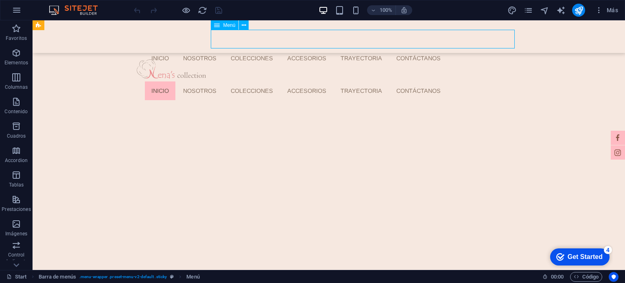
click at [305, 81] on nav "Inicio Nosotros Colecciones ACCESORIOS Trayectoria Contáctanos" at bounding box center [331, 90] width 373 height 19
select select
select select "1"
select select
select select "2"
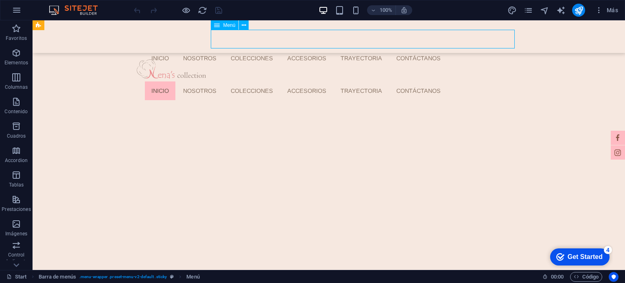
select select
select select "9"
select select
select select "10"
select select
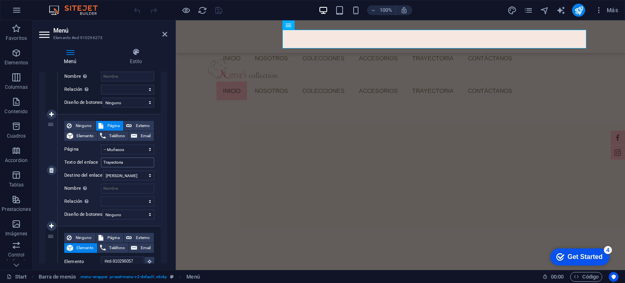
scroll to position [456, 0]
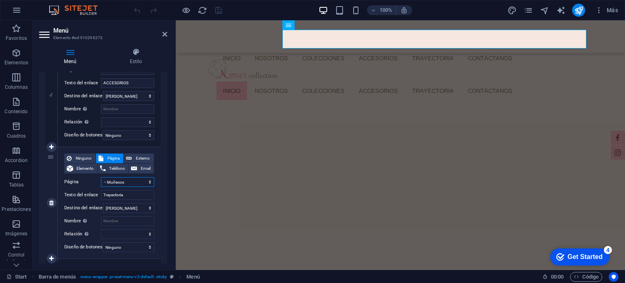
click at [118, 181] on select "Start Nosotras Colecciones -- Denim -- Lazos -- Smock -- Crochet -- Tejidos -- …" at bounding box center [127, 182] width 53 height 10
select select "9"
click at [101, 177] on select "Start Nosotras Colecciones -- Denim -- Lazos -- Smock -- Crochet -- Tejidos -- …" at bounding box center [127, 182] width 53 height 10
select select
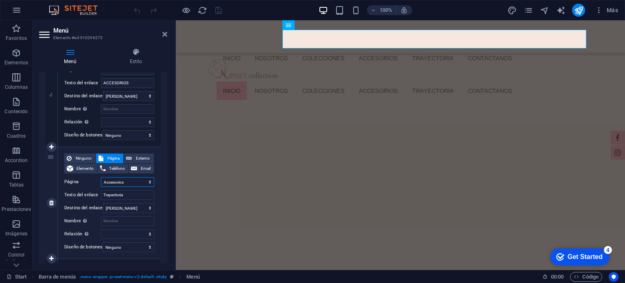
select select
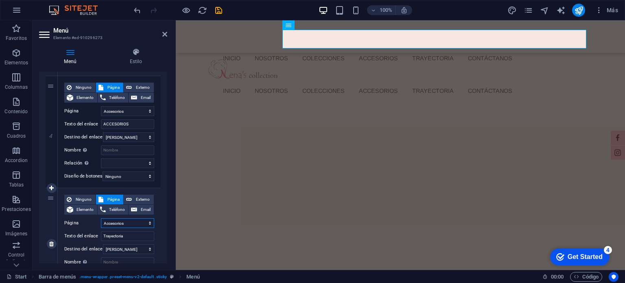
scroll to position [415, 0]
click at [120, 221] on select "Start Nosotras Colecciones -- Denim -- Lazos -- Smock -- Crochet -- Tejidos -- …" at bounding box center [127, 223] width 53 height 10
select select "12"
click at [101, 218] on select "Start Nosotras Colecciones -- Denim -- Lazos -- Smock -- Crochet -- Tejidos -- …" at bounding box center [127, 223] width 53 height 10
select select
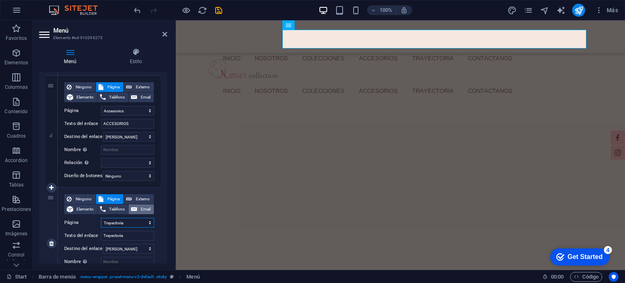
select select
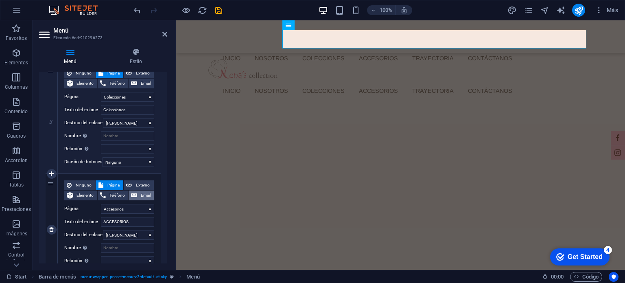
scroll to position [293, 0]
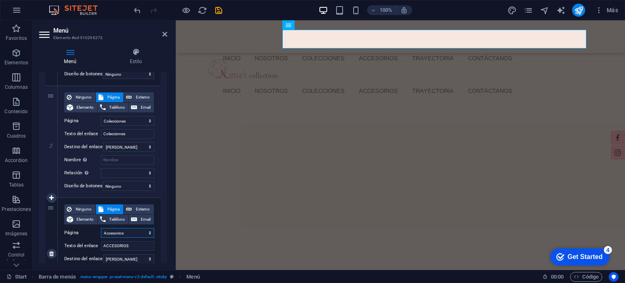
click at [125, 232] on select "Start Nosotras Colecciones -- Denim -- Lazos -- Smock -- Crochet -- Tejidos -- …" at bounding box center [127, 233] width 53 height 10
click at [219, 7] on icon "save" at bounding box center [218, 10] width 9 height 9
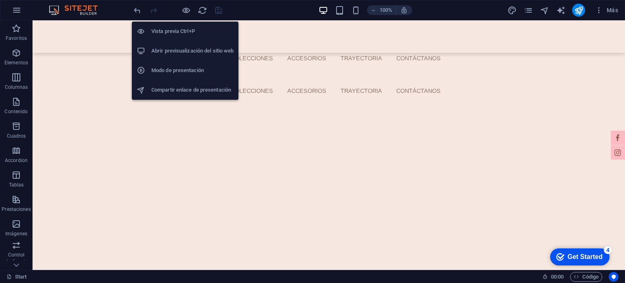
click at [183, 36] on li "Vista previa Ctrl+P" at bounding box center [185, 32] width 107 height 20
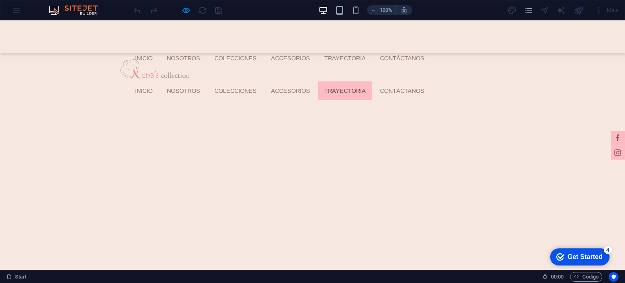
click at [372, 81] on link "Trayectoria" at bounding box center [345, 90] width 54 height 19
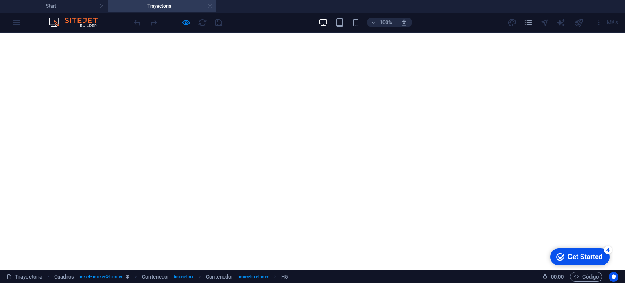
click at [209, 7] on link at bounding box center [209, 6] width 5 height 8
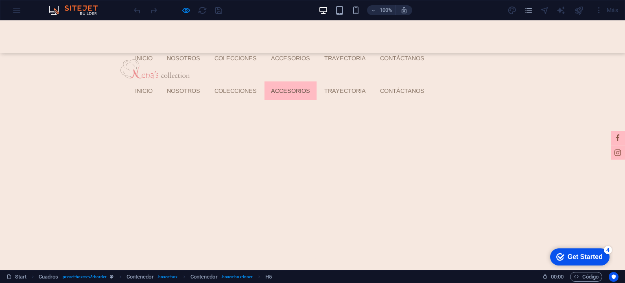
click at [316, 81] on link "ACCESORIOS" at bounding box center [290, 90] width 52 height 19
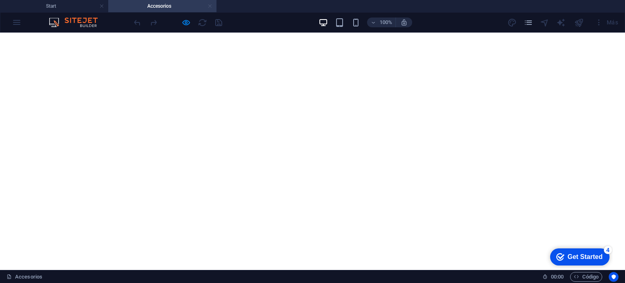
click at [209, 6] on link at bounding box center [209, 6] width 5 height 8
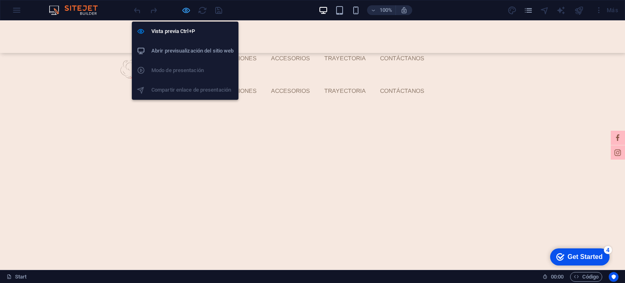
click at [183, 9] on icon "button" at bounding box center [185, 10] width 9 height 9
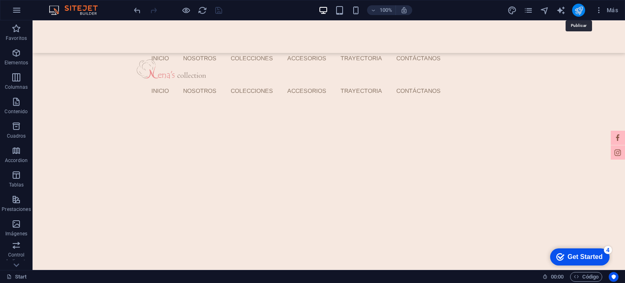
click at [576, 9] on icon "publish" at bounding box center [578, 10] width 9 height 9
drag, startPoint x: 580, startPoint y: 10, endPoint x: 533, endPoint y: 13, distance: 47.7
click at [580, 9] on icon "publish" at bounding box center [578, 10] width 9 height 9
drag, startPoint x: 212, startPoint y: 9, endPoint x: 216, endPoint y: 9, distance: 4.5
click at [213, 9] on div at bounding box center [177, 10] width 91 height 13
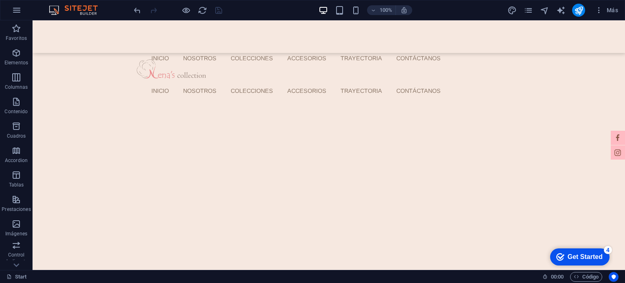
click at [216, 9] on div at bounding box center [177, 10] width 91 height 13
drag, startPoint x: 216, startPoint y: 9, endPoint x: 254, endPoint y: 11, distance: 37.5
click at [222, 9] on div at bounding box center [177, 10] width 91 height 13
click at [580, 11] on icon "publish" at bounding box center [578, 10] width 9 height 9
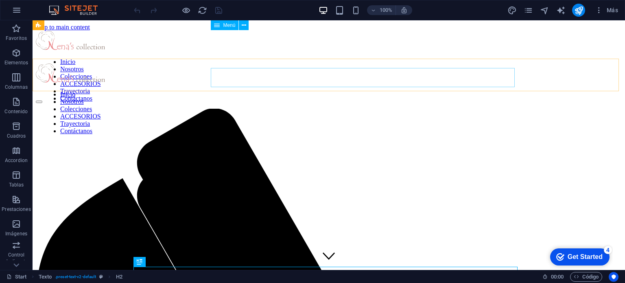
click at [264, 91] on nav "Inicio Nosotros Colecciones ACCESORIOS Trayectoria Contáctanos" at bounding box center [331, 113] width 575 height 44
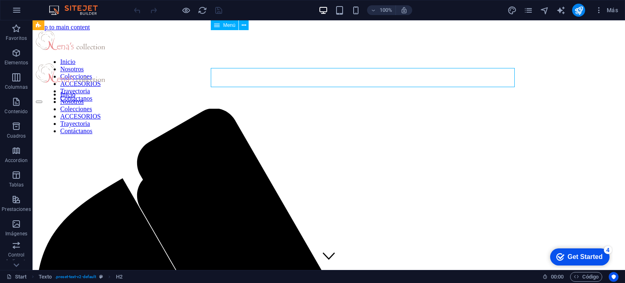
click at [264, 91] on nav "Inicio Nosotros Colecciones ACCESORIOS Trayectoria Contáctanos" at bounding box center [331, 113] width 575 height 44
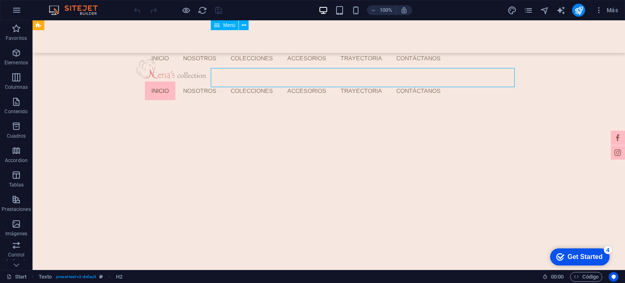
select select
select select "1"
select select
select select "2"
select select
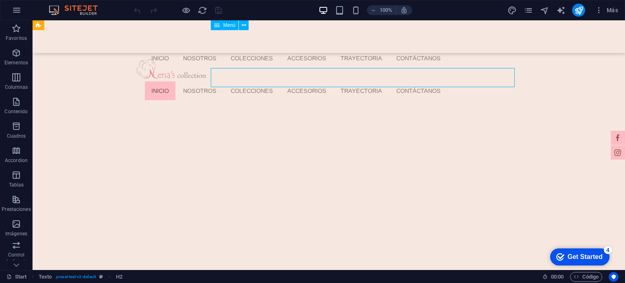
select select "9"
select select
select select "12"
select select
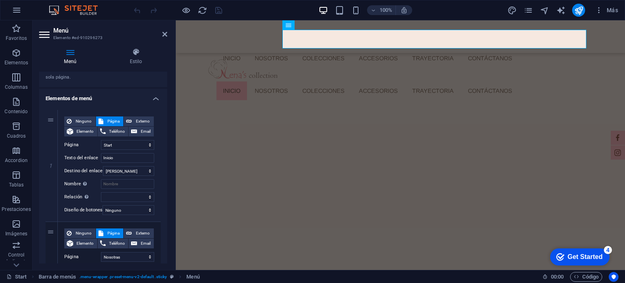
scroll to position [52, 0]
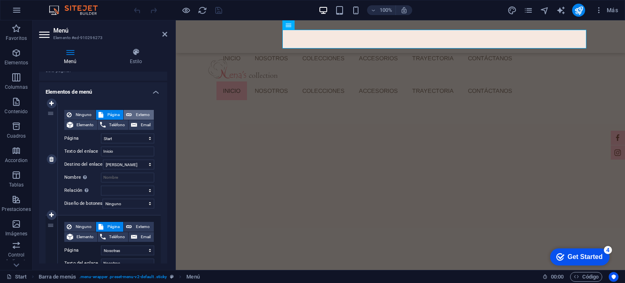
click at [135, 113] on span "Externo" at bounding box center [142, 115] width 17 height 10
select select "blank"
select select
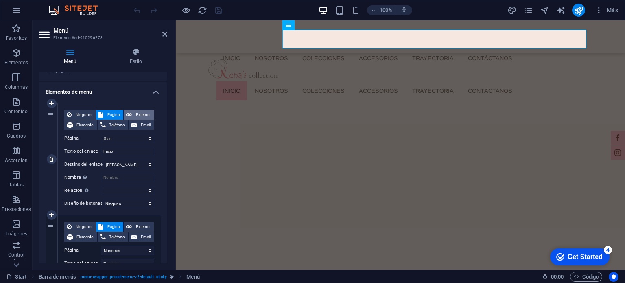
select select
click at [117, 114] on span "Página" at bounding box center [113, 115] width 15 height 10
select select
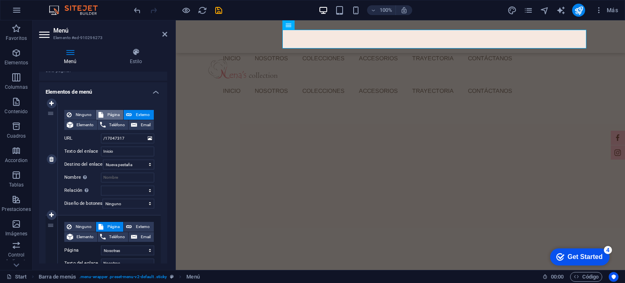
select select
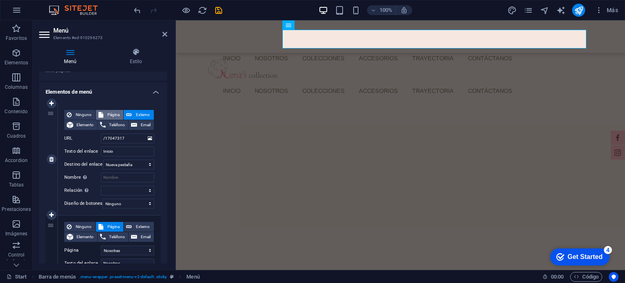
select select
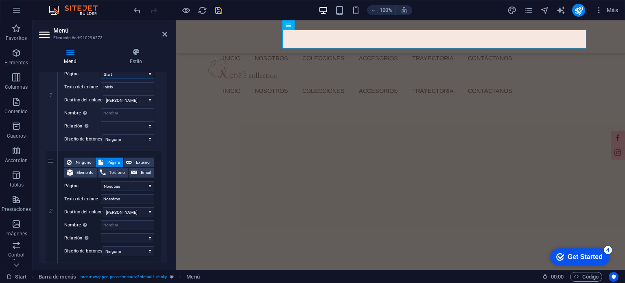
scroll to position [76, 0]
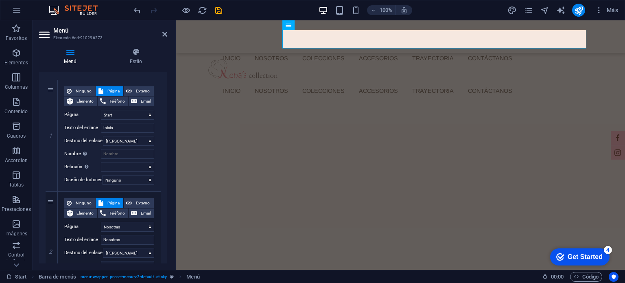
click at [169, 104] on div "Menú Estilo Menú Automático Personalizado Crear elementos de menú personalizado…" at bounding box center [103, 155] width 141 height 228
drag, startPoint x: 165, startPoint y: 108, endPoint x: 165, endPoint y: 118, distance: 10.6
drag, startPoint x: 165, startPoint y: 118, endPoint x: 163, endPoint y: 134, distance: 16.0
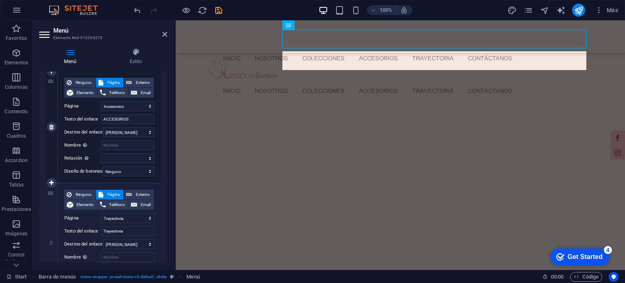
scroll to position [374, 0]
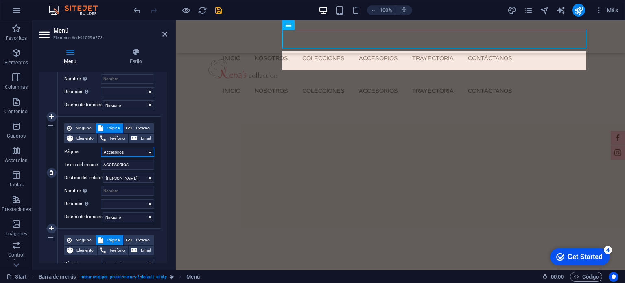
click at [134, 149] on select "Start Nosotras Colecciones -- Denim -- Lazos -- Smock -- Crochet -- Tejidos -- …" at bounding box center [127, 152] width 53 height 10
click at [127, 174] on select "Nueva pestaña Misma pestaña Superposición" at bounding box center [128, 178] width 51 height 10
click at [128, 175] on select "Nueva pestaña Misma pestaña Superposición" at bounding box center [128, 178] width 51 height 10
click at [128, 190] on input "Nombre Una descripción adicional del enlace no debería ser igual al texto del e…" at bounding box center [127, 191] width 53 height 10
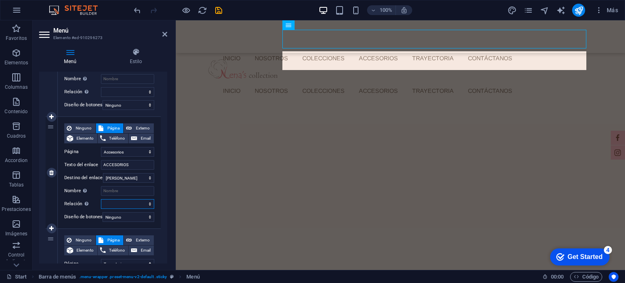
click at [121, 201] on select "alternativo autor marcador externo ayuda licencia siguiente nofollow noreferrer…" at bounding box center [127, 204] width 53 height 10
click at [117, 204] on select "alternativo autor marcador externo ayuda licencia siguiente nofollow noreferrer…" at bounding box center [127, 204] width 53 height 10
click at [126, 191] on input "Nombre Una descripción adicional del enlace no debería ser igual al texto del e…" at bounding box center [127, 191] width 53 height 10
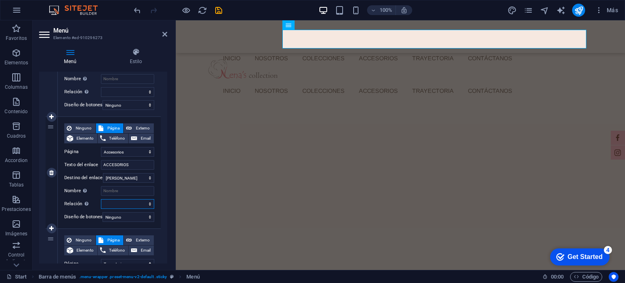
click at [122, 206] on select "alternativo autor marcador externo ayuda licencia siguiente nofollow noreferrer…" at bounding box center [127, 204] width 53 height 10
click at [137, 153] on select "Start Nosotras Colecciones -- Denim -- Lazos -- Smock -- Crochet -- Tejidos -- …" at bounding box center [127, 152] width 53 height 10
drag, startPoint x: 137, startPoint y: 153, endPoint x: 144, endPoint y: 152, distance: 7.8
click at [137, 153] on select "Start Nosotras Colecciones -- Denim -- Lazos -- Smock -- Crochet -- Tejidos -- …" at bounding box center [127, 152] width 53 height 10
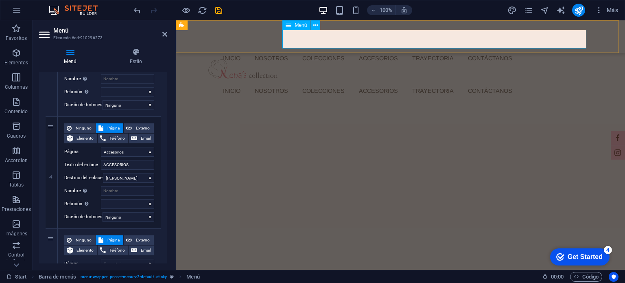
click at [446, 81] on nav "Inicio Nosotros Colecciones ACCESORIOS Trayectoria Contáctanos" at bounding box center [402, 90] width 373 height 19
click at [168, 33] on aside "Menú Elemento #ed-910296273 Menú Estilo Menú Automático Personalizado Crear ele…" at bounding box center [104, 144] width 143 height 249
click at [164, 35] on icon at bounding box center [164, 34] width 5 height 7
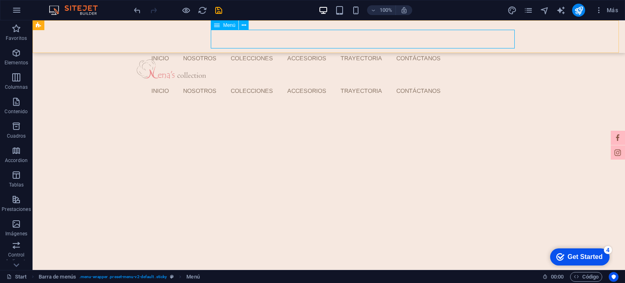
click at [433, 81] on nav "Inicio Nosotros Colecciones ACCESORIOS Trayectoria Contáctanos" at bounding box center [331, 90] width 373 height 19
select select
select select "1"
select select
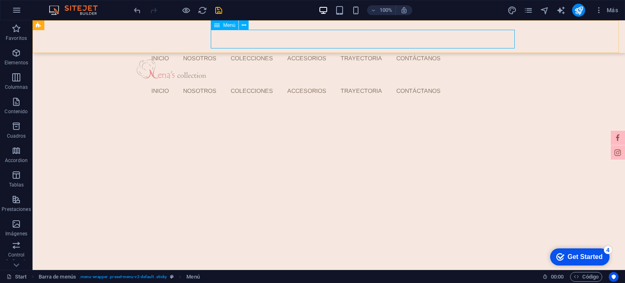
select select "2"
select select
select select "9"
select select
select select "12"
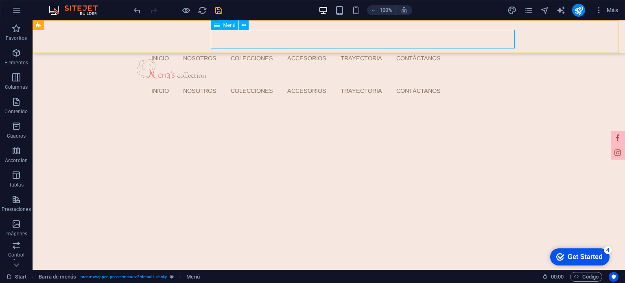
select select
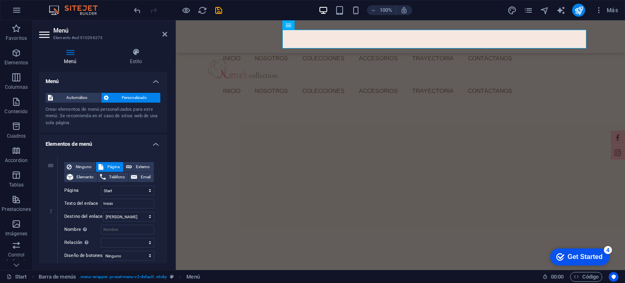
drag, startPoint x: 168, startPoint y: 96, endPoint x: 168, endPoint y: 102, distance: 6.1
click at [168, 102] on div "Menú Estilo Menú Automático Personalizado Crear elementos de menú personalizado…" at bounding box center [103, 155] width 141 height 228
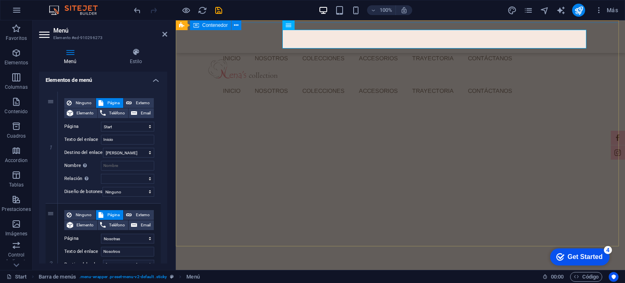
scroll to position [77, 0]
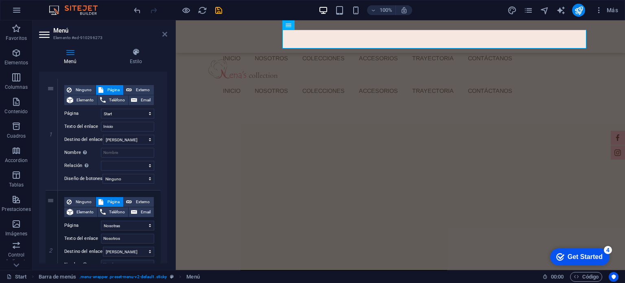
drag, startPoint x: 164, startPoint y: 32, endPoint x: 403, endPoint y: 14, distance: 239.4
click at [164, 32] on icon at bounding box center [164, 34] width 5 height 7
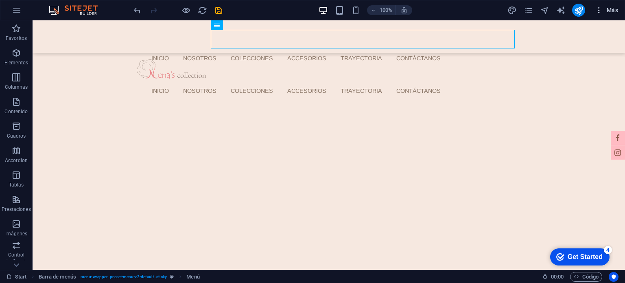
click at [600, 6] on icon "button" at bounding box center [599, 10] width 8 height 8
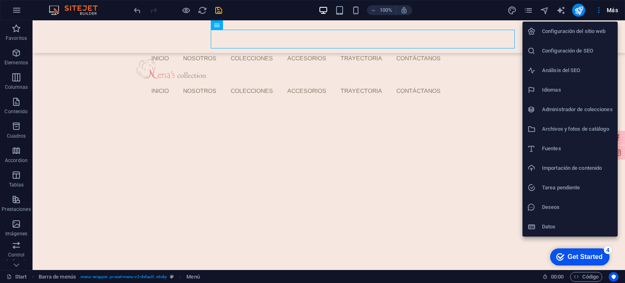
click at [531, 9] on div at bounding box center [312, 141] width 625 height 283
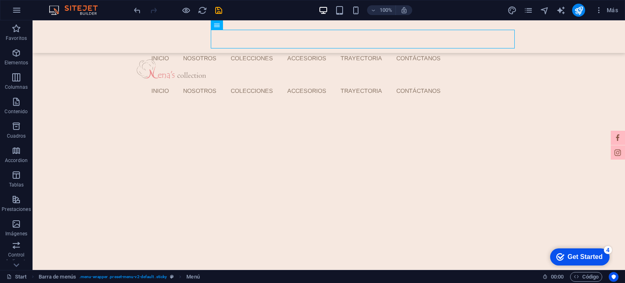
click at [527, 9] on div "Configuración del sitio web Configuración de SEO Análisis del SEO Idiomas Admin…" at bounding box center [312, 144] width 625 height 278
click at [527, 9] on icon "pages" at bounding box center [527, 10] width 9 height 9
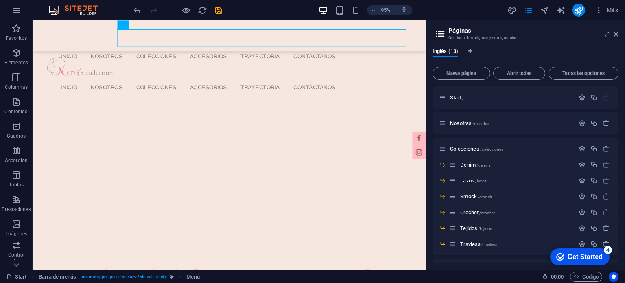
click at [618, 121] on div "Start / Nosotras /nosotras Colecciones /colecciones Denim /denim Lazos /lazos S…" at bounding box center [525, 174] width 186 height 177
click at [473, 149] on span "Colecciones /colecciones" at bounding box center [476, 149] width 53 height 6
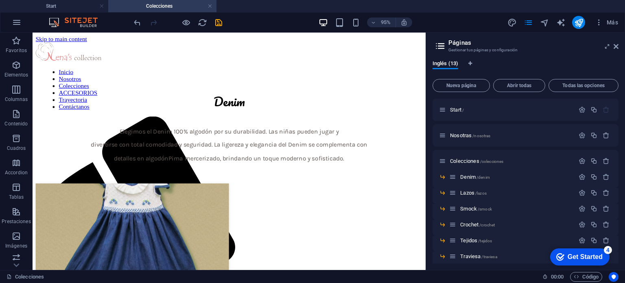
scroll to position [0, 0]
click at [78, 5] on h4 "Start" at bounding box center [54, 6] width 108 height 9
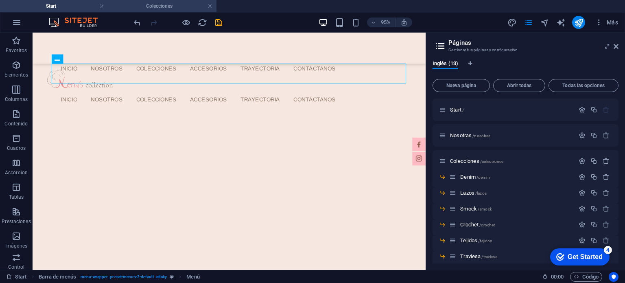
click at [174, 4] on h4 "Colecciones" at bounding box center [162, 6] width 108 height 9
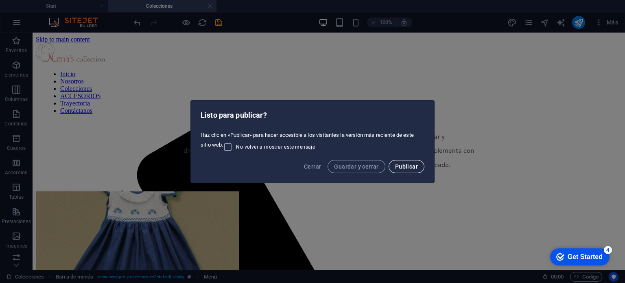
click at [407, 168] on span "Publicar" at bounding box center [406, 166] width 23 height 7
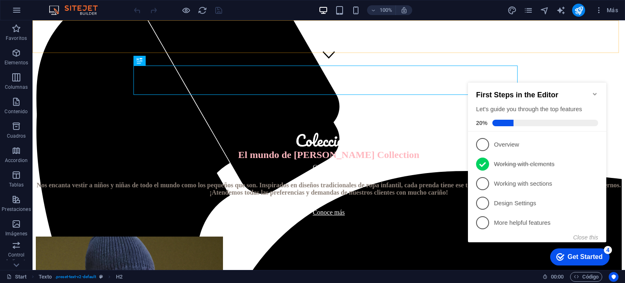
scroll to position [201, 0]
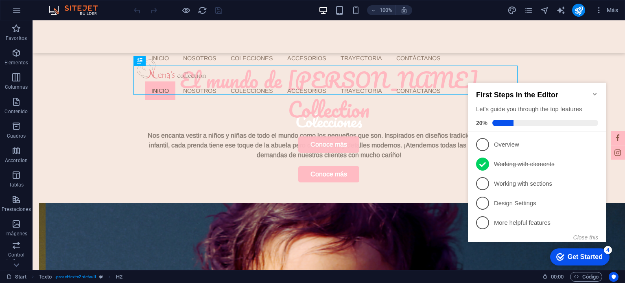
click at [595, 91] on icon "Minimize checklist" at bounding box center [594, 94] width 7 height 7
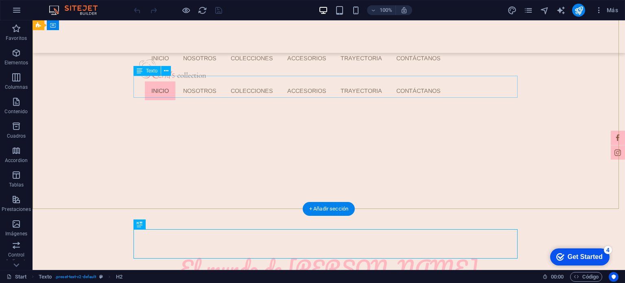
scroll to position [0, 0]
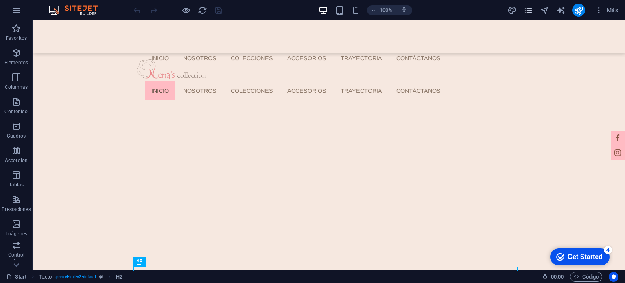
click at [528, 12] on icon "pages" at bounding box center [527, 10] width 9 height 9
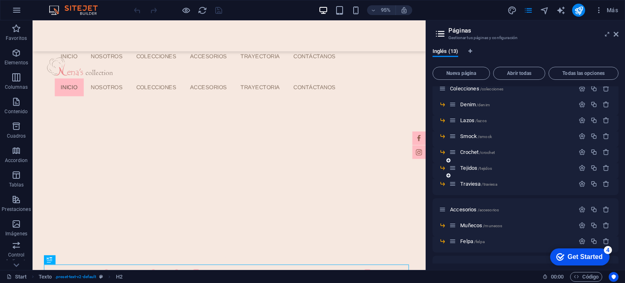
scroll to position [78, 0]
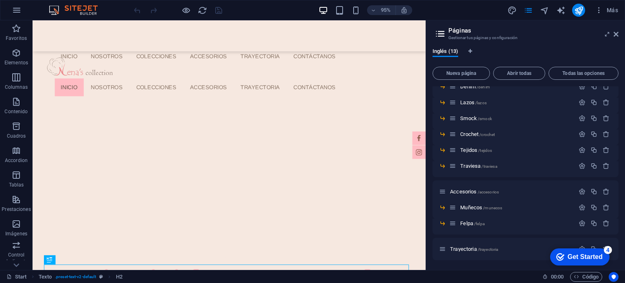
drag, startPoint x: 616, startPoint y: 225, endPoint x: 616, endPoint y: 220, distance: 4.5
click at [616, 220] on div "Start / Nosotras /nosotras Colecciones /colecciones Denim /denim Lazos /lazos S…" at bounding box center [525, 174] width 186 height 177
drag, startPoint x: 618, startPoint y: 219, endPoint x: 618, endPoint y: 214, distance: 4.9
click at [618, 214] on div "Inglés (13) Nueva página Abrir todas Todas las opciones Start / Nosotras /nosot…" at bounding box center [525, 155] width 199 height 228
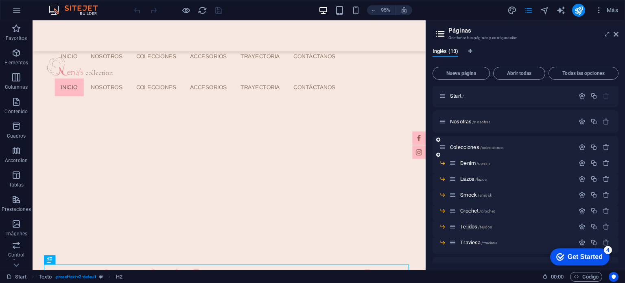
scroll to position [0, 0]
click at [580, 149] on icon "button" at bounding box center [581, 148] width 7 height 7
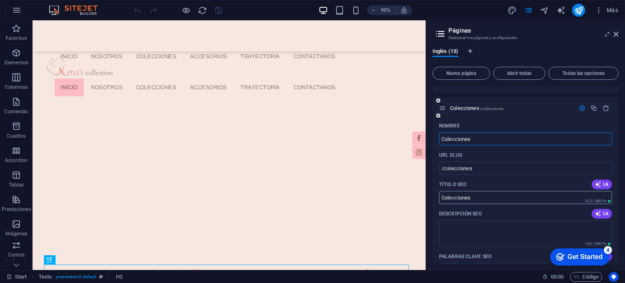
scroll to position [41, 0]
click at [581, 109] on icon "button" at bounding box center [581, 108] width 7 height 7
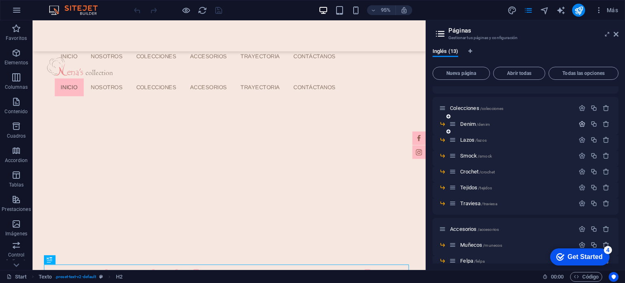
click at [576, 125] on button "button" at bounding box center [582, 123] width 12 height 7
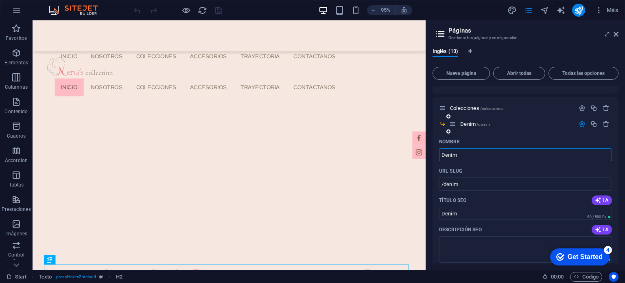
click at [581, 127] on div at bounding box center [594, 124] width 36 height 9
click at [581, 126] on icon "button" at bounding box center [581, 123] width 7 height 7
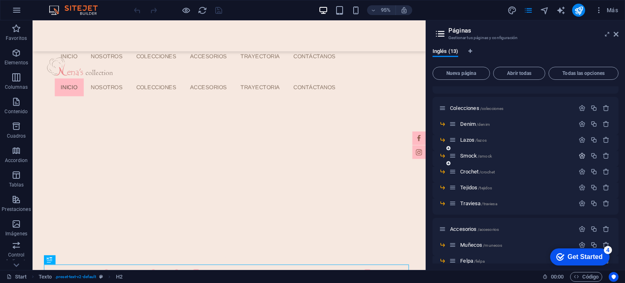
click at [578, 158] on icon "button" at bounding box center [581, 155] width 7 height 7
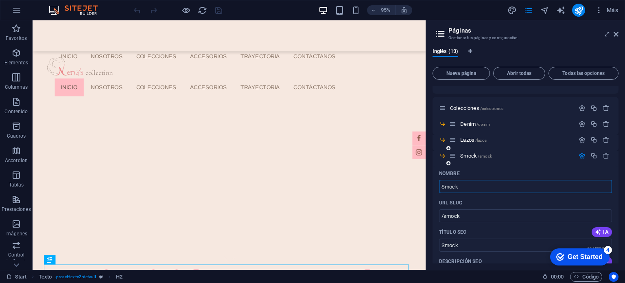
click at [463, 192] on input "Smock" at bounding box center [525, 186] width 173 height 13
click at [465, 213] on input "/smock" at bounding box center [525, 215] width 173 height 13
click at [466, 247] on input "Smock" at bounding box center [525, 244] width 173 height 13
click at [476, 190] on input "Smock" at bounding box center [525, 186] width 173 height 13
click at [473, 213] on input "/smock" at bounding box center [525, 215] width 173 height 13
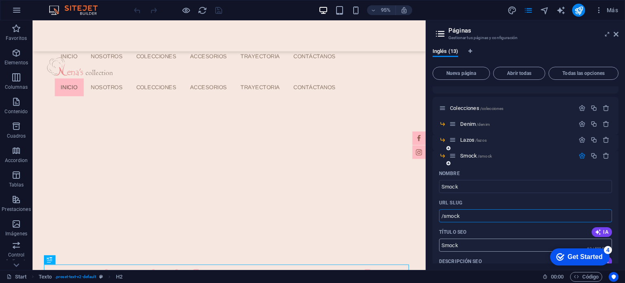
click at [473, 242] on input "Smock" at bounding box center [525, 244] width 173 height 13
click at [472, 187] on input "Smock" at bounding box center [525, 186] width 173 height 13
click at [579, 156] on icon "button" at bounding box center [581, 155] width 7 height 7
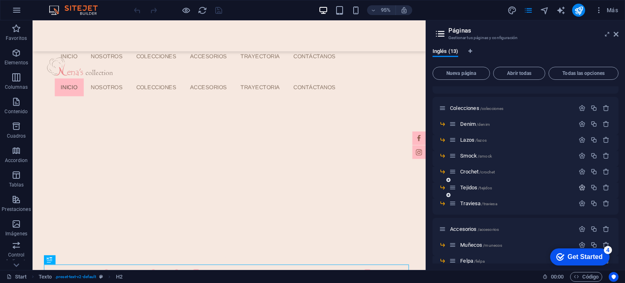
click at [578, 189] on icon "button" at bounding box center [581, 187] width 7 height 7
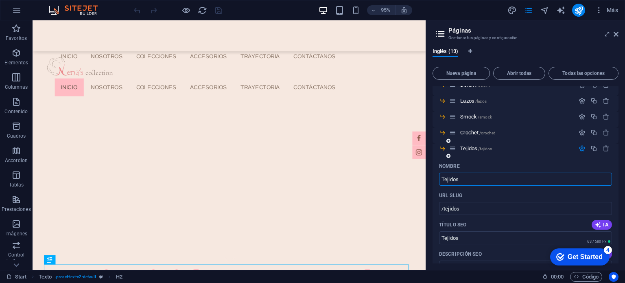
scroll to position [81, 0]
click at [472, 182] on input "Tejidos" at bounding box center [525, 177] width 173 height 13
click at [473, 202] on input "/tejidos" at bounding box center [525, 206] width 173 height 13
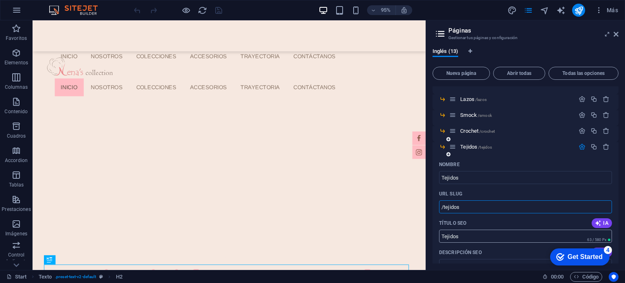
click at [472, 231] on input "Tejidos" at bounding box center [525, 235] width 173 height 13
click at [477, 207] on input "/tejidos" at bounding box center [525, 206] width 173 height 13
click at [483, 178] on input "Tejidos" at bounding box center [525, 177] width 173 height 13
click at [581, 148] on icon "button" at bounding box center [581, 146] width 7 height 7
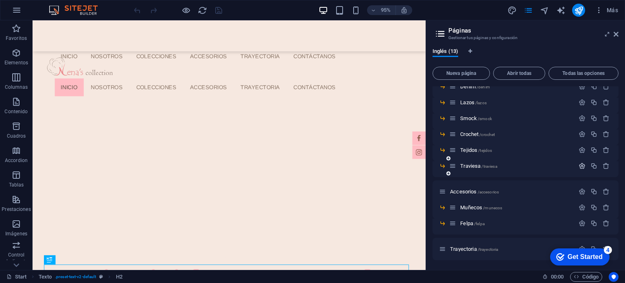
click at [584, 164] on button "button" at bounding box center [582, 165] width 12 height 7
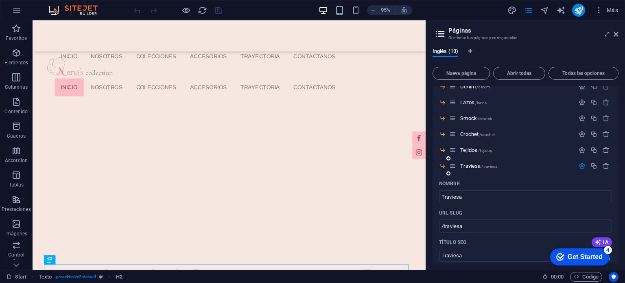
click at [584, 164] on button "button" at bounding box center [582, 165] width 12 height 7
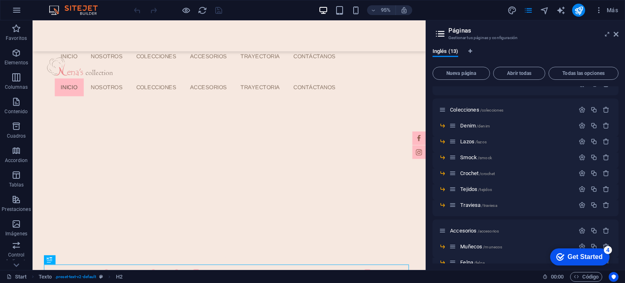
scroll to position [41, 0]
click at [496, 202] on span "/traviesa" at bounding box center [488, 203] width 15 height 4
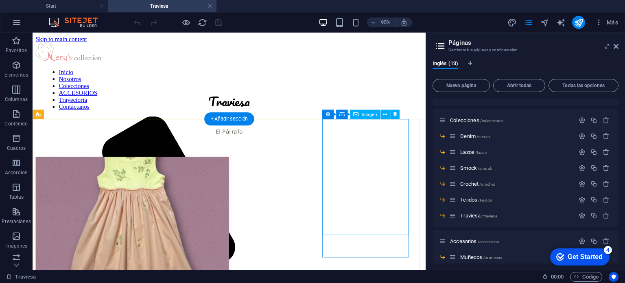
scroll to position [0, 0]
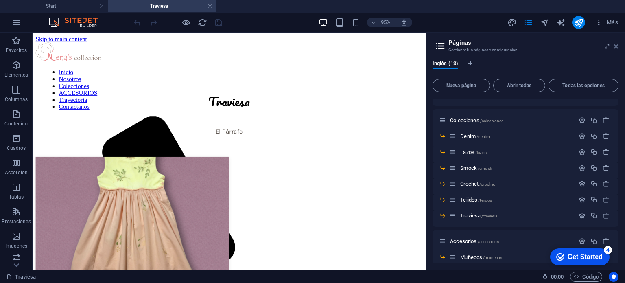
drag, startPoint x: 616, startPoint y: 44, endPoint x: 532, endPoint y: 3, distance: 94.0
click at [616, 44] on icon at bounding box center [615, 46] width 5 height 7
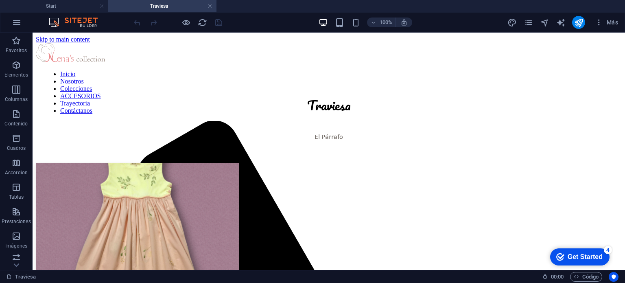
click at [70, 16] on div "100% Más" at bounding box center [312, 23] width 624 height 20
click at [68, 21] on img at bounding box center [77, 22] width 61 height 10
click at [212, 4] on link at bounding box center [209, 6] width 5 height 8
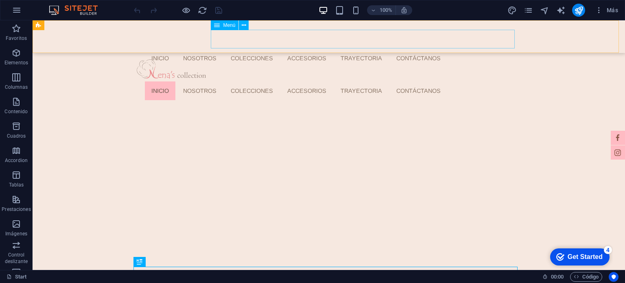
click at [289, 81] on nav "Inicio Nosotros Colecciones ACCESORIOS Trayectoria Contáctanos" at bounding box center [331, 90] width 373 height 19
click at [290, 81] on nav "Inicio Nosotros Colecciones ACCESORIOS Trayectoria Contáctanos" at bounding box center [331, 90] width 373 height 19
select select
select select "1"
select select
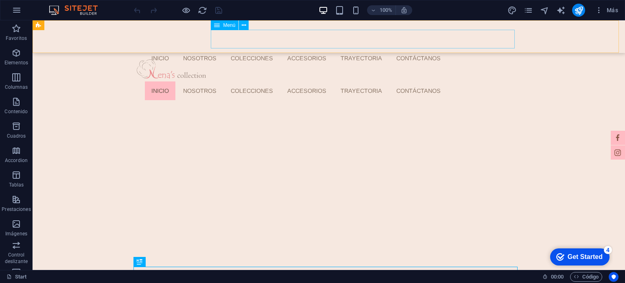
select select "2"
select select
select select "9"
select select
select select "12"
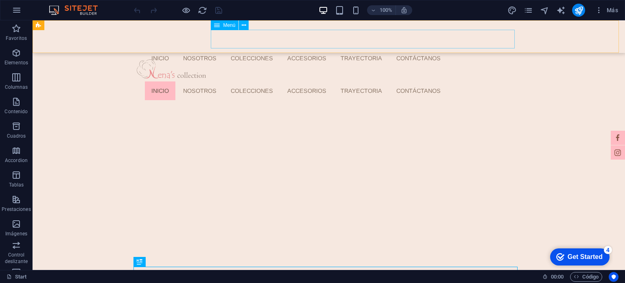
select select
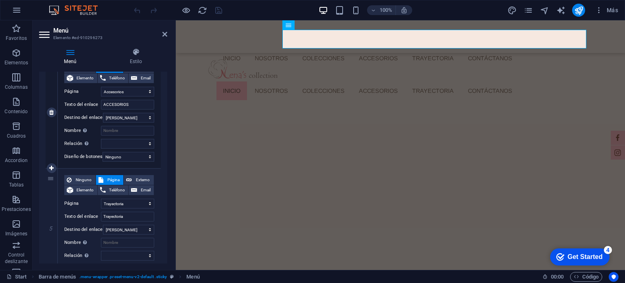
scroll to position [395, 0]
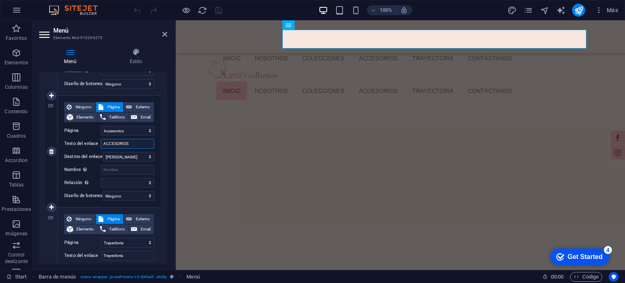
click at [124, 143] on input "ACCESORIOS" at bounding box center [127, 144] width 53 height 10
click at [136, 144] on input "ACCESORIOS" at bounding box center [127, 144] width 53 height 10
click at [139, 105] on span "Externo" at bounding box center [142, 107] width 17 height 10
select select
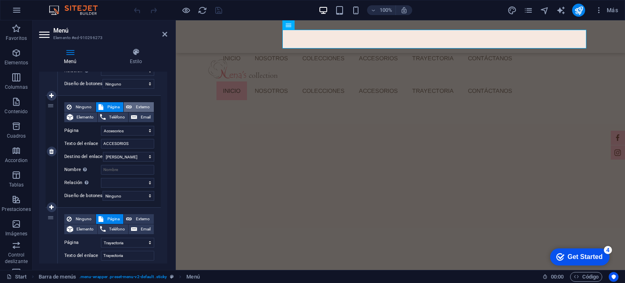
select select
select select "blank"
select select
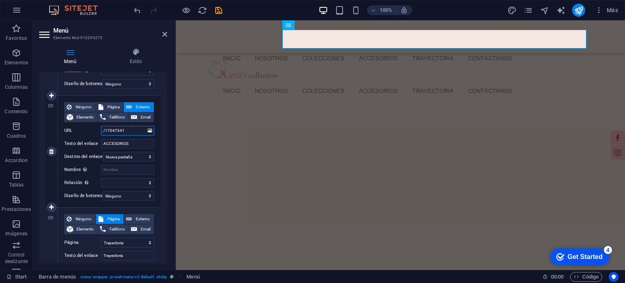
click at [135, 128] on input "/17047341" at bounding box center [127, 131] width 53 height 10
type input "/accesori"
select select
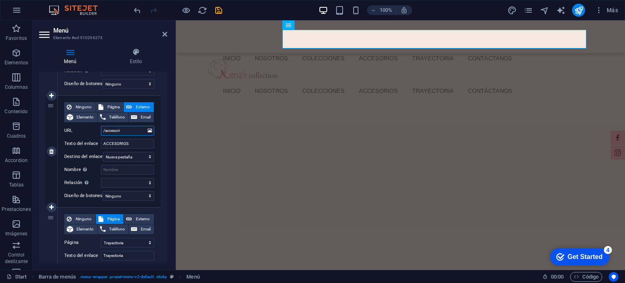
select select
type input "/accesorios"
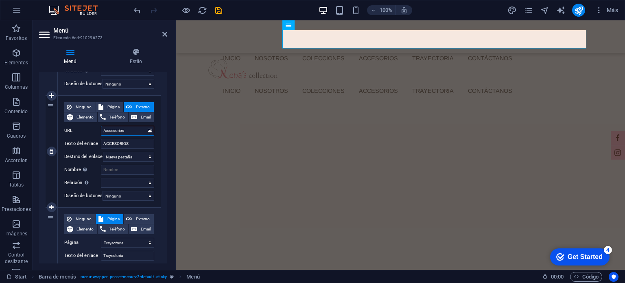
select select
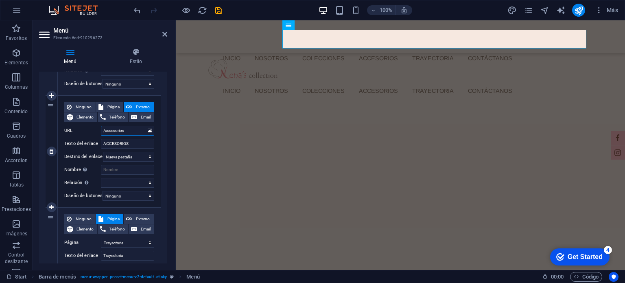
select select
type input "/accesorios"
click at [172, 127] on div "Menú Estilo Menú Automático Personalizado Crear elementos de menú personalizado…" at bounding box center [103, 155] width 141 height 228
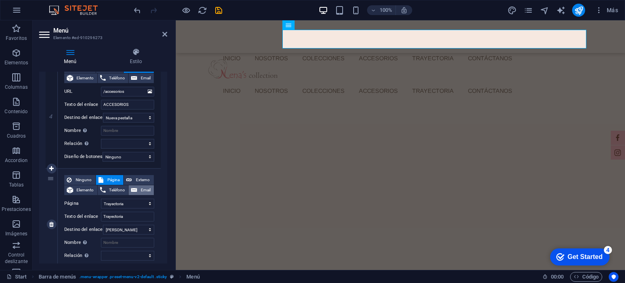
scroll to position [436, 0]
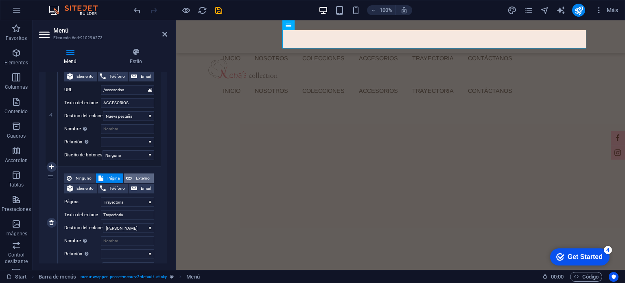
click at [144, 174] on span "Externo" at bounding box center [142, 178] width 17 height 10
select select
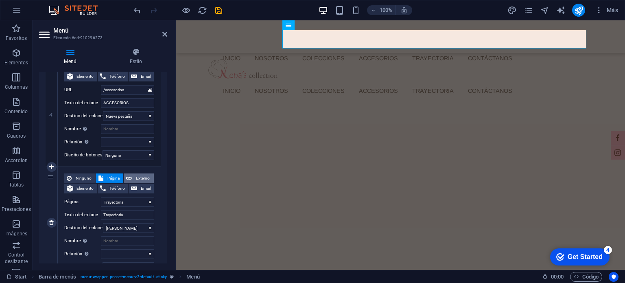
select select "blank"
select select
drag, startPoint x: 133, startPoint y: 203, endPoint x: 106, endPoint y: 203, distance: 27.7
click at [106, 203] on input "/17047347" at bounding box center [127, 202] width 53 height 10
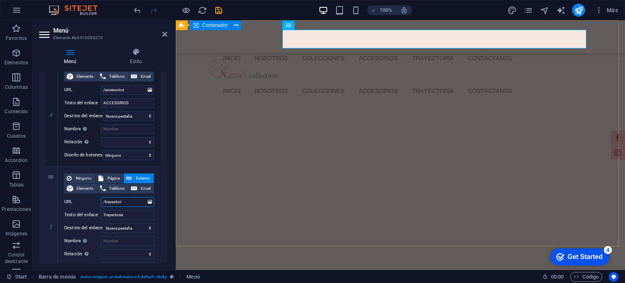
type input "/trayextor"
select select
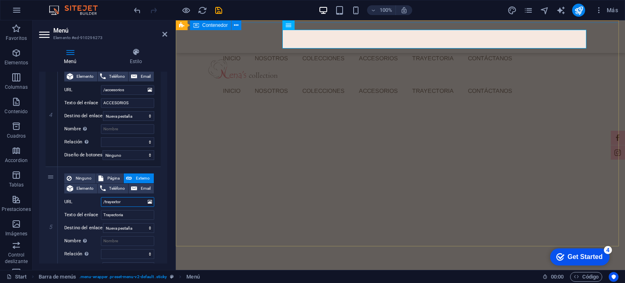
type input "/trayextora"
select select
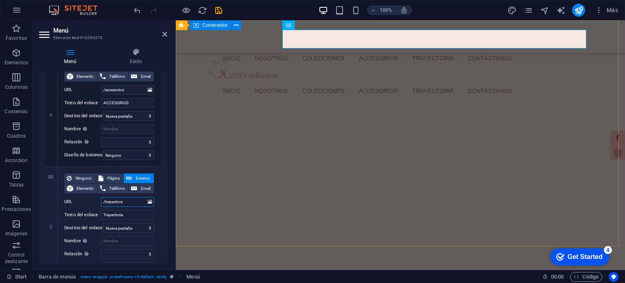
select select
type input "/trayextoria"
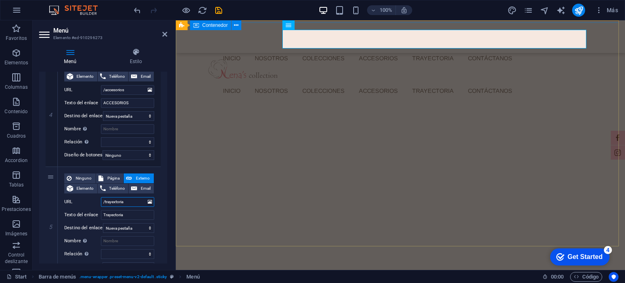
select select
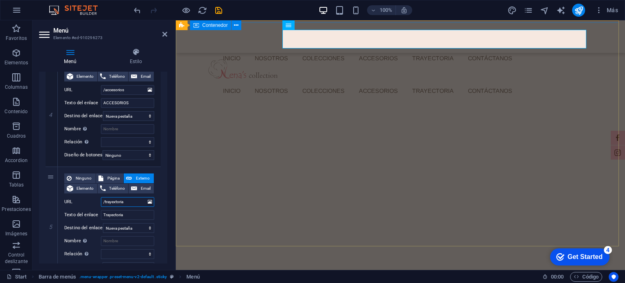
select select
type input "/trayextoria"
click at [165, 153] on div "1 Ninguno Página Externo Elemento Teléfono Email Página Start Nosotras Coleccio…" at bounding box center [103, 48] width 128 height 671
drag, startPoint x: 167, startPoint y: 35, endPoint x: 172, endPoint y: 30, distance: 7.8
click at [167, 35] on icon at bounding box center [164, 34] width 5 height 7
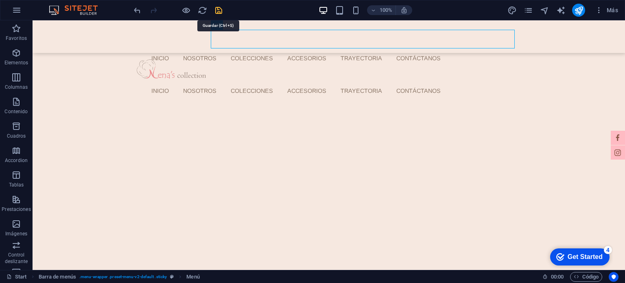
click at [220, 8] on icon "save" at bounding box center [218, 10] width 9 height 9
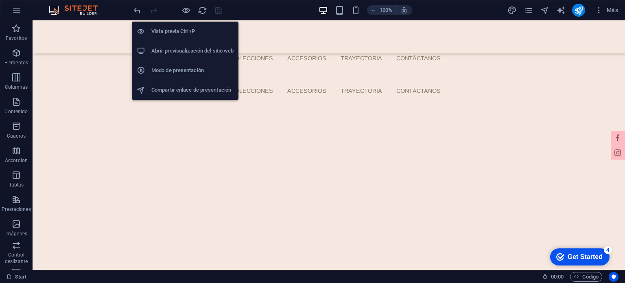
click at [187, 51] on h6 "Abrir previsualización del sitio web" at bounding box center [192, 51] width 82 height 10
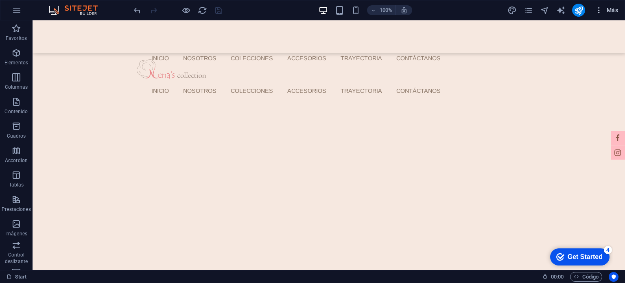
click at [601, 10] on icon "button" at bounding box center [599, 10] width 8 height 8
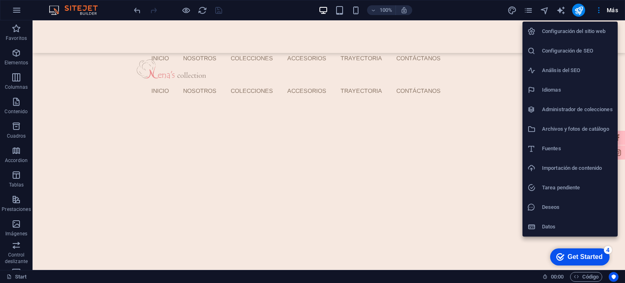
click at [565, 35] on h6 "Configuración del sitio web" at bounding box center [577, 31] width 71 height 10
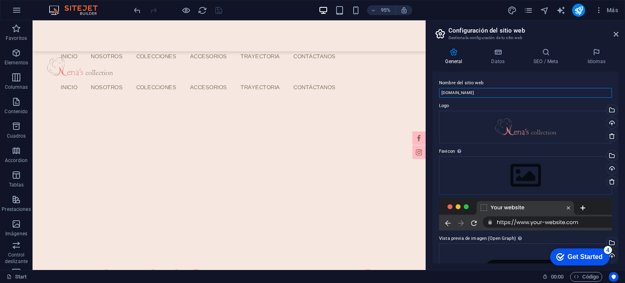
click at [556, 96] on input "[DOMAIN_NAME]" at bounding box center [525, 93] width 173 height 10
click at [558, 87] on label "Nombre del sitio web" at bounding box center [525, 83] width 173 height 10
click at [558, 88] on input "[DOMAIN_NAME]" at bounding box center [525, 93] width 173 height 10
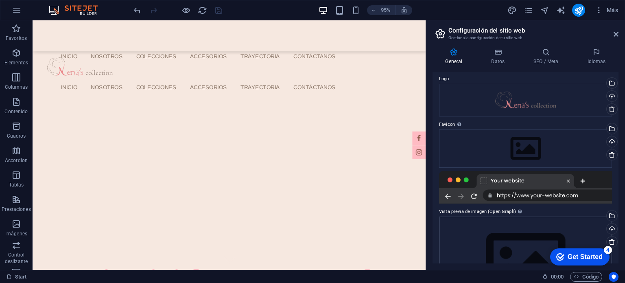
scroll to position [0, 0]
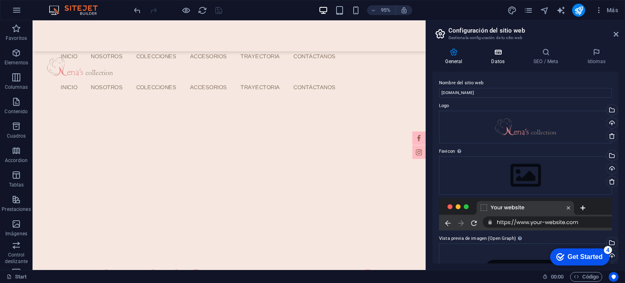
click at [507, 59] on h4 "Datos" at bounding box center [499, 56] width 42 height 17
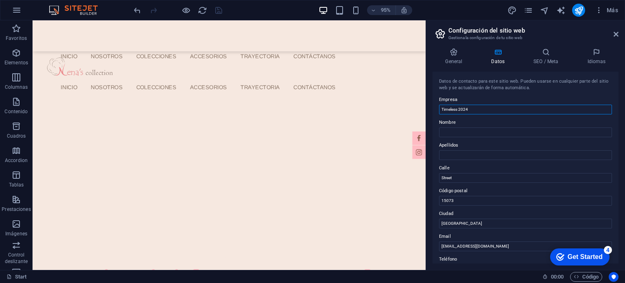
click at [531, 108] on input "Timeless 2024" at bounding box center [525, 110] width 173 height 10
type input "Nenas Collection"
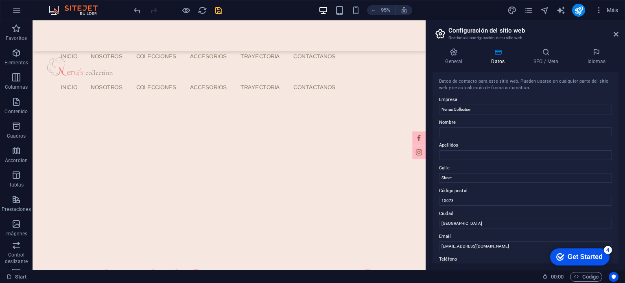
click at [540, 95] on label "Empresa" at bounding box center [525, 100] width 173 height 10
click at [540, 105] on input "Nenas Collection" at bounding box center [525, 110] width 173 height 10
click at [598, 58] on h4 "Idiomas" at bounding box center [596, 56] width 44 height 17
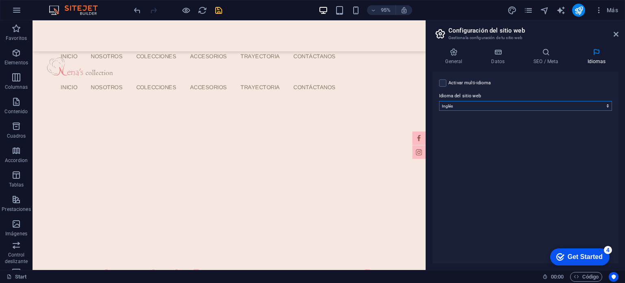
click at [481, 106] on select "Abkhazian Afar Afrikaans Akan Albanés Alemán Amharic Árabe Aragonese Armenian A…" at bounding box center [525, 106] width 173 height 10
click at [474, 138] on div "Activar multi-idioma Para desactivar la opción multi-idioma, elimine todos los …" at bounding box center [525, 168] width 186 height 192
click at [221, 9] on icon "save" at bounding box center [218, 10] width 9 height 9
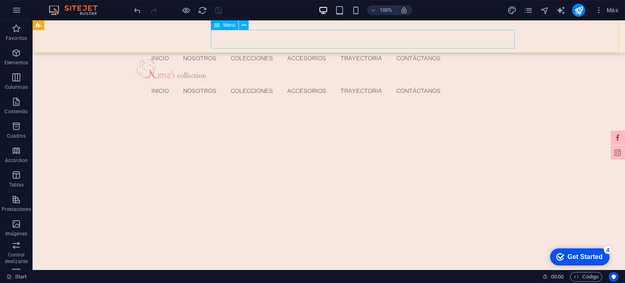
click at [437, 81] on nav "Inicio Nosotros Colecciones ACCESORIOS Trayectoria Contáctanos" at bounding box center [331, 90] width 373 height 19
select select
select select "1"
select select
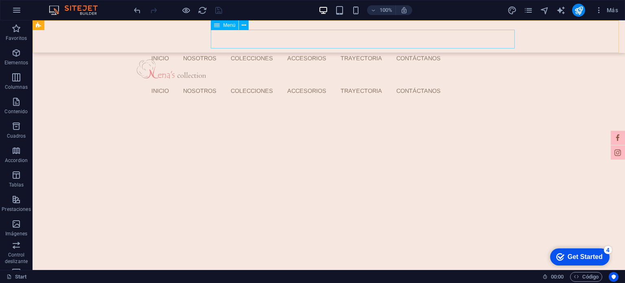
select select "2"
select select
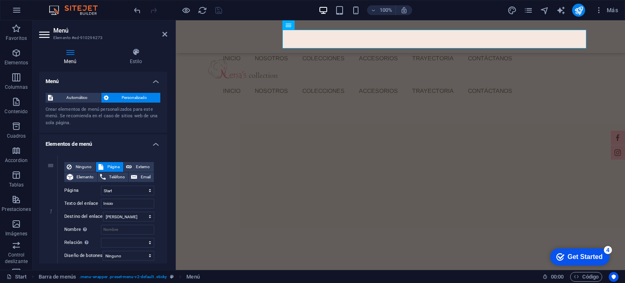
drag, startPoint x: 165, startPoint y: 109, endPoint x: 166, endPoint y: 118, distance: 9.0
click at [166, 118] on div "Menú Automático Personalizado Crear elementos de menú personalizados para este …" at bounding box center [103, 168] width 128 height 192
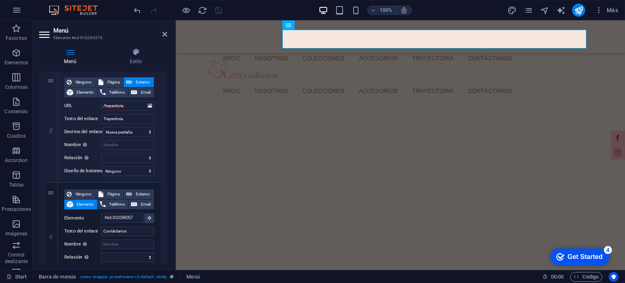
scroll to position [534, 0]
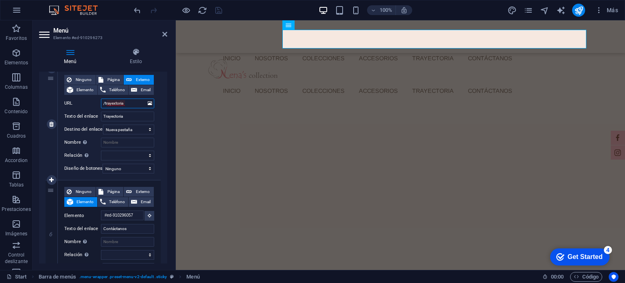
click at [116, 101] on input "/trayextoria" at bounding box center [127, 103] width 53 height 10
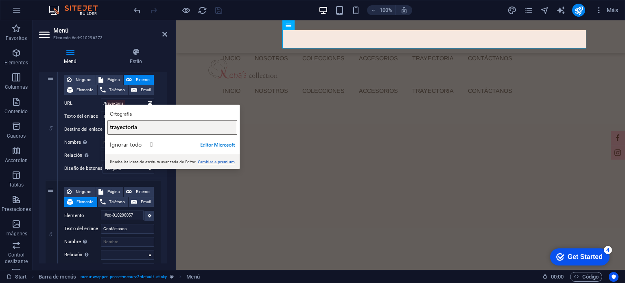
click at [130, 123] on span "trayectoria" at bounding box center [123, 127] width 27 height 8
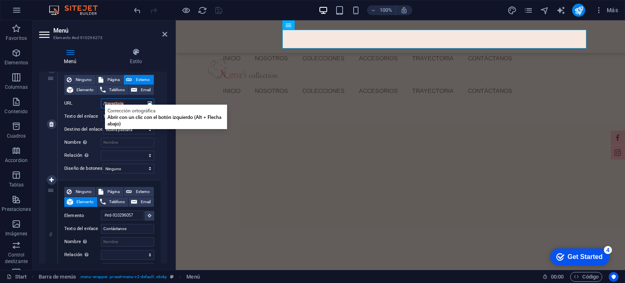
click at [132, 104] on input "/trayextoria" at bounding box center [127, 103] width 53 height 10
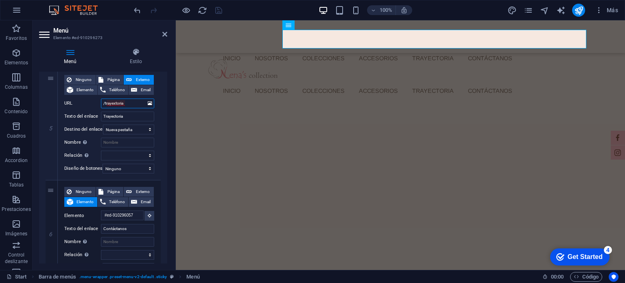
drag, startPoint x: 115, startPoint y: 103, endPoint x: 163, endPoint y: 85, distance: 50.7
click at [117, 101] on input "/trayextoria" at bounding box center [127, 103] width 53 height 10
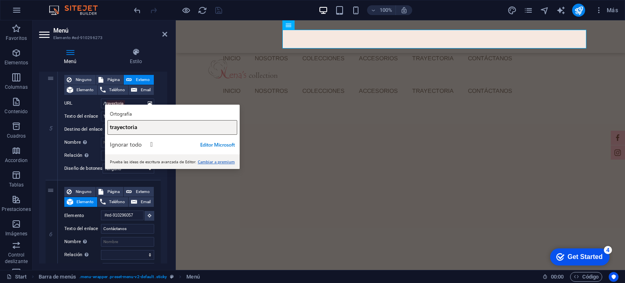
click at [147, 131] on button "trayectoria" at bounding box center [172, 127] width 130 height 15
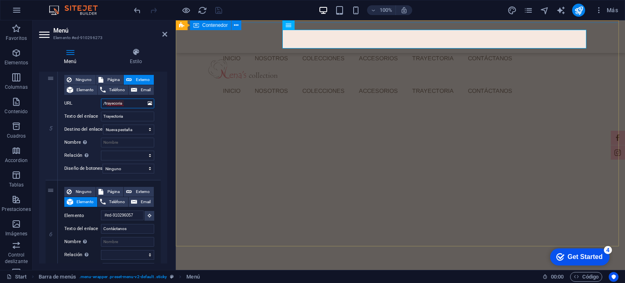
type input "/trayectoria"
select select
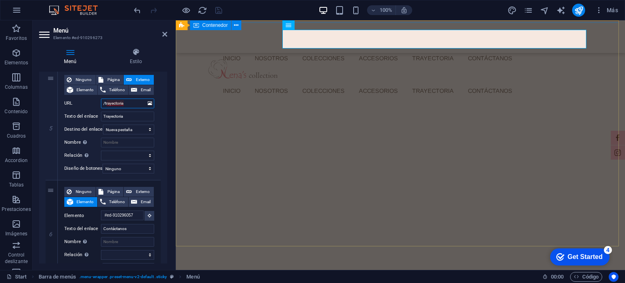
select select
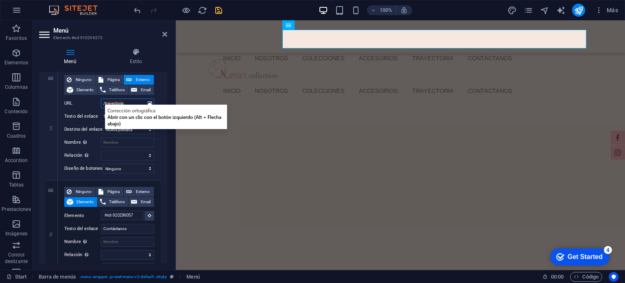
type input "/trayectoria"
click at [168, 76] on div "Menú Estilo Menú Automático Personalizado Crear elementos de menú personalizado…" at bounding box center [103, 155] width 141 height 228
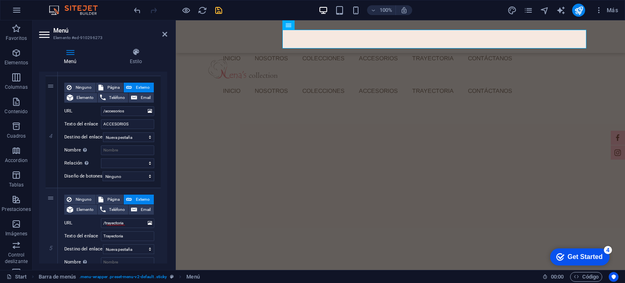
scroll to position [412, 0]
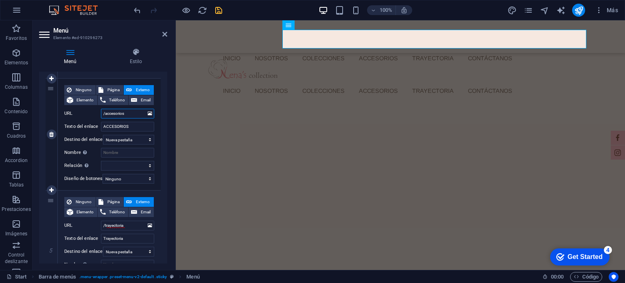
click at [136, 117] on input "/accesorios" at bounding box center [127, 114] width 53 height 10
click at [169, 113] on div "Menú Estilo Menú Automático Personalizado Crear elementos de menú personalizado…" at bounding box center [103, 155] width 141 height 228
click at [216, 11] on icon "save" at bounding box center [218, 10] width 9 height 9
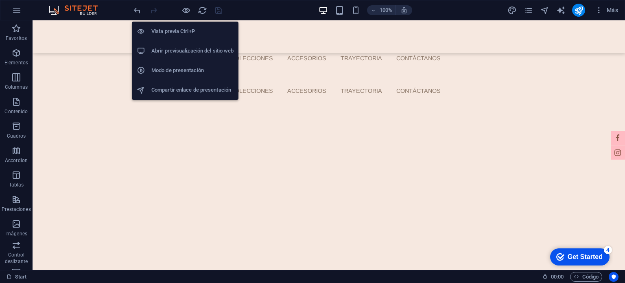
click at [192, 53] on h6 "Abrir previsualización del sitio web" at bounding box center [192, 51] width 82 height 10
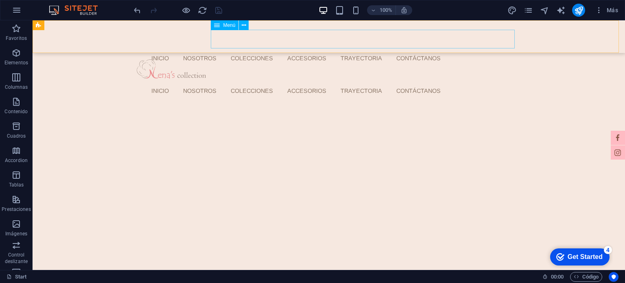
click at [271, 81] on nav "Inicio Nosotros Colecciones ACCESORIOS Trayectoria Contáctanos" at bounding box center [331, 90] width 373 height 19
select select
select select "1"
select select
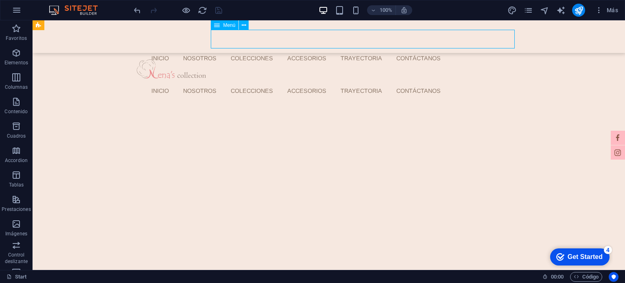
select select "2"
select select
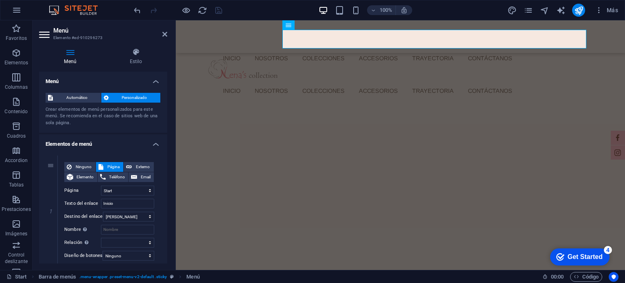
click at [150, 139] on h4 "Elementos de menú" at bounding box center [103, 141] width 128 height 15
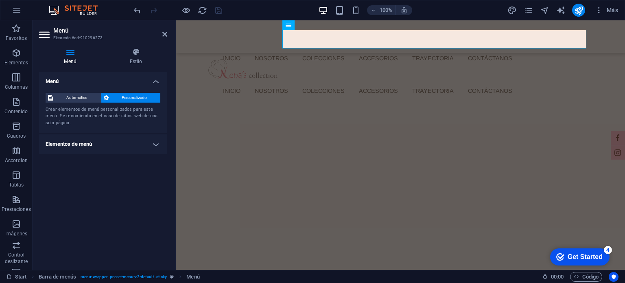
click at [151, 144] on h4 "Elementos de menú" at bounding box center [103, 144] width 128 height 20
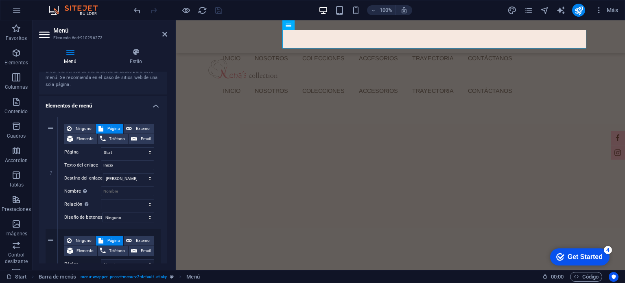
scroll to position [41, 0]
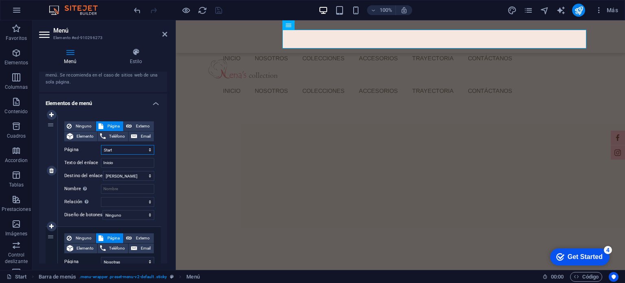
click at [123, 152] on select "Start Nosotras Colecciones -- Denim -- Lazos -- Smock -- Crochet -- Tejidos -- …" at bounding box center [127, 150] width 53 height 10
click at [101, 145] on select "Start Nosotras Colecciones -- Denim -- Lazos -- Smock -- Crochet -- Tejidos -- …" at bounding box center [127, 150] width 53 height 10
click at [125, 163] on input "Inicio" at bounding box center [127, 163] width 53 height 10
click at [125, 174] on select "Nueva pestaña Misma pestaña Superposición" at bounding box center [128, 176] width 51 height 10
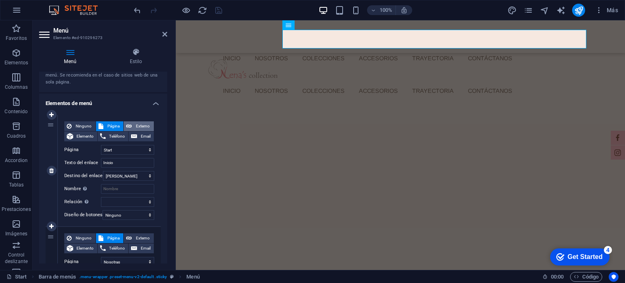
click at [136, 124] on span "Externo" at bounding box center [142, 126] width 17 height 10
select select "blank"
select select
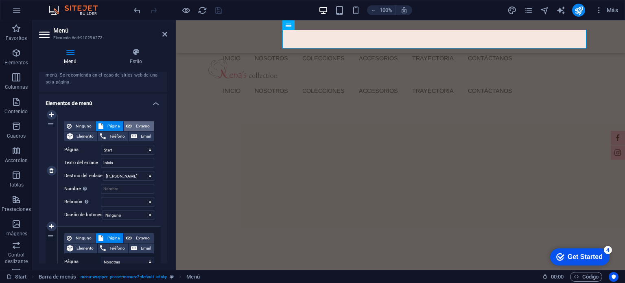
select select
drag, startPoint x: 126, startPoint y: 151, endPoint x: 105, endPoint y: 150, distance: 21.6
click at [105, 150] on input "/17047317" at bounding box center [127, 150] width 53 height 10
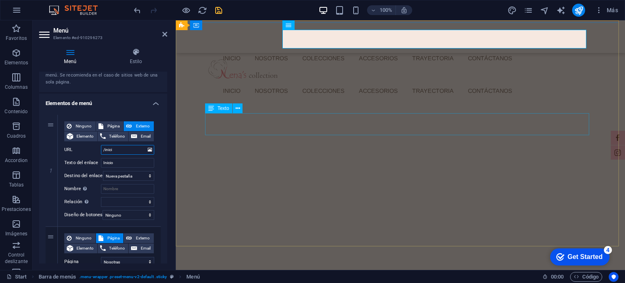
type input "/inicio"
select select
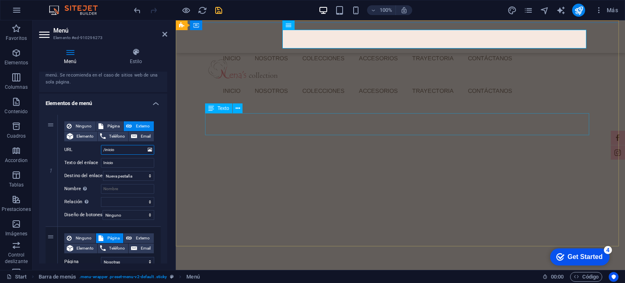
select select
type input "/inicio"
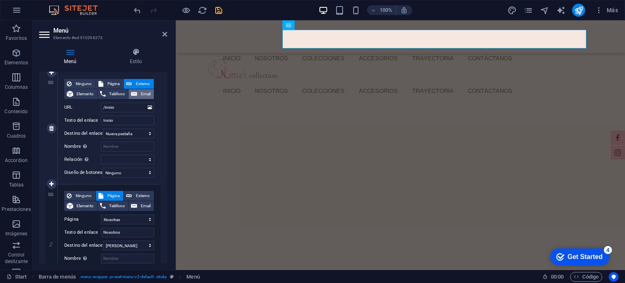
scroll to position [81, 0]
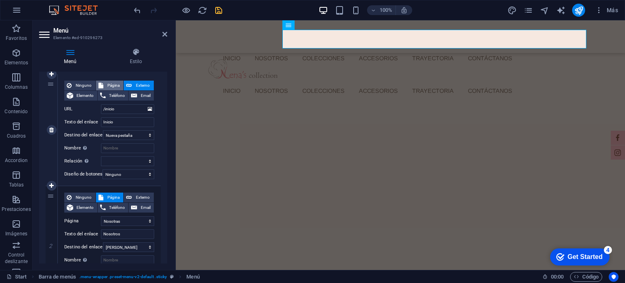
click at [114, 83] on span "Página" at bounding box center [113, 86] width 15 height 10
select select
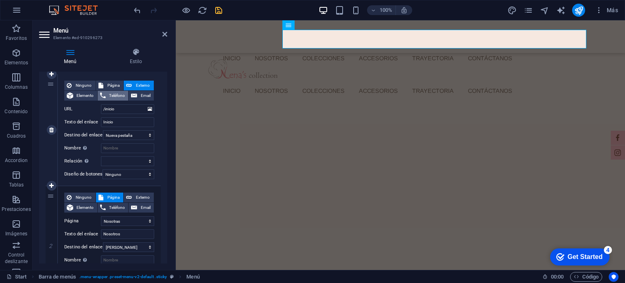
select select
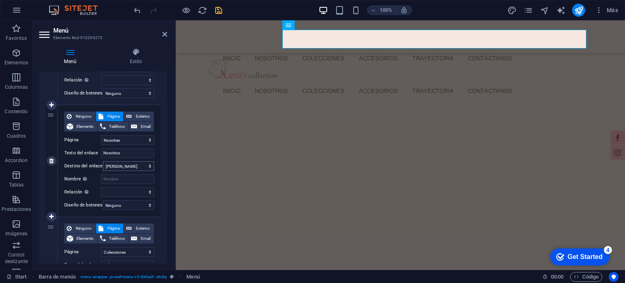
scroll to position [163, 0]
click at [127, 139] on select "Start Nosotras Colecciones -- Denim -- Lazos -- Smock -- Crochet -- Tejidos -- …" at bounding box center [127, 140] width 53 height 10
click at [144, 115] on span "Externo" at bounding box center [142, 116] width 17 height 10
select select
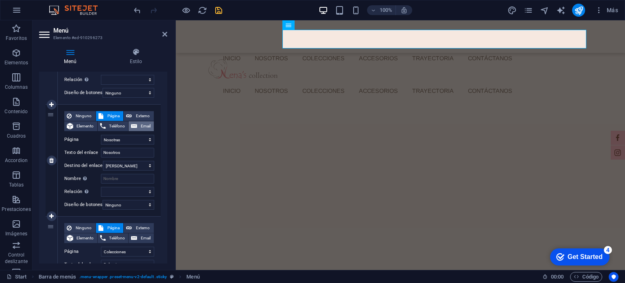
select select "blank"
select select
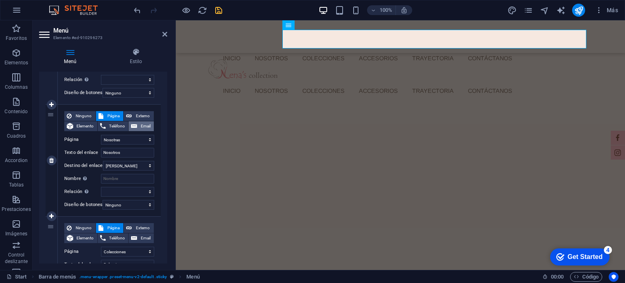
select select
click at [131, 139] on input "/17047332" at bounding box center [127, 140] width 53 height 10
type input "/nosotras"
select select
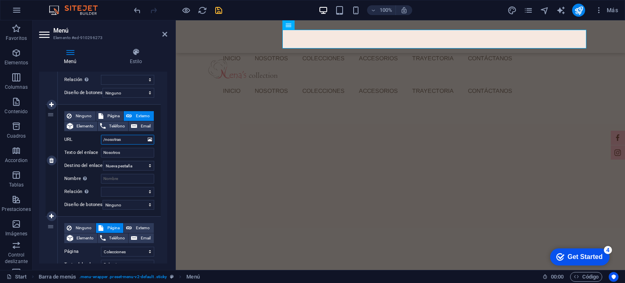
select select
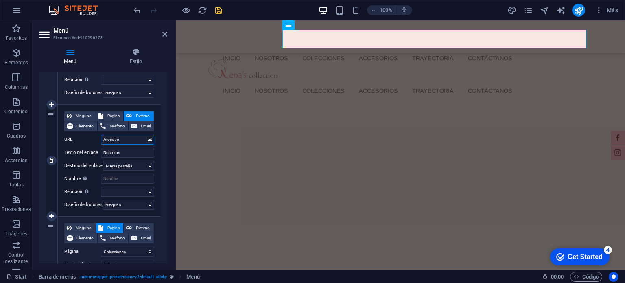
type input "/nosotros"
select select
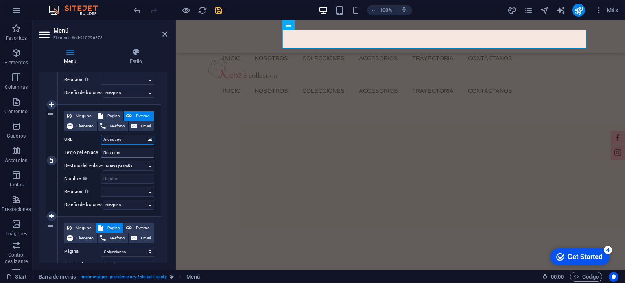
select select
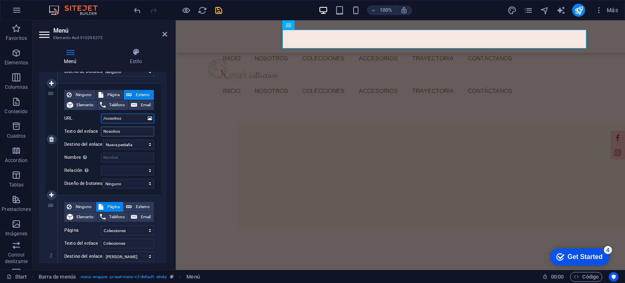
scroll to position [244, 0]
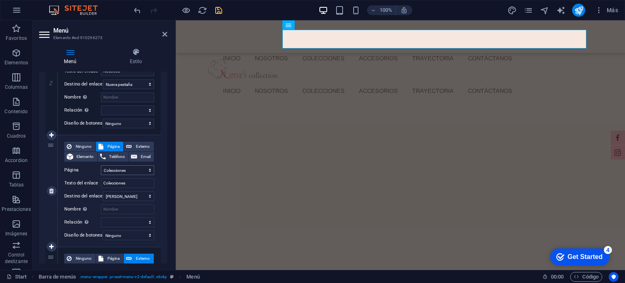
type input "/nosotros"
click at [136, 169] on select "Start Nosotras Colecciones -- Denim -- Lazos -- Smock -- Crochet -- Tejidos -- …" at bounding box center [127, 170] width 53 height 10
click at [137, 171] on select "Start Nosotras Colecciones -- Denim -- Lazos -- Smock -- Crochet -- Tejidos -- …" at bounding box center [127, 170] width 53 height 10
click at [137, 184] on input "Colecciones" at bounding box center [127, 183] width 53 height 10
click at [136, 145] on span "Externo" at bounding box center [142, 147] width 17 height 10
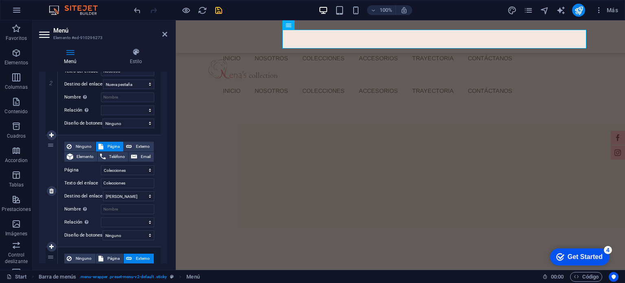
select select
select select "blank"
select select
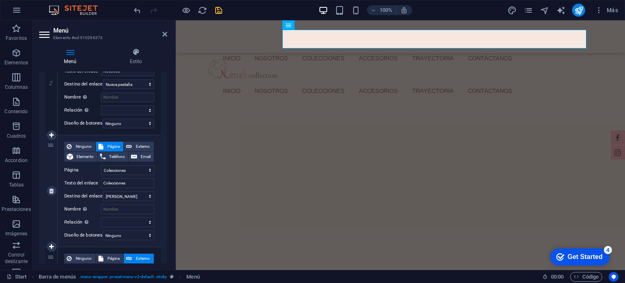
select select
click at [125, 170] on input "/17047335" at bounding box center [127, 170] width 53 height 10
type input "/colecciones"
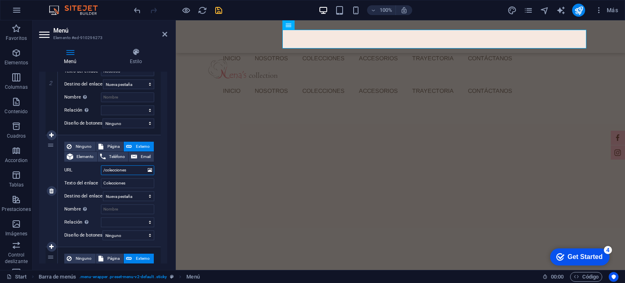
select select
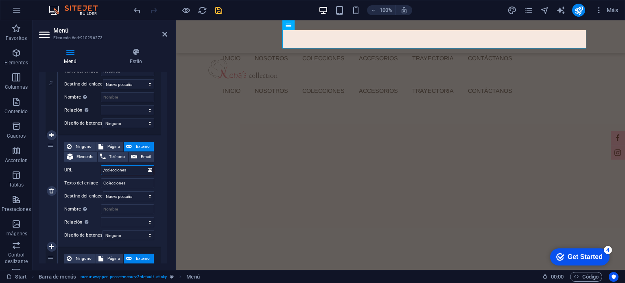
select select
type input "/colecciones"
click at [158, 158] on div "Ninguno Página Externo Elemento Teléfono Email Página Start Nosotras Coleccione…" at bounding box center [109, 190] width 103 height 111
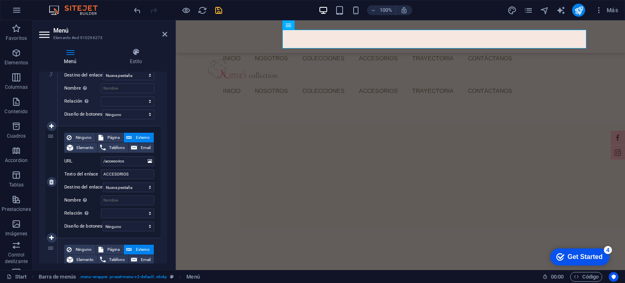
scroll to position [366, 0]
click at [132, 159] on input "/accesorios" at bounding box center [127, 160] width 53 height 10
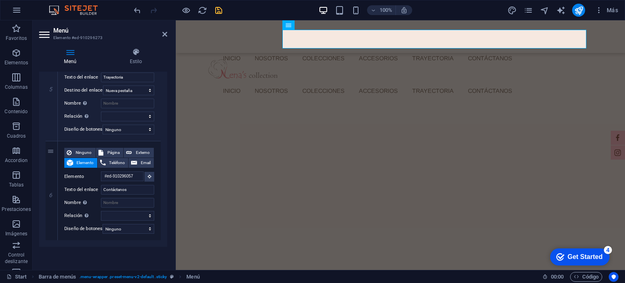
scroll to position [577, 0]
click at [216, 11] on icon "save" at bounding box center [218, 10] width 9 height 9
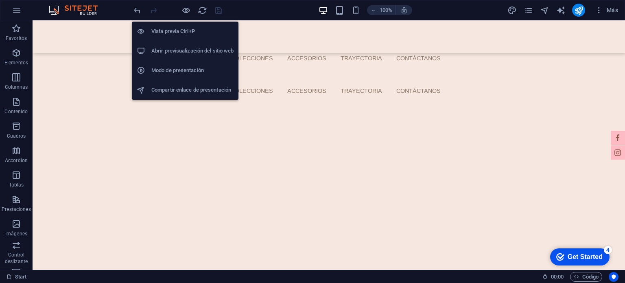
click at [186, 51] on h6 "Abrir previsualización del sitio web" at bounding box center [192, 51] width 82 height 10
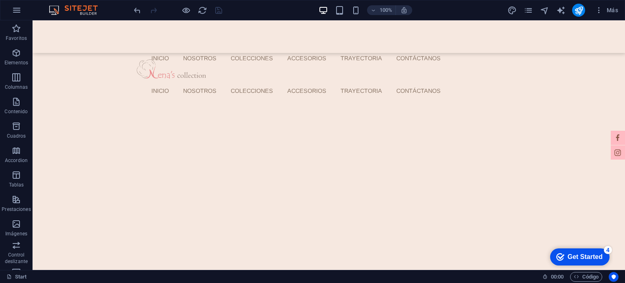
click at [80, 9] on img at bounding box center [77, 10] width 61 height 10
click at [574, 11] on icon "publish" at bounding box center [578, 10] width 9 height 9
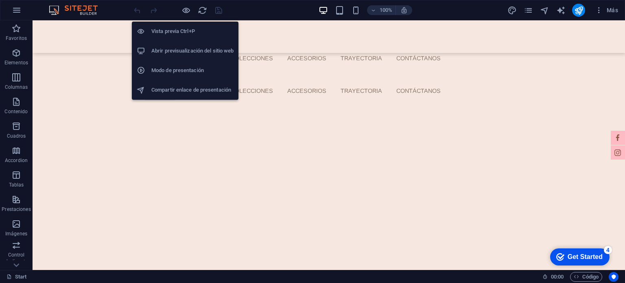
click at [171, 44] on li "Abrir previsualización del sitio web" at bounding box center [185, 51] width 107 height 20
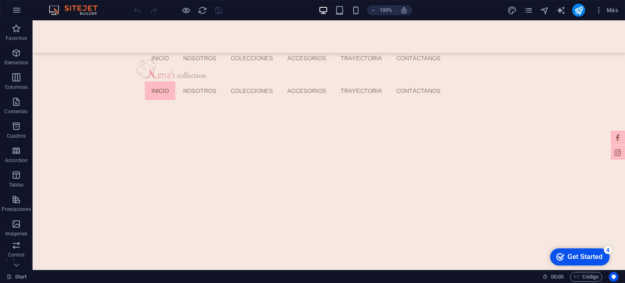
click at [269, 9] on div "100% Más" at bounding box center [376, 10] width 489 height 13
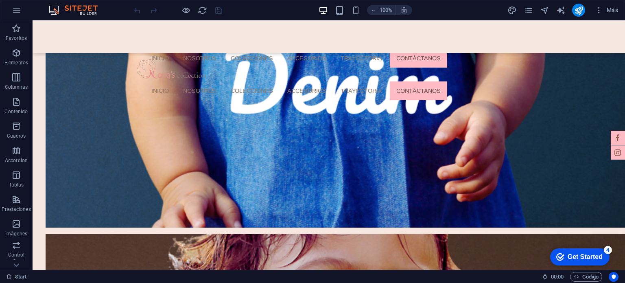
drag, startPoint x: 624, startPoint y: 67, endPoint x: 614, endPoint y: 289, distance: 222.3
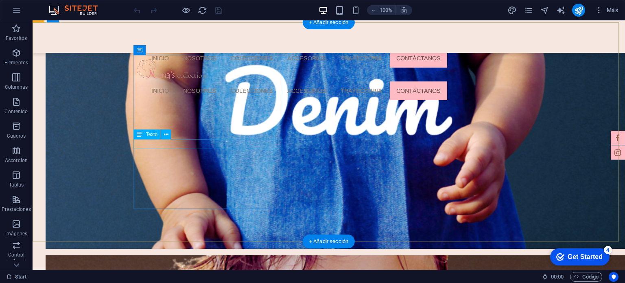
scroll to position [727, 0]
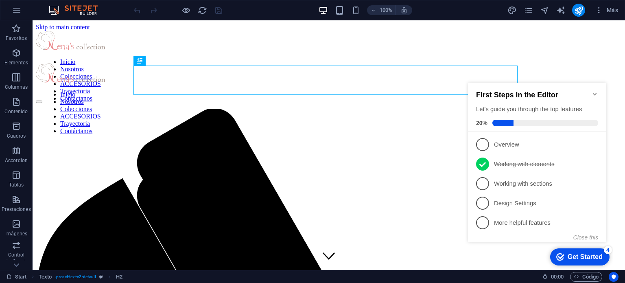
scroll to position [201, 0]
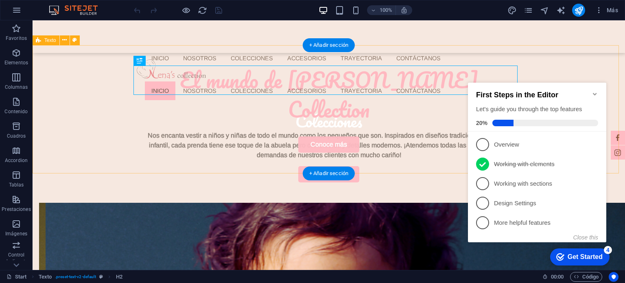
click at [98, 81] on div "El mundo de [PERSON_NAME] Collection Nos encanta vestir a niños y niñas de todo…" at bounding box center [329, 123] width 592 height 157
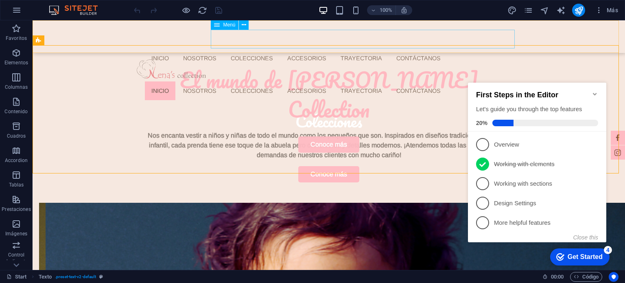
click at [390, 81] on nav "Inicio Nosotros Colecciones ACCESORIOS Trayectoria Contáctanos" at bounding box center [331, 90] width 373 height 19
select select
select select "2"
select select "9"
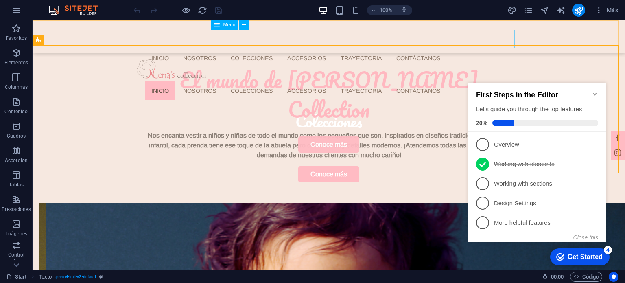
select select "12"
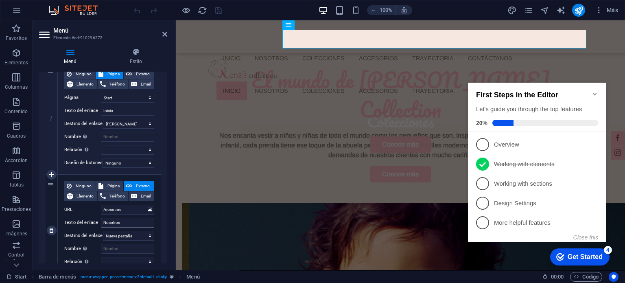
scroll to position [122, 0]
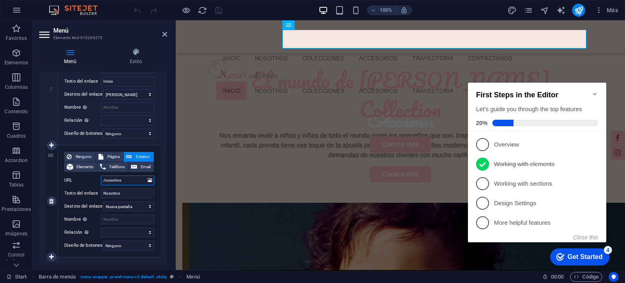
click at [126, 181] on input "/nosotros" at bounding box center [127, 180] width 53 height 10
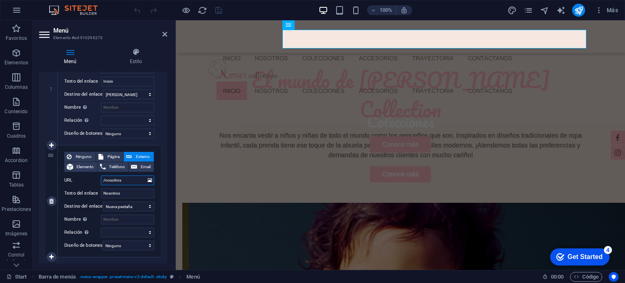
drag, startPoint x: 112, startPoint y: 180, endPoint x: 122, endPoint y: 180, distance: 10.2
click at [122, 180] on input "/nosotros" at bounding box center [127, 180] width 53 height 10
type input "/nosotras"
select select
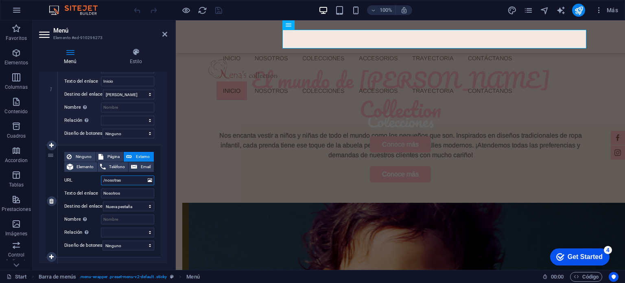
select select
type input "/nosotras"
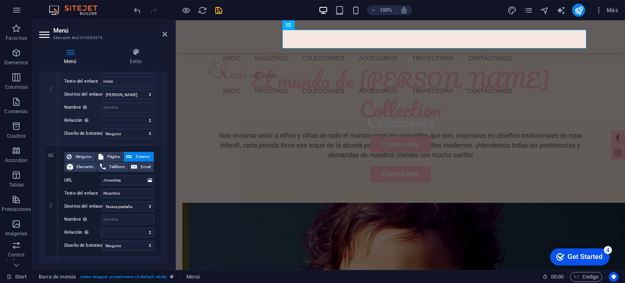
click at [222, 11] on icon "save" at bounding box center [218, 10] width 9 height 9
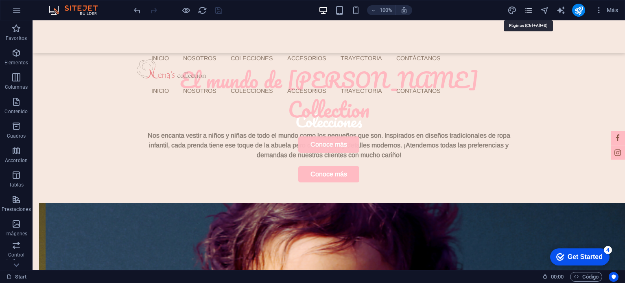
click at [525, 12] on icon "pages" at bounding box center [527, 10] width 9 height 9
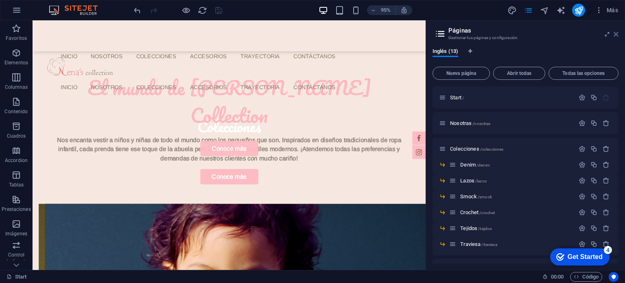
drag, startPoint x: 616, startPoint y: 33, endPoint x: 577, endPoint y: 13, distance: 44.0
click at [616, 33] on icon at bounding box center [615, 34] width 5 height 7
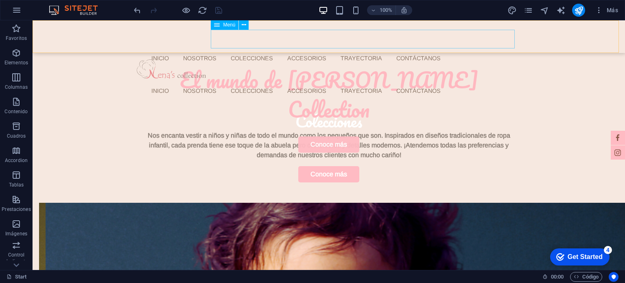
click at [283, 81] on nav "Inicio Nosotros Colecciones ACCESORIOS Trayectoria Contáctanos" at bounding box center [331, 90] width 373 height 19
select select
select select "2"
select select "9"
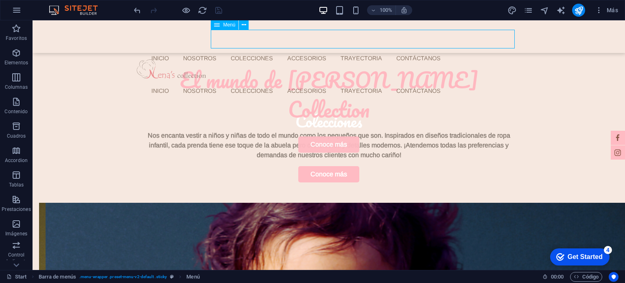
select select "12"
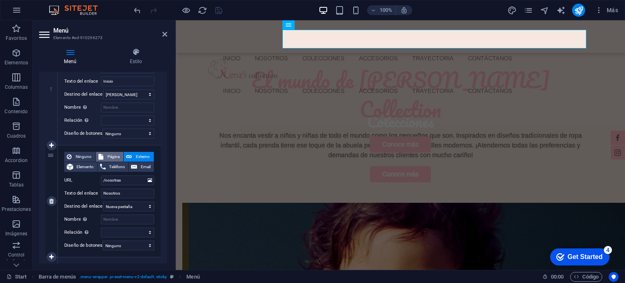
click at [119, 157] on span "Página" at bounding box center [113, 157] width 15 height 10
select select
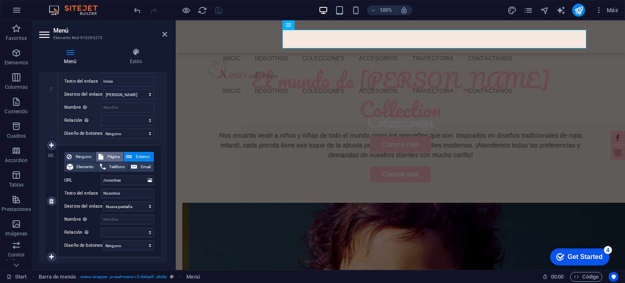
select select
click at [119, 179] on select "Start Nosotras Colecciones -- Denim -- Lazos -- Smock -- Crochet -- Tejidos -- …" at bounding box center [127, 180] width 53 height 10
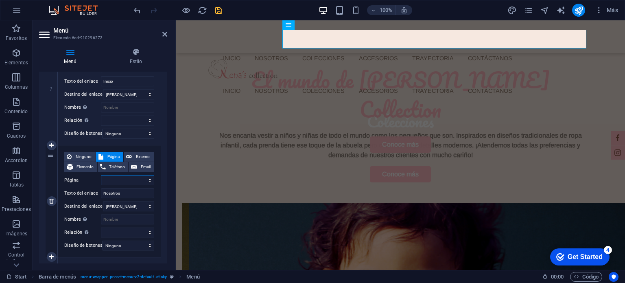
select select "1"
click at [101, 175] on select "Start Nosotras Colecciones -- Denim -- Lazos -- Smock -- Crochet -- Tejidos -- …" at bounding box center [127, 180] width 53 height 10
select select
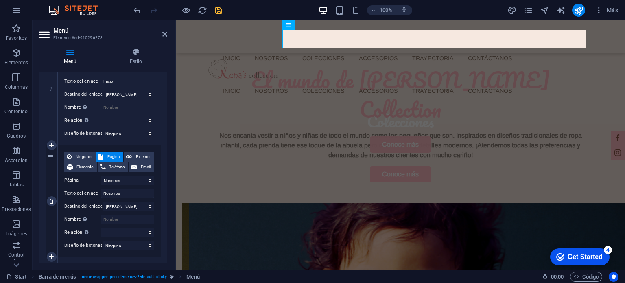
select select
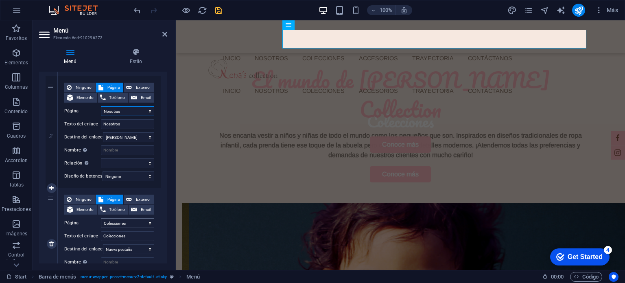
scroll to position [163, 0]
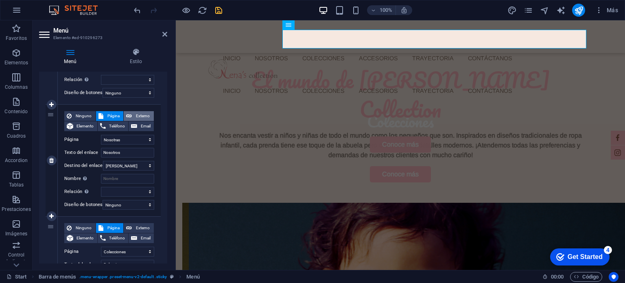
click at [128, 111] on icon at bounding box center [129, 116] width 6 height 10
select select
select select "blank"
select select
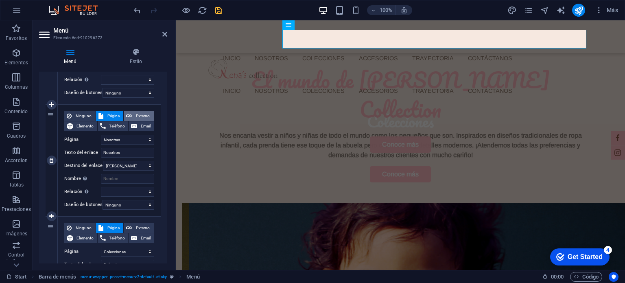
select select
click at [109, 114] on span "Página" at bounding box center [113, 116] width 15 height 10
select select
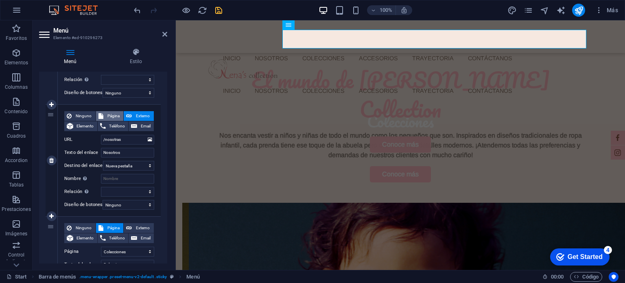
select select
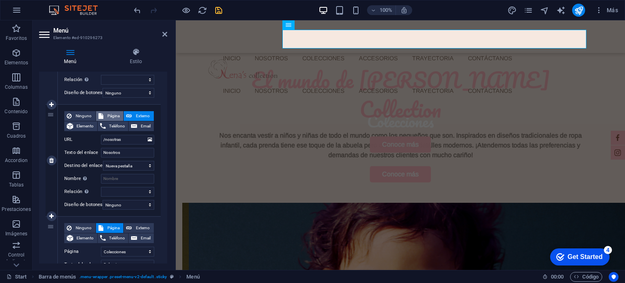
select select
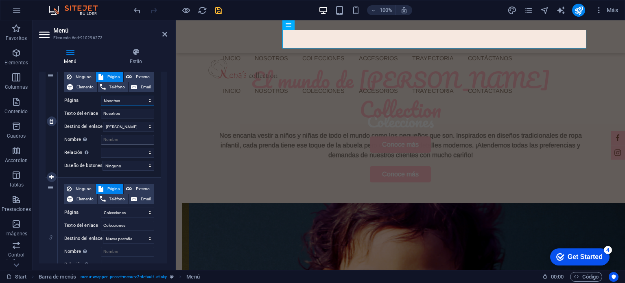
scroll to position [203, 0]
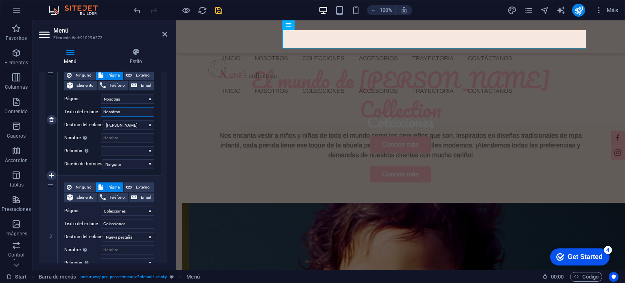
click at [130, 111] on input "Nosotros" at bounding box center [127, 112] width 53 height 10
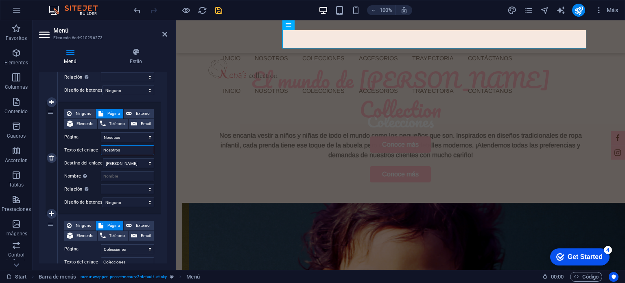
scroll to position [163, 0]
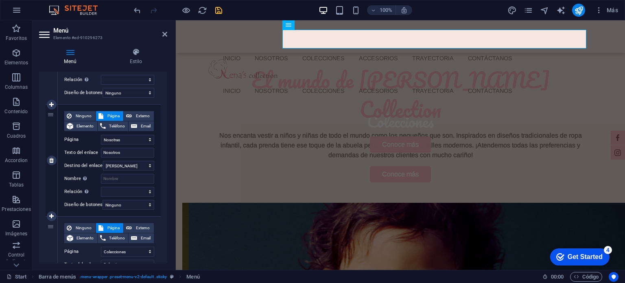
click at [134, 109] on div "Ninguno Página Externo Elemento Teléfono Email Página Start Nosotras Coleccione…" at bounding box center [109, 160] width 103 height 111
click at [135, 113] on span "Externo" at bounding box center [142, 116] width 17 height 10
select select
select select "blank"
select select
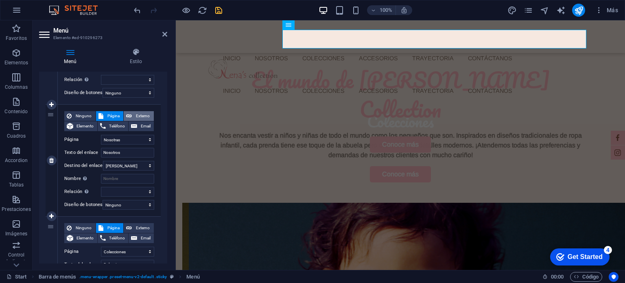
select select
click at [137, 139] on input "/nosotras" at bounding box center [127, 140] width 53 height 10
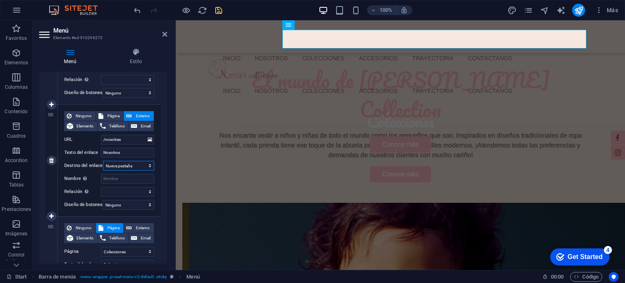
click at [133, 166] on select "Nueva pestaña Misma pestaña Superposición" at bounding box center [128, 166] width 51 height 10
select select
click at [103, 161] on select "Nueva pestaña Misma pestaña Superposición" at bounding box center [128, 166] width 51 height 10
select select
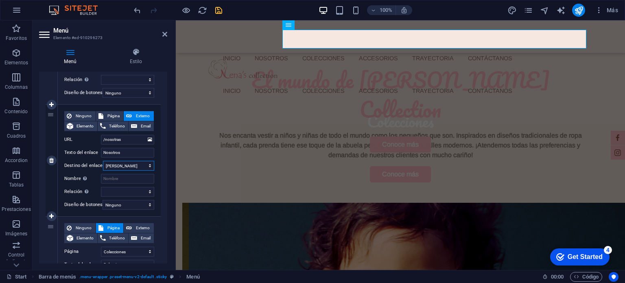
select select
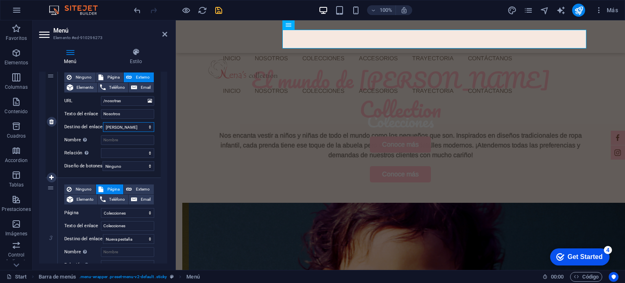
scroll to position [203, 0]
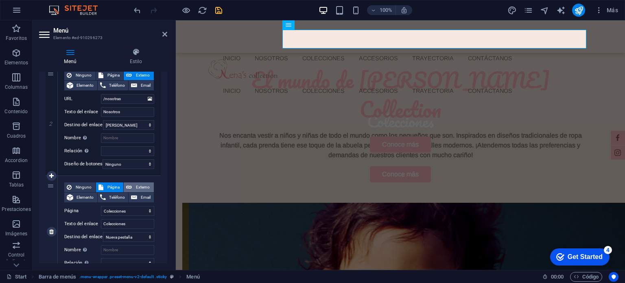
click at [134, 187] on span "Externo" at bounding box center [142, 187] width 17 height 10
select select
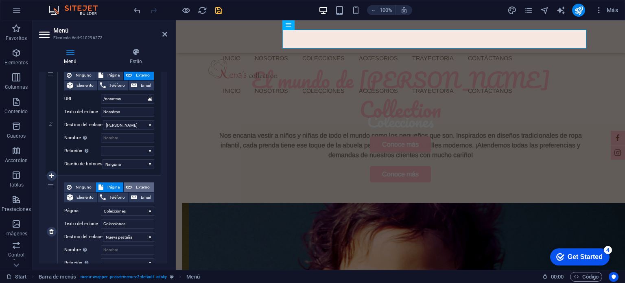
select select
click at [132, 207] on input "/colecciones" at bounding box center [127, 211] width 53 height 10
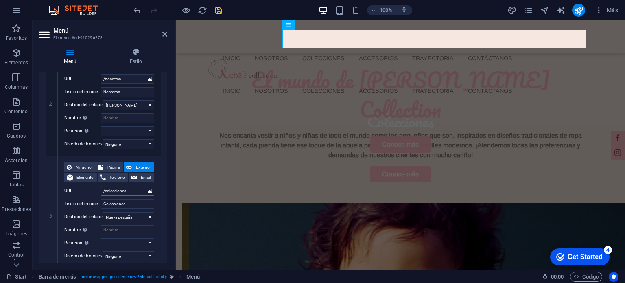
scroll to position [285, 0]
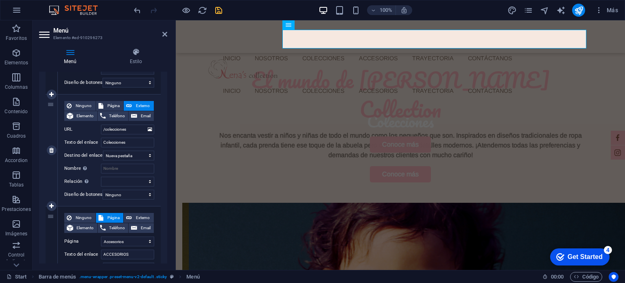
click at [137, 149] on div "Ninguno Página Externo Elemento Teléfono Email Página Start Nosotras Coleccione…" at bounding box center [109, 143] width 90 height 85
click at [135, 154] on select "Nueva pestaña Misma pestaña Superposición" at bounding box center [128, 155] width 51 height 10
select select
click at [103, 150] on select "Nueva pestaña Misma pestaña Superposición" at bounding box center [128, 155] width 51 height 10
select select
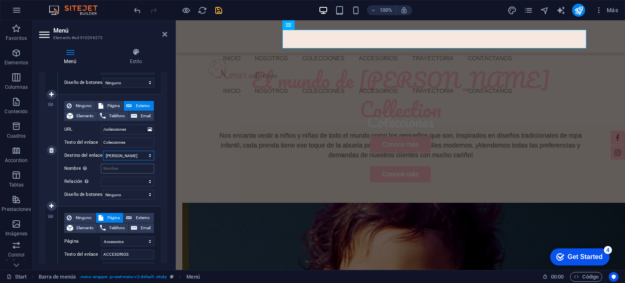
select select
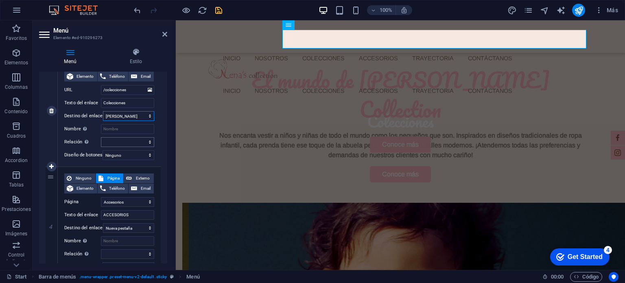
scroll to position [325, 0]
click at [134, 178] on span "Externo" at bounding box center [142, 177] width 17 height 10
select select
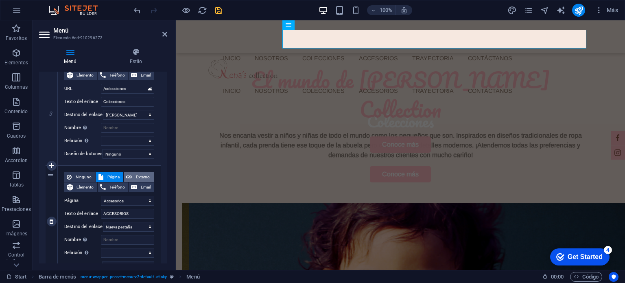
select select
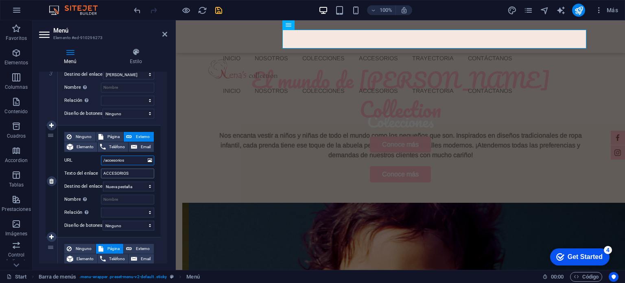
scroll to position [366, 0]
click at [125, 188] on select "Nueva pestaña Misma pestaña Superposición" at bounding box center [128, 186] width 51 height 10
select select
click at [103, 181] on select "Nueva pestaña Misma pestaña Superposición" at bounding box center [128, 186] width 51 height 10
select select
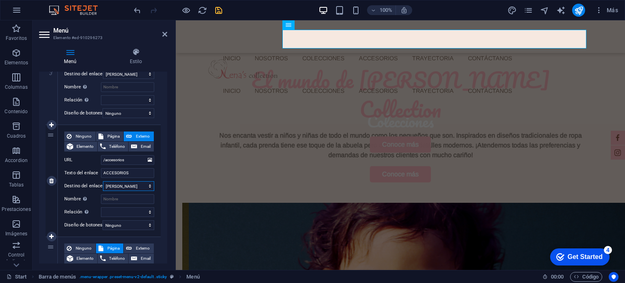
select select
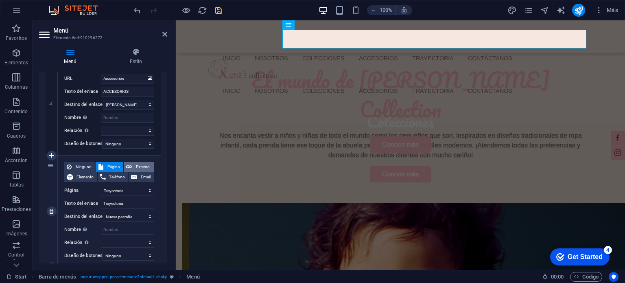
click at [143, 168] on span "Externo" at bounding box center [142, 167] width 17 height 10
select select
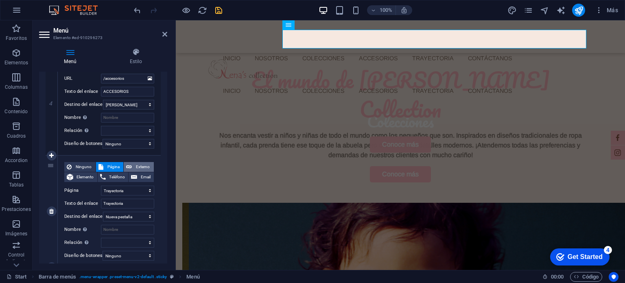
select select
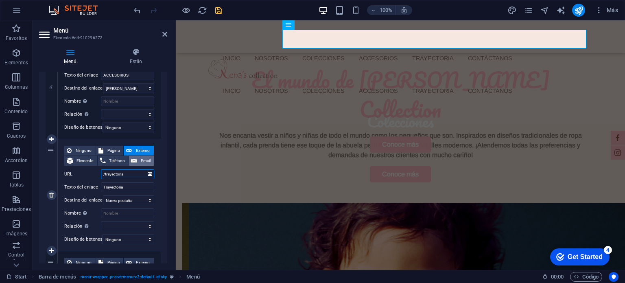
scroll to position [488, 0]
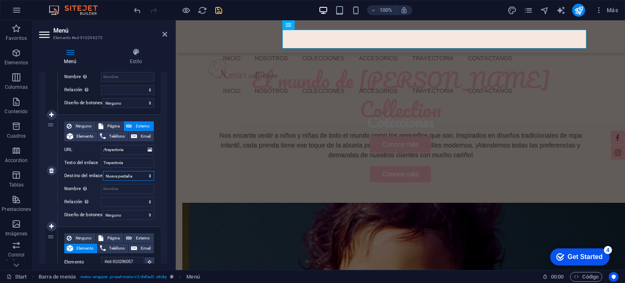
click at [131, 173] on select "Nueva pestaña Misma pestaña Superposición" at bounding box center [128, 176] width 51 height 10
select select
click at [103, 171] on select "Nueva pestaña Misma pestaña Superposición" at bounding box center [128, 176] width 51 height 10
select select
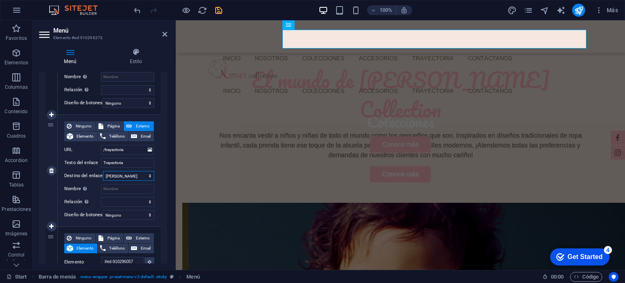
select select
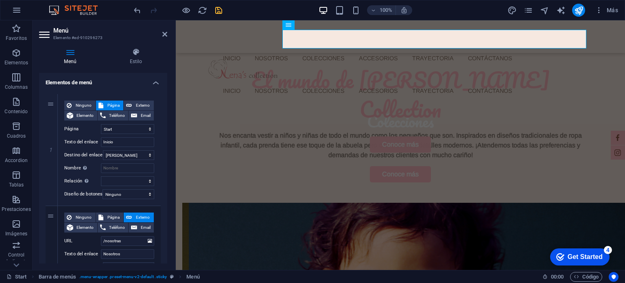
scroll to position [0, 0]
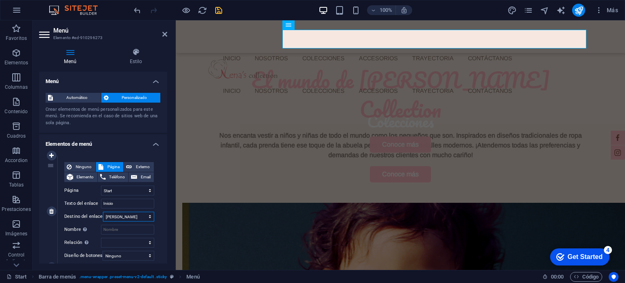
click at [127, 216] on select "Nueva pestaña Misma pestaña Superposición" at bounding box center [128, 216] width 51 height 10
click at [103, 211] on select "Nueva pestaña Misma pestaña Superposición" at bounding box center [128, 216] width 51 height 10
click at [218, 9] on icon "save" at bounding box center [218, 10] width 9 height 9
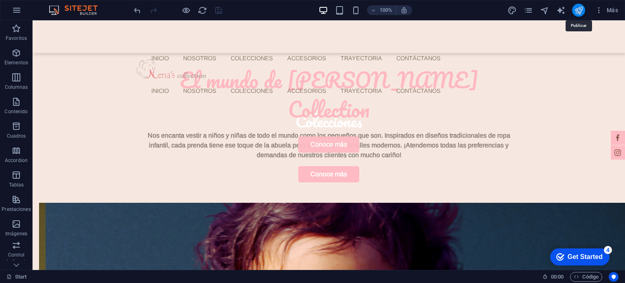
click at [580, 9] on icon "publish" at bounding box center [578, 10] width 9 height 9
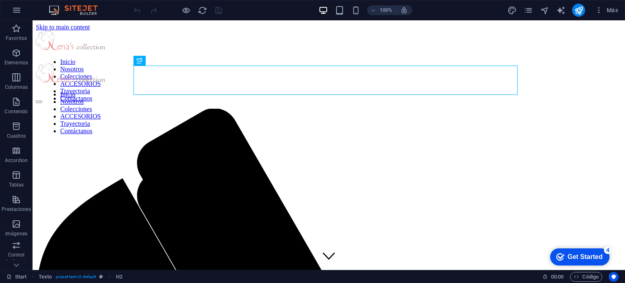
scroll to position [201, 0]
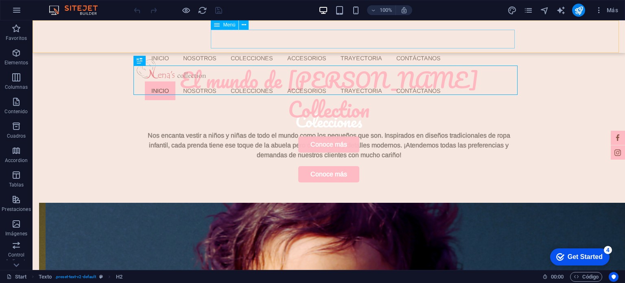
click at [270, 81] on nav "Inicio Nosotros Colecciones ACCESORIOS Trayectoria Contáctanos" at bounding box center [331, 90] width 373 height 19
select select
select select "1"
select select
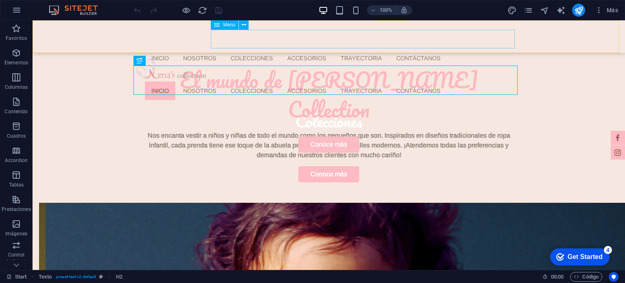
select select "2"
select select
select select "9"
select select
select select "12"
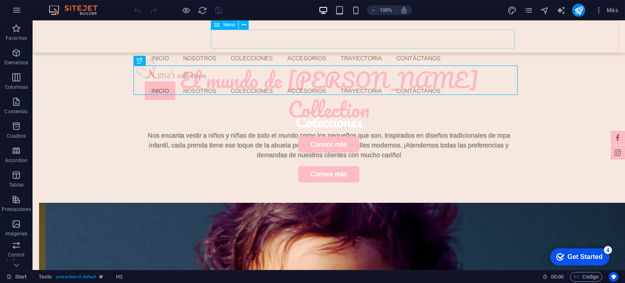
select select
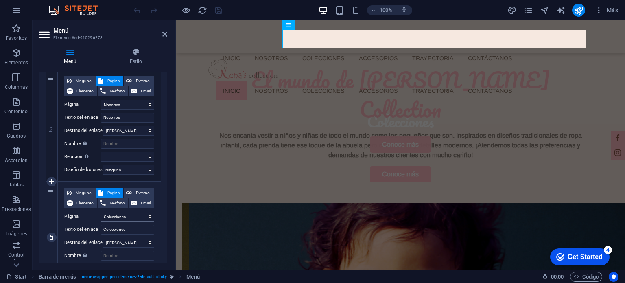
scroll to position [203, 0]
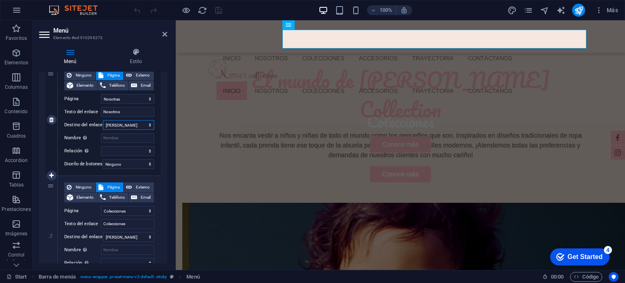
click at [142, 124] on select "Nueva pestaña Misma pestaña Superposición" at bounding box center [128, 125] width 51 height 10
click at [103, 120] on select "Nueva pestaña Misma pestaña Superposición" at bounding box center [128, 125] width 51 height 10
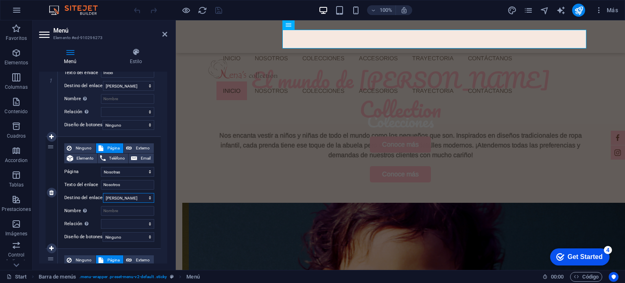
scroll to position [0, 0]
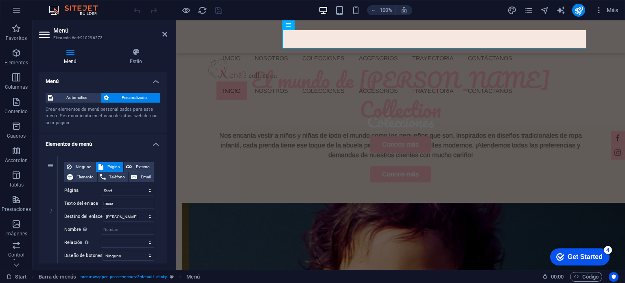
click at [160, 29] on h2 "Menú" at bounding box center [110, 30] width 114 height 7
click at [162, 33] on icon at bounding box center [164, 34] width 5 height 7
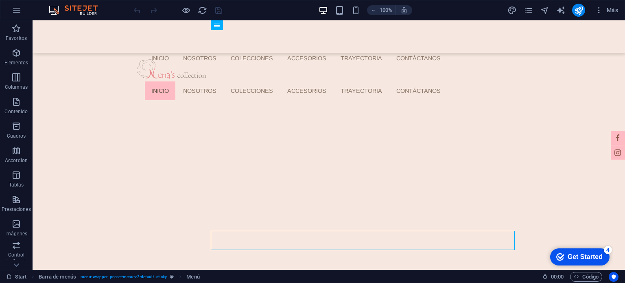
scroll to position [218, 0]
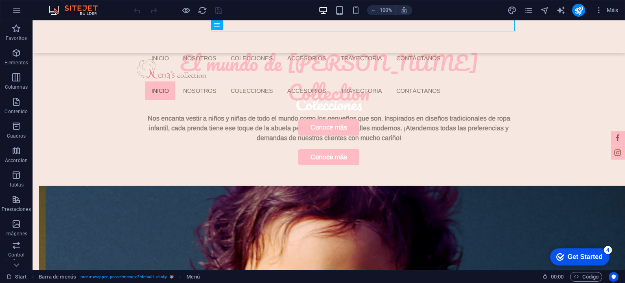
click at [568, 3] on div "100% Más" at bounding box center [312, 10] width 624 height 20
click at [574, 6] on icon "publish" at bounding box center [578, 10] width 9 height 9
